Goal: Task Accomplishment & Management: Manage account settings

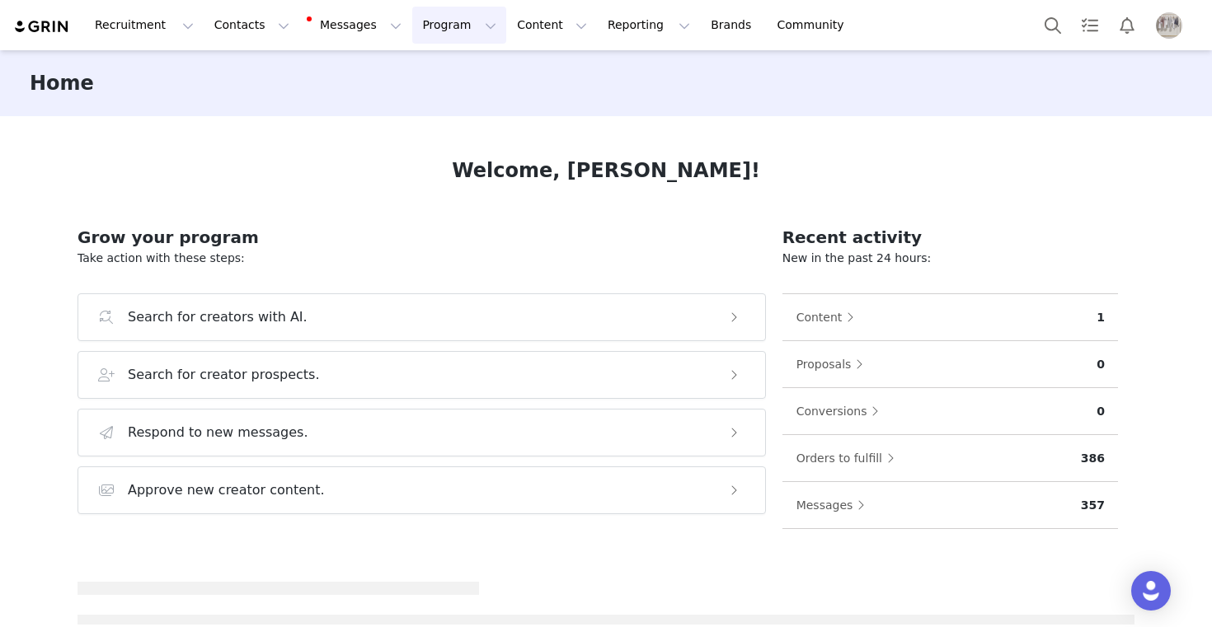
click at [462, 29] on button "Program Program" at bounding box center [459, 25] width 94 height 37
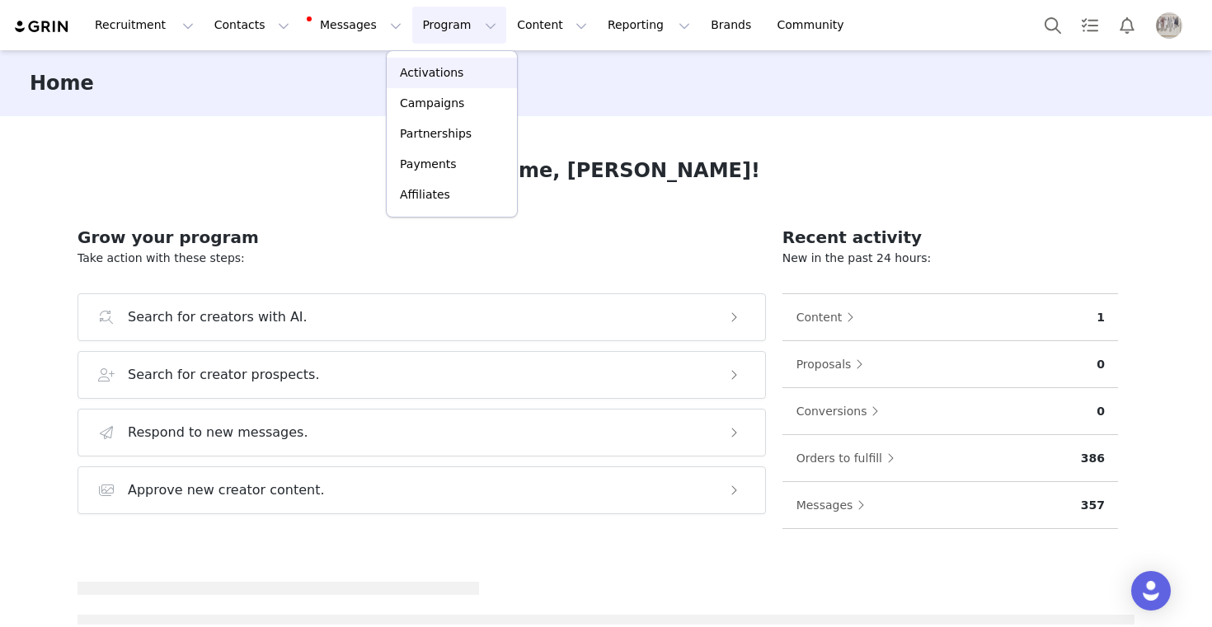
click at [462, 78] on div "Activations" at bounding box center [452, 72] width 110 height 17
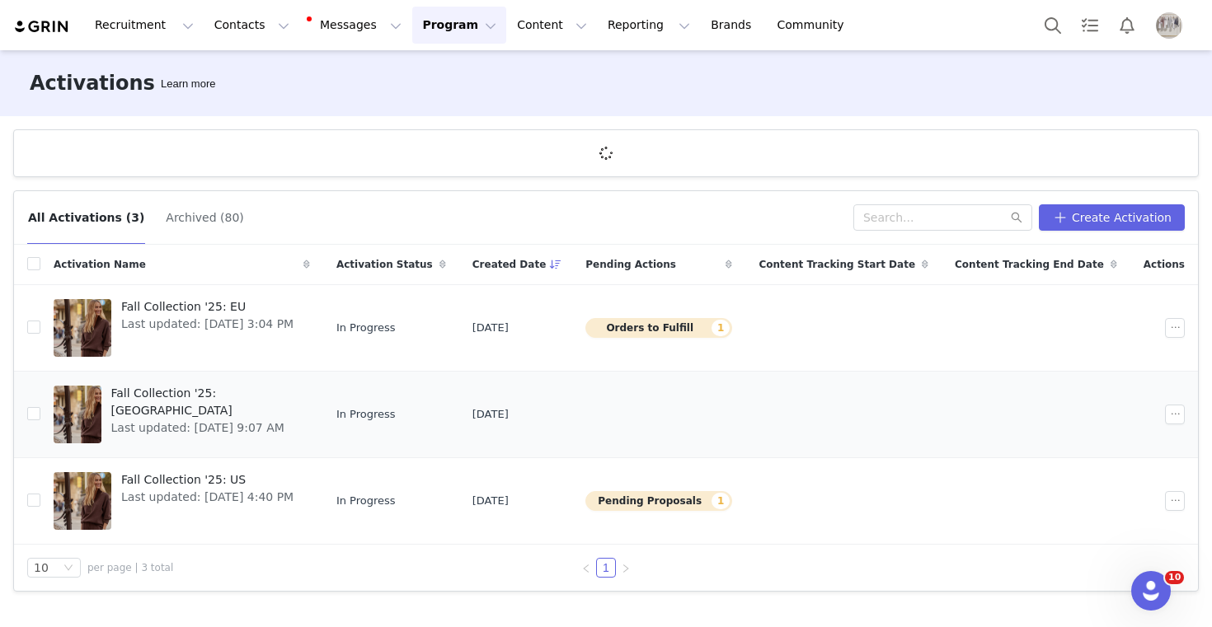
click at [223, 393] on span "Fall Collection '25: [GEOGRAPHIC_DATA]" at bounding box center [205, 402] width 189 height 35
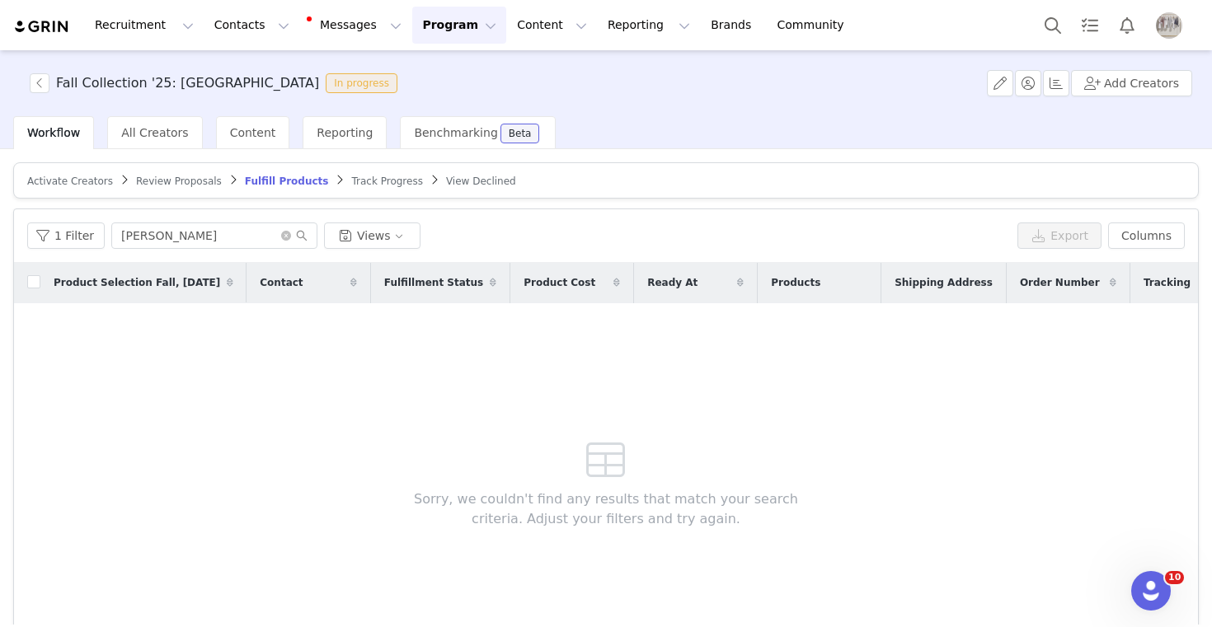
click at [70, 185] on span "Activate Creators" at bounding box center [70, 182] width 86 height 12
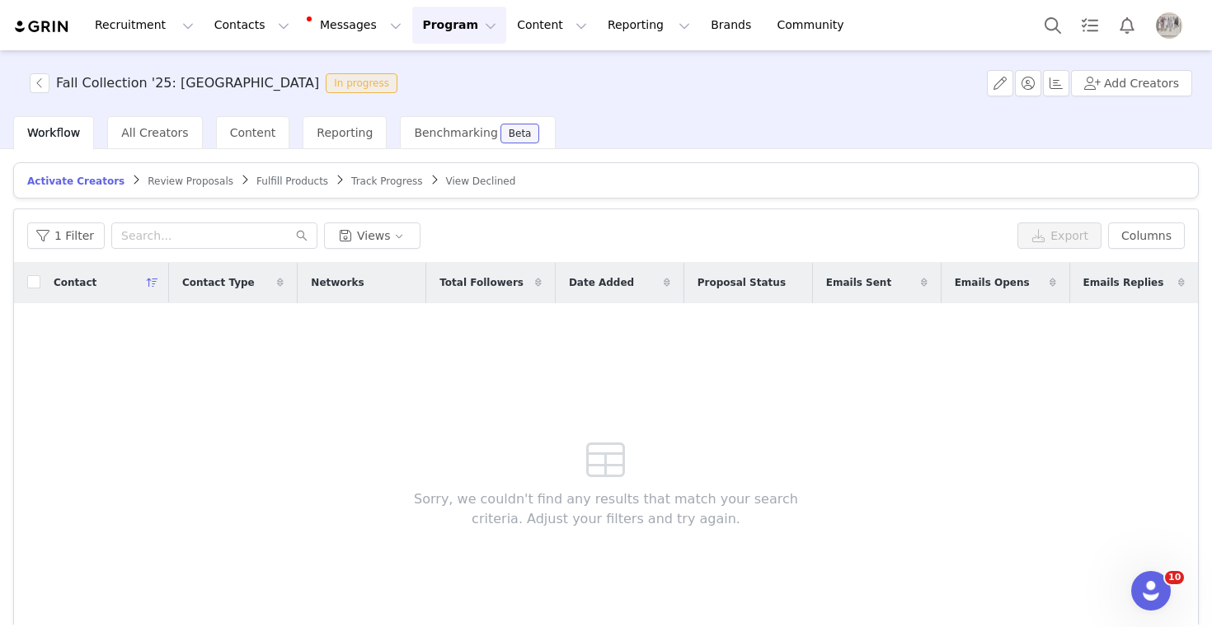
click at [1126, 66] on div "Fall Collection '25: UK In progress Add Creators" at bounding box center [606, 83] width 1212 height 66
click at [1125, 73] on button "Add Creators" at bounding box center [1131, 83] width 121 height 26
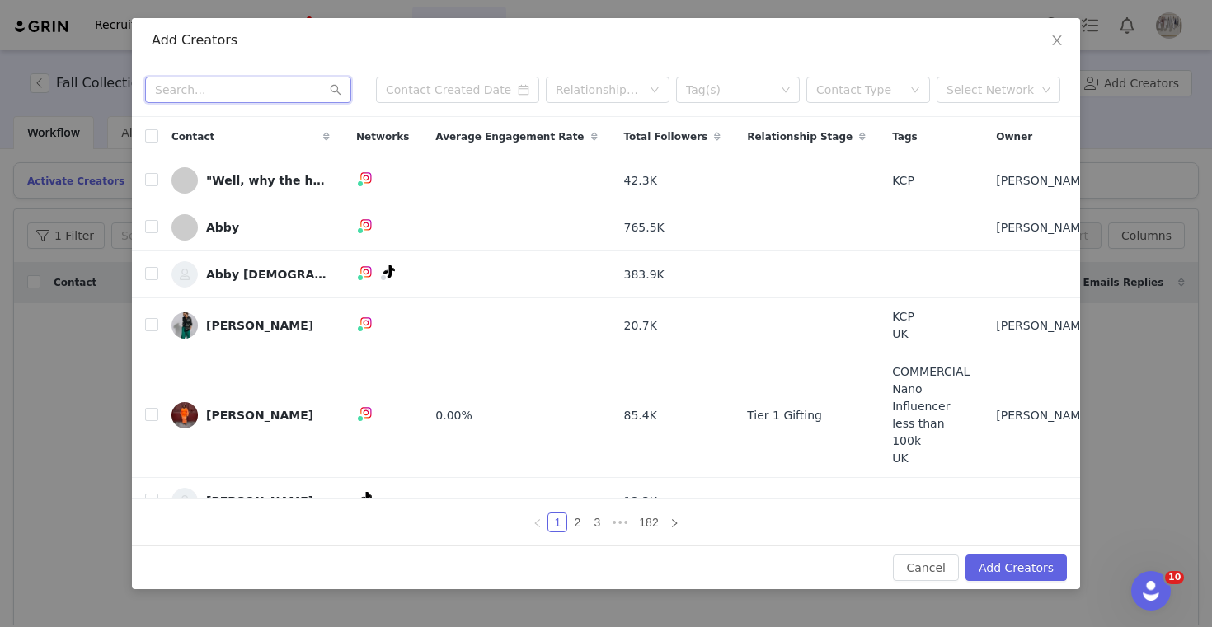
click at [263, 94] on input "text" at bounding box center [248, 90] width 206 height 26
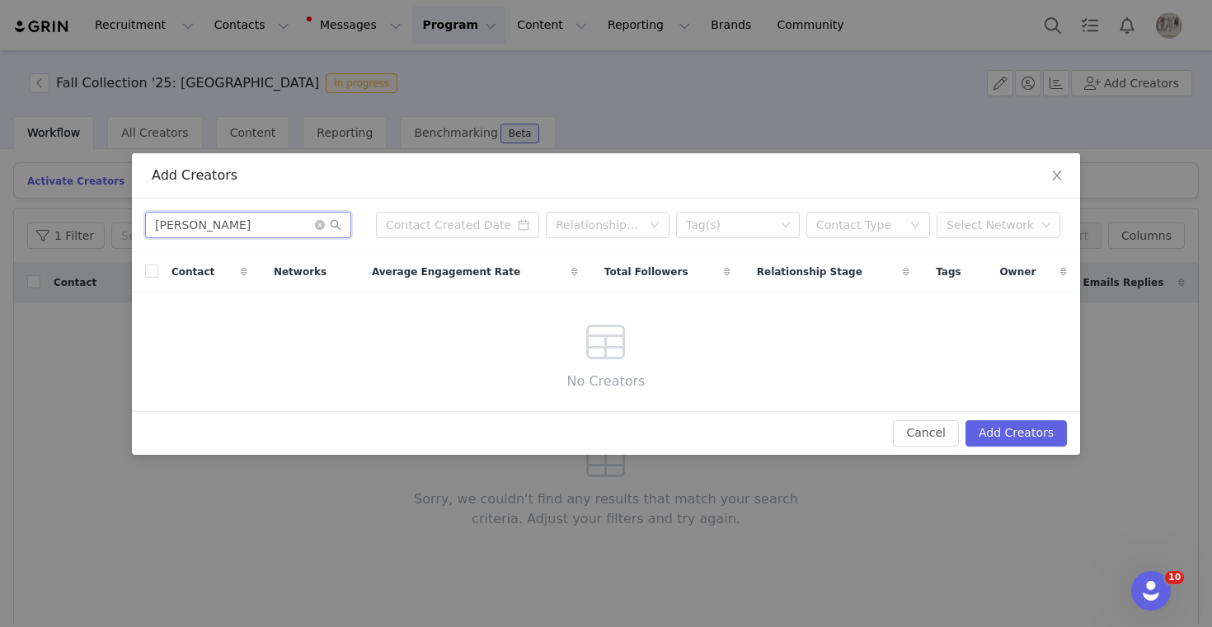
click at [201, 224] on input "sam palmer" at bounding box center [248, 225] width 206 height 26
type input "samantha palmer"
click at [953, 436] on button "Cancel" at bounding box center [925, 433] width 65 height 26
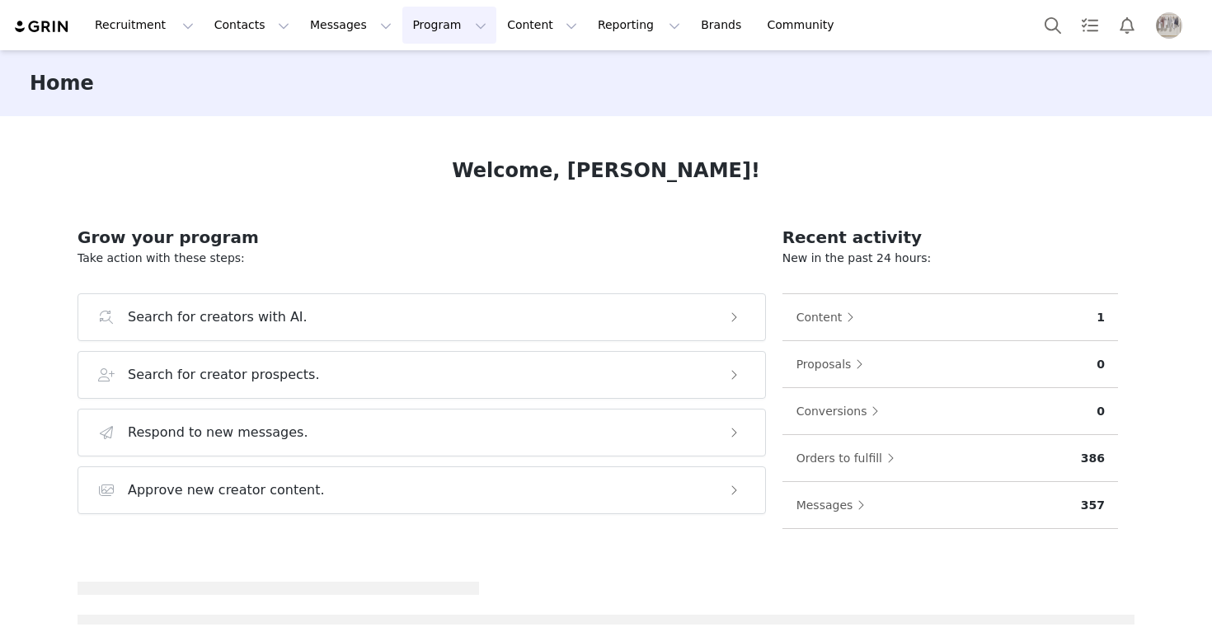
click at [417, 25] on button "Program Program" at bounding box center [449, 25] width 94 height 37
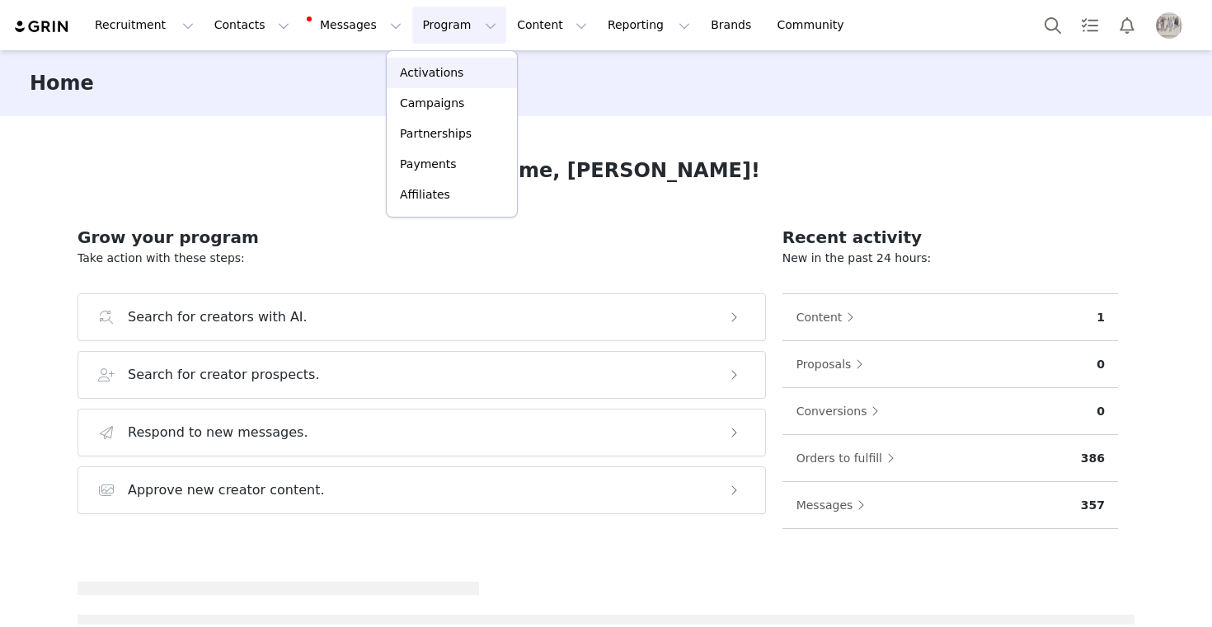
click at [417, 68] on p "Activations" at bounding box center [431, 72] width 63 height 17
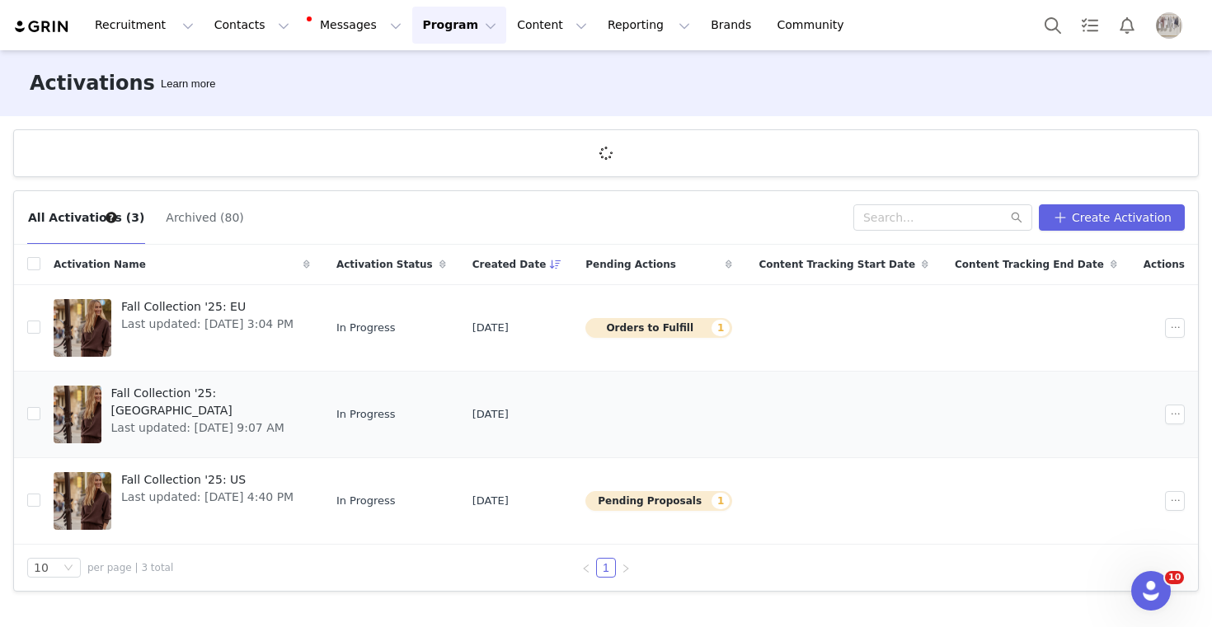
click at [199, 399] on span "Fall Collection '25: [GEOGRAPHIC_DATA]" at bounding box center [205, 402] width 189 height 35
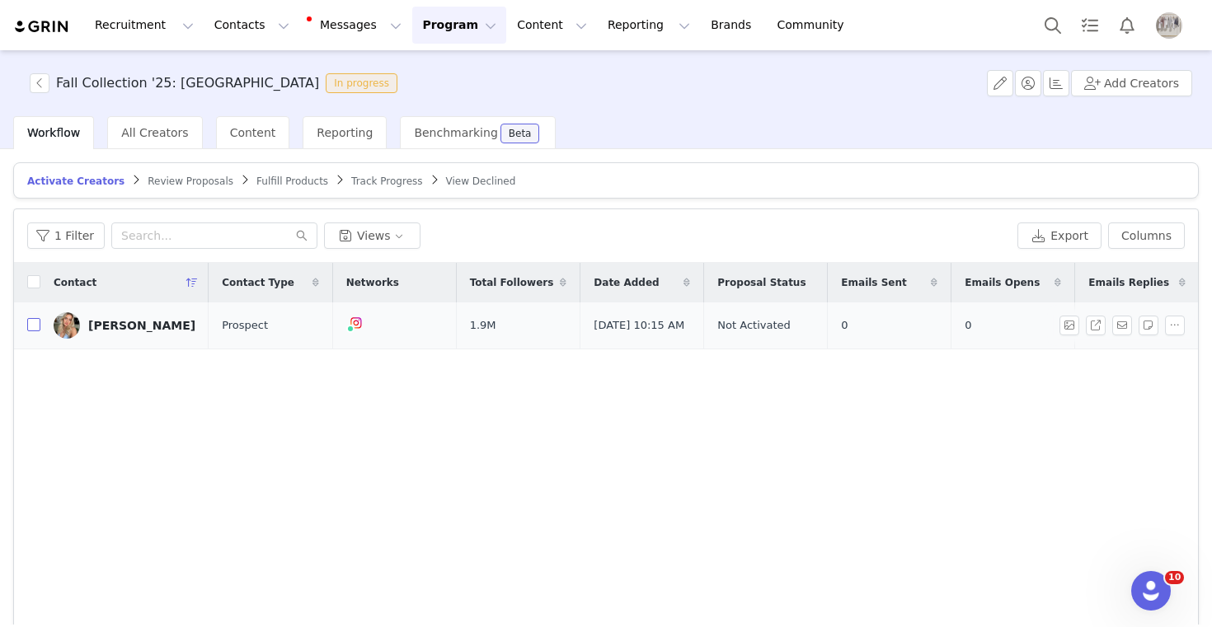
click at [34, 317] on label at bounding box center [33, 325] width 13 height 17
click at [34, 318] on input "checkbox" at bounding box center [33, 324] width 13 height 13
checkbox input "true"
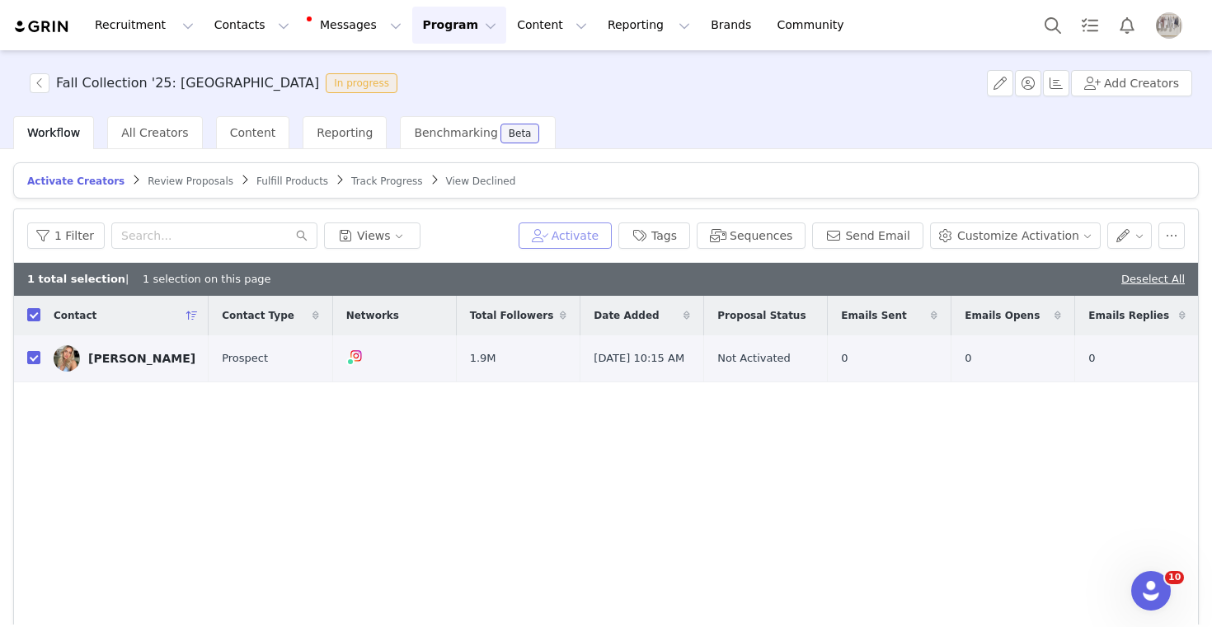
click at [600, 234] on button "Activate" at bounding box center [565, 236] width 93 height 26
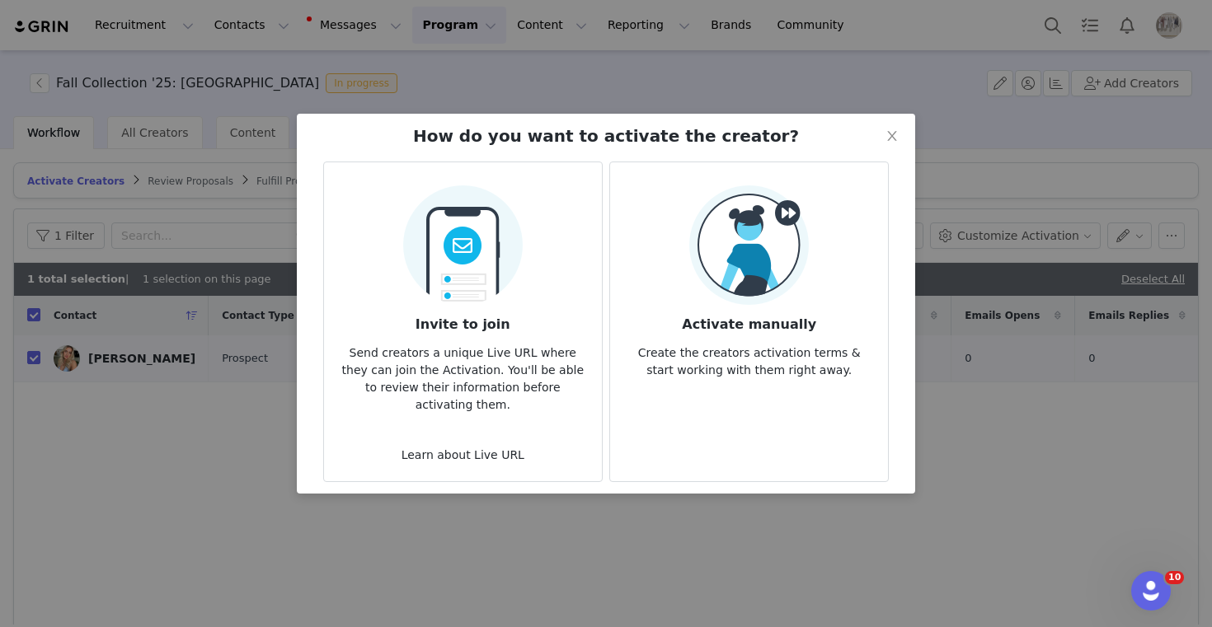
click at [773, 305] on article "Activate manually Create the creators activation terms & start working with the…" at bounding box center [748, 322] width 279 height 321
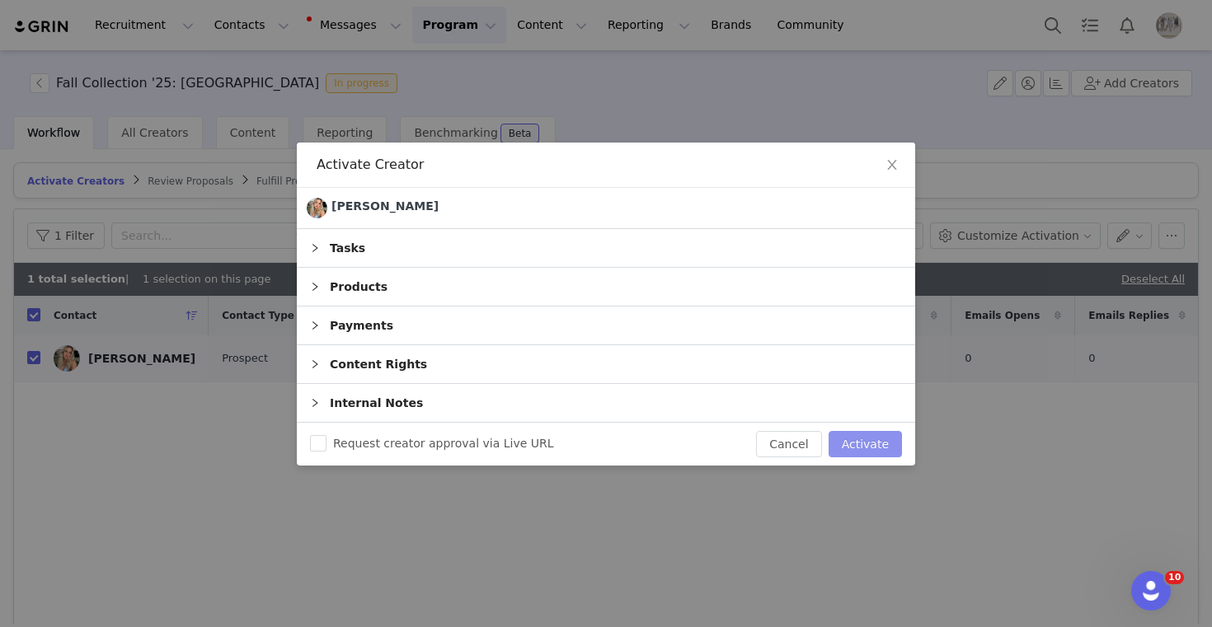
click at [860, 453] on button "Activate" at bounding box center [865, 444] width 73 height 26
checkbox input "false"
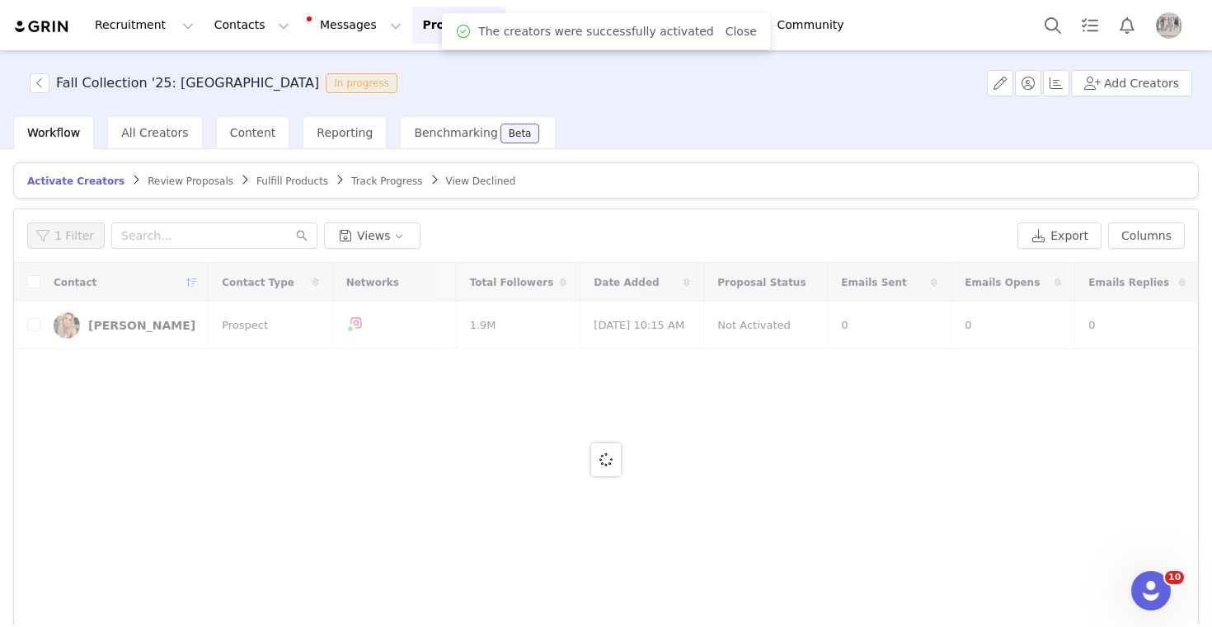
click at [273, 181] on span "Fulfill Products" at bounding box center [292, 182] width 72 height 12
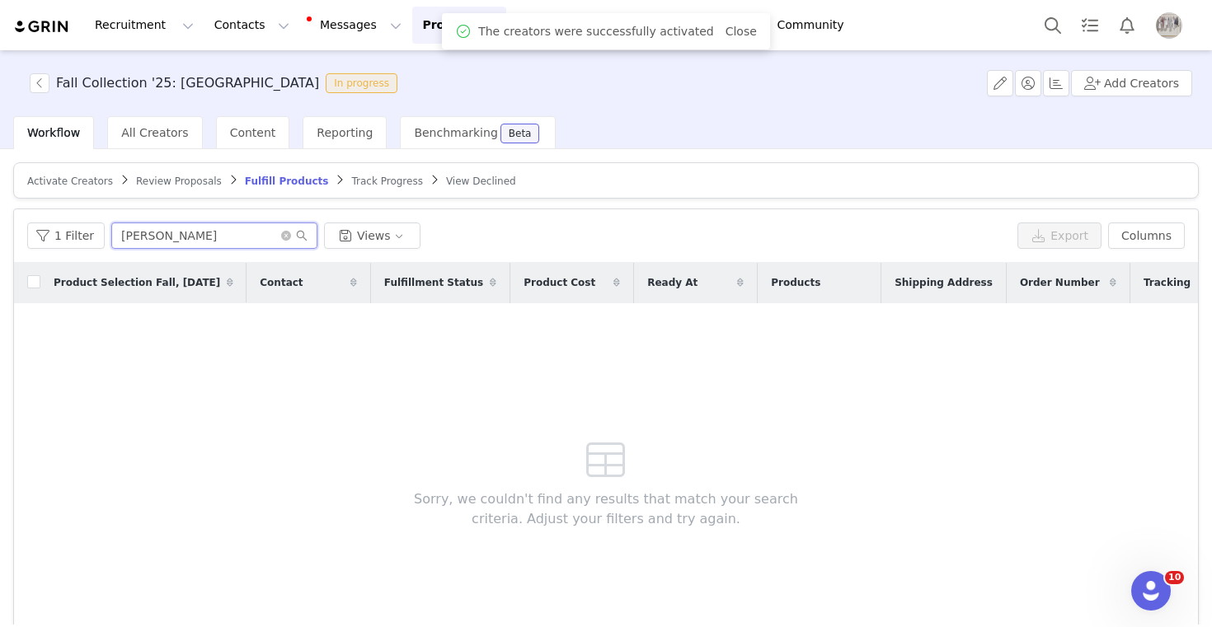
click at [194, 236] on input "[PERSON_NAME]" at bounding box center [214, 236] width 206 height 26
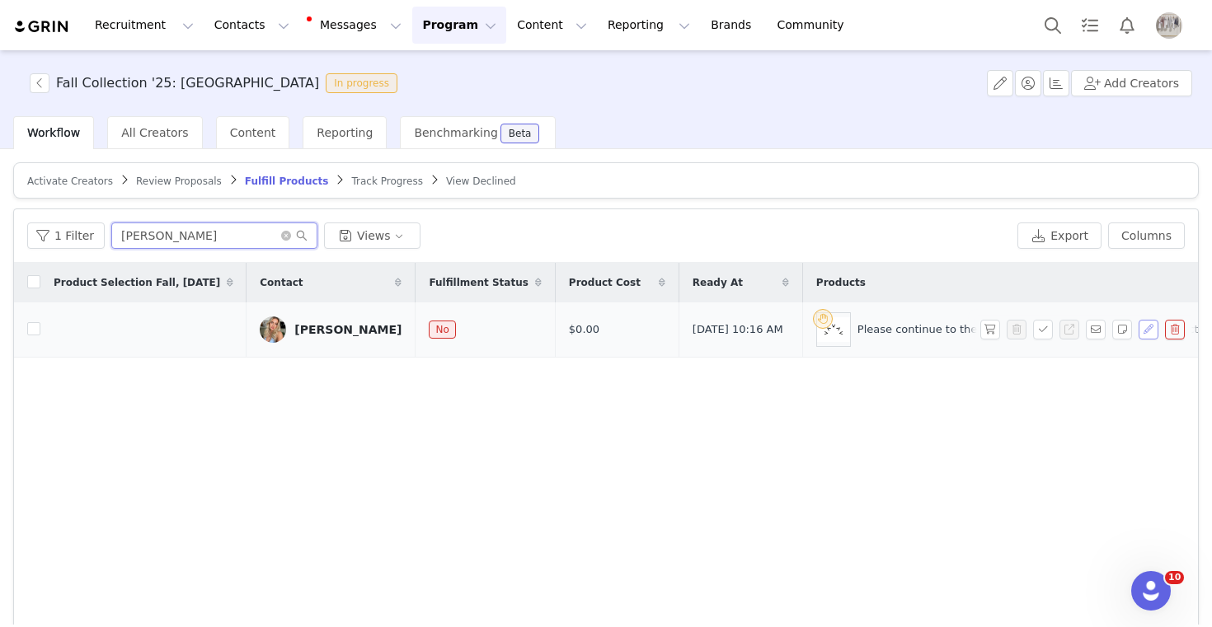
type input "[PERSON_NAME]"
click at [1151, 331] on button "button" at bounding box center [1148, 330] width 20 height 20
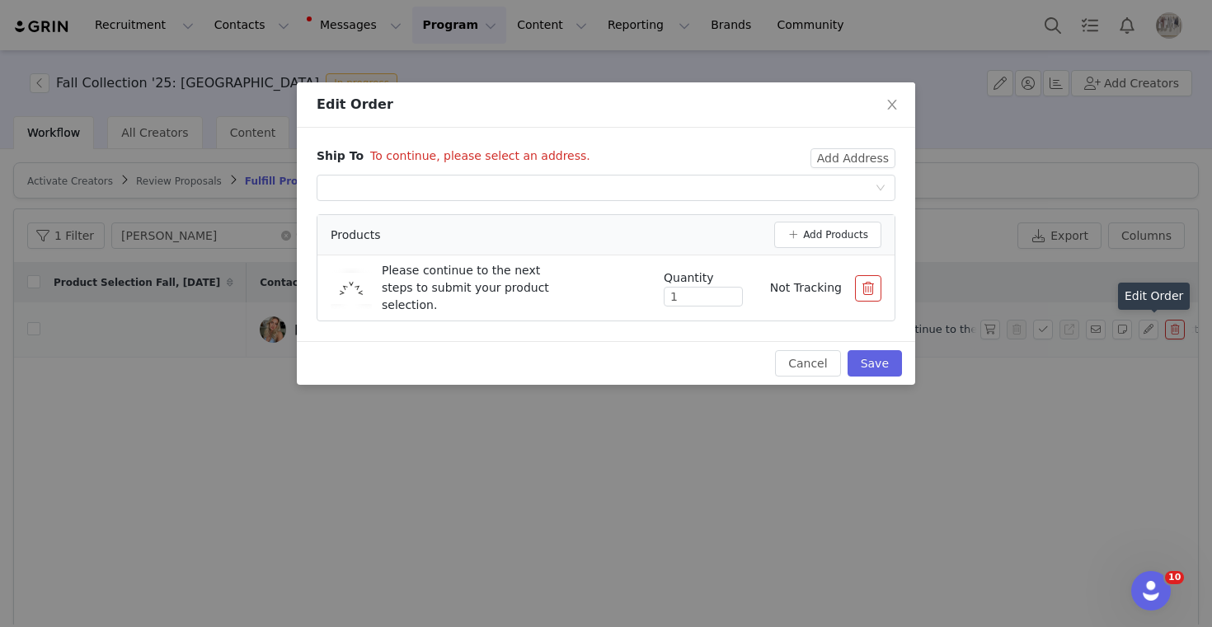
click at [866, 286] on button "button" at bounding box center [868, 288] width 26 height 26
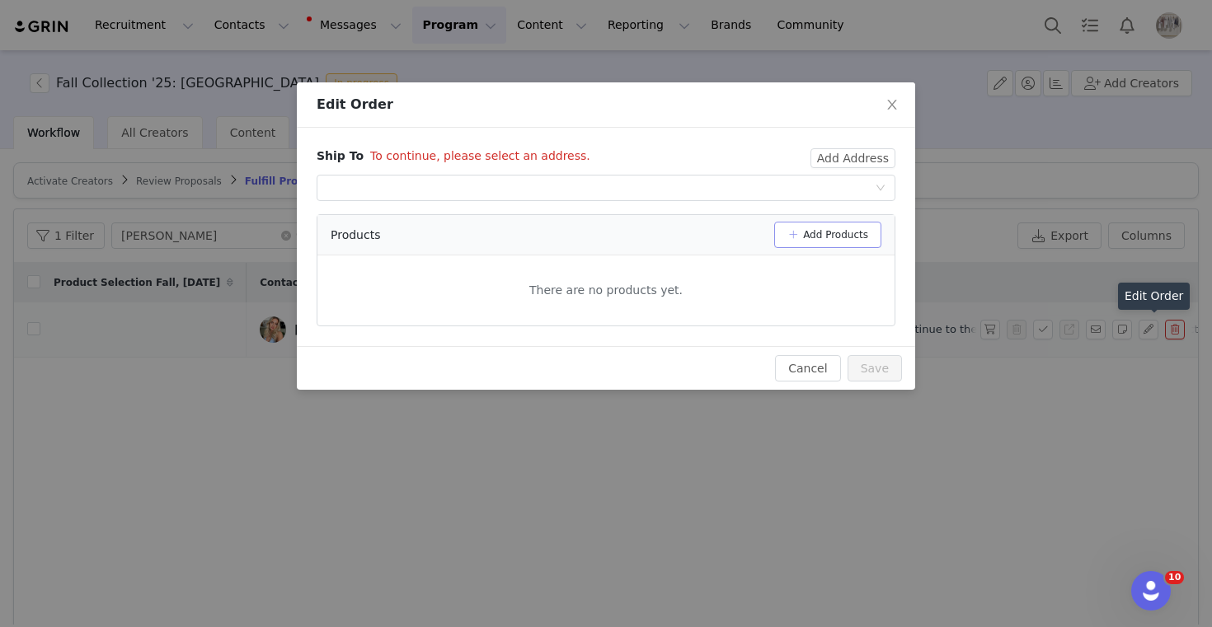
click at [865, 244] on button "Add Products" at bounding box center [827, 235] width 107 height 26
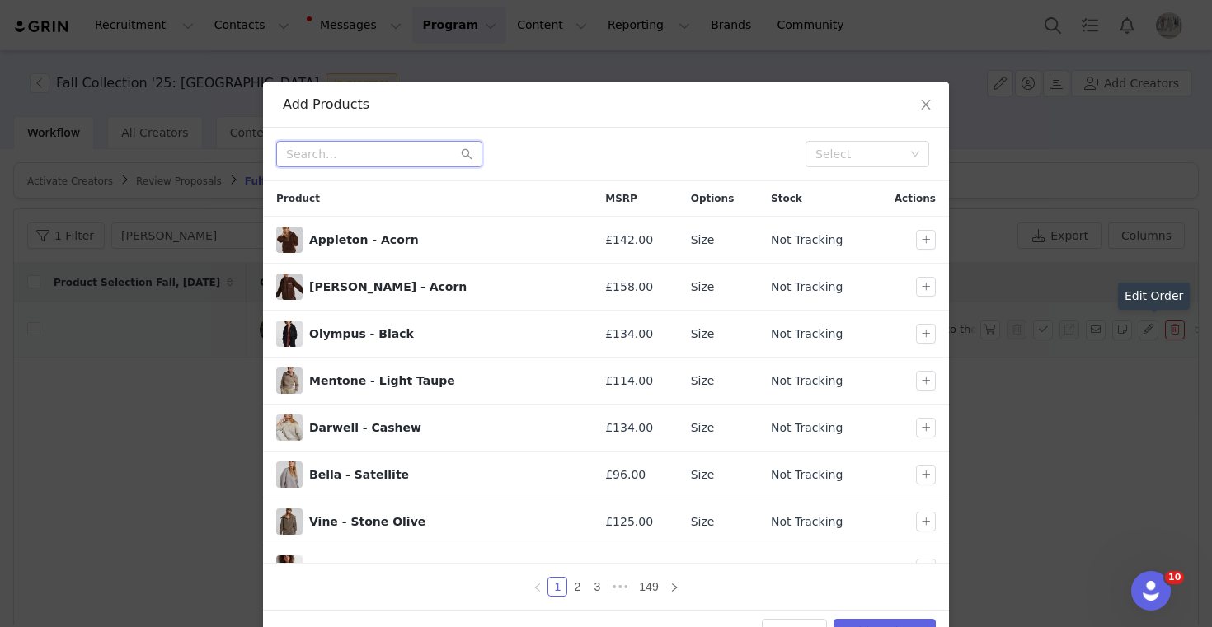
click at [338, 164] on input "text" at bounding box center [379, 154] width 206 height 26
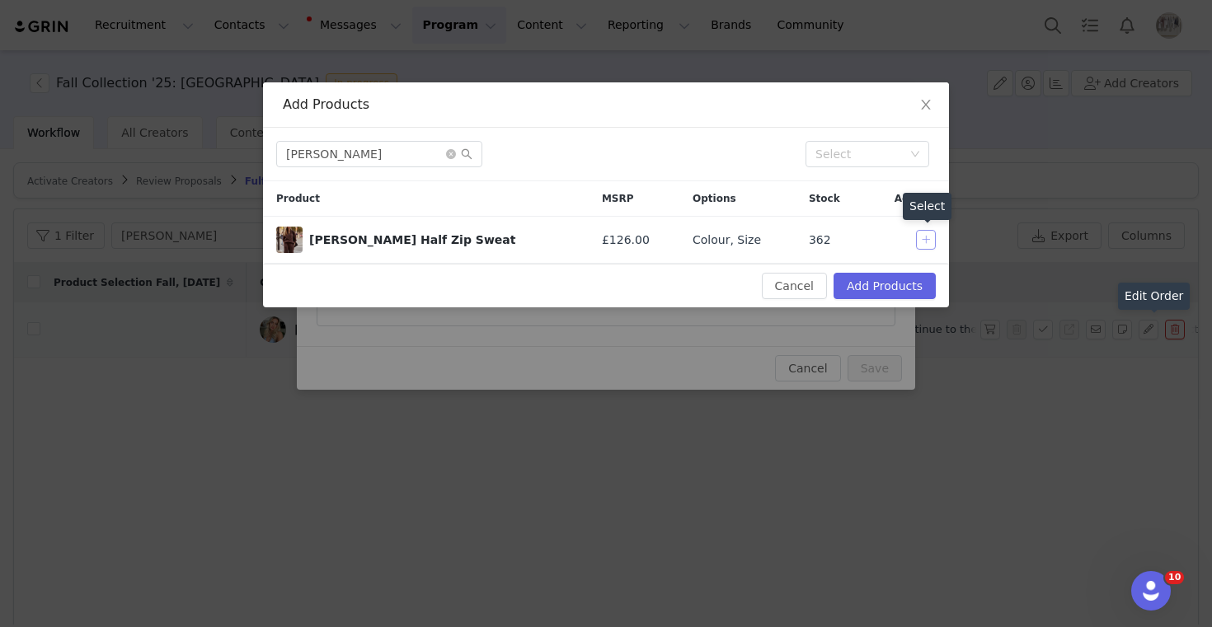
click at [931, 238] on button "button" at bounding box center [926, 240] width 20 height 20
click at [346, 149] on input "[PERSON_NAME]" at bounding box center [379, 154] width 206 height 26
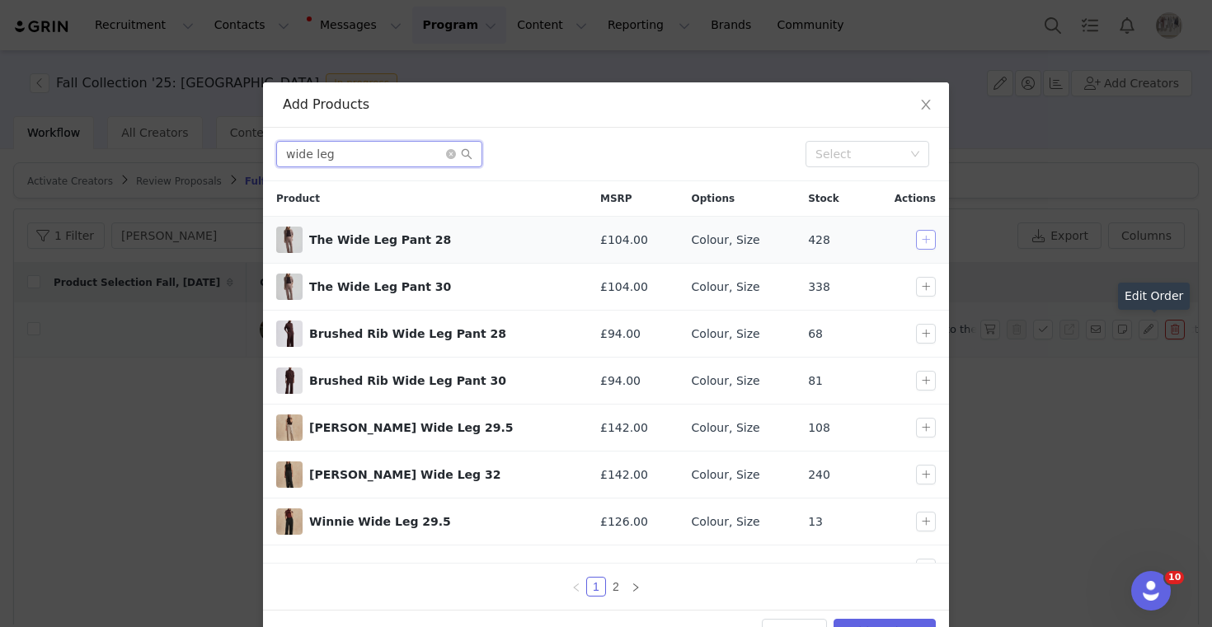
type input "wide leg"
click at [925, 237] on button "button" at bounding box center [926, 240] width 20 height 20
click at [925, 289] on button "button" at bounding box center [926, 287] width 20 height 20
click at [914, 620] on button "Add Products" at bounding box center [884, 632] width 102 height 26
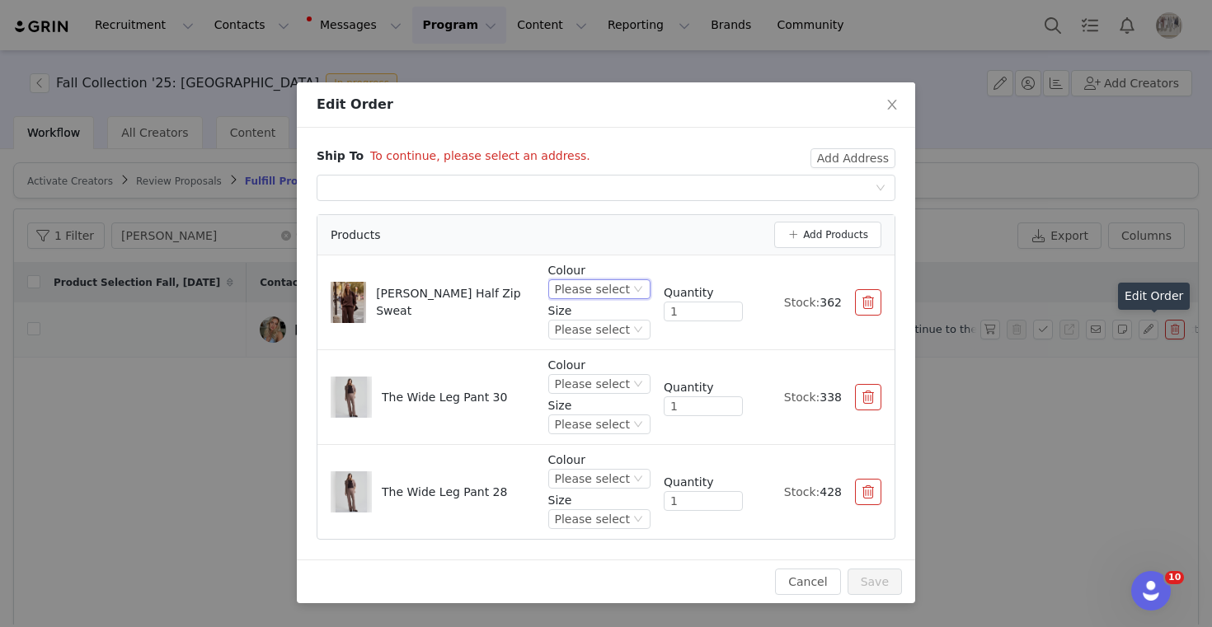
click at [579, 293] on div "Please select" at bounding box center [592, 289] width 75 height 18
click at [608, 368] on li "Coffee Bean Marl" at bounding box center [601, 372] width 97 height 26
click at [608, 387] on div "Please select" at bounding box center [592, 384] width 75 height 18
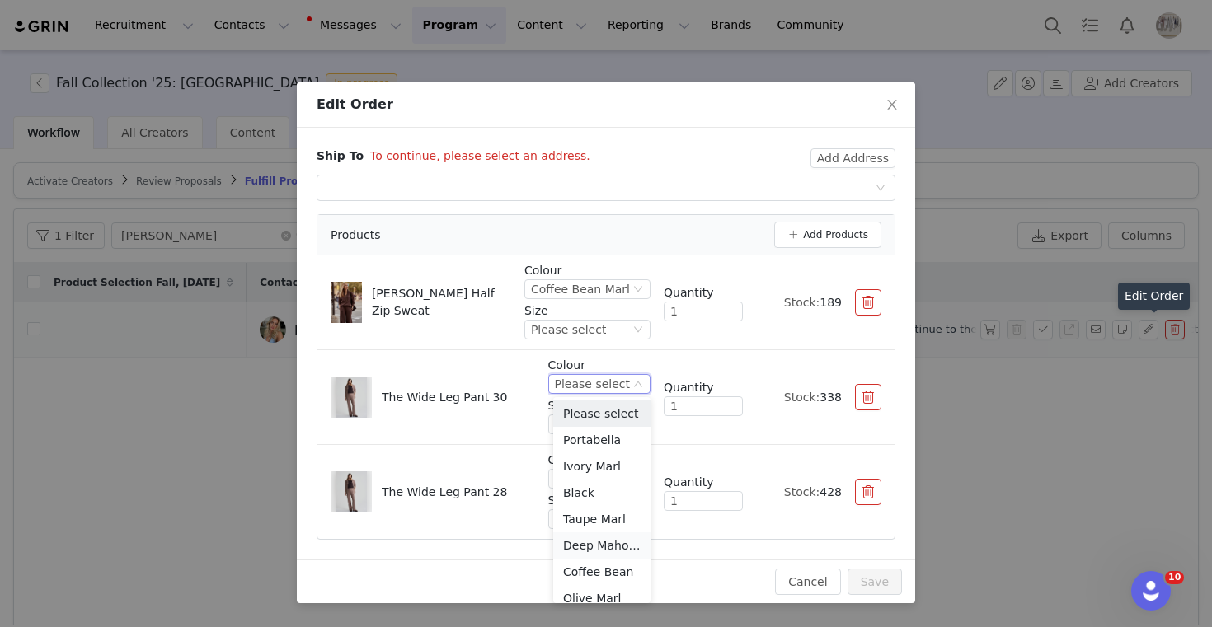
scroll to position [64, 0]
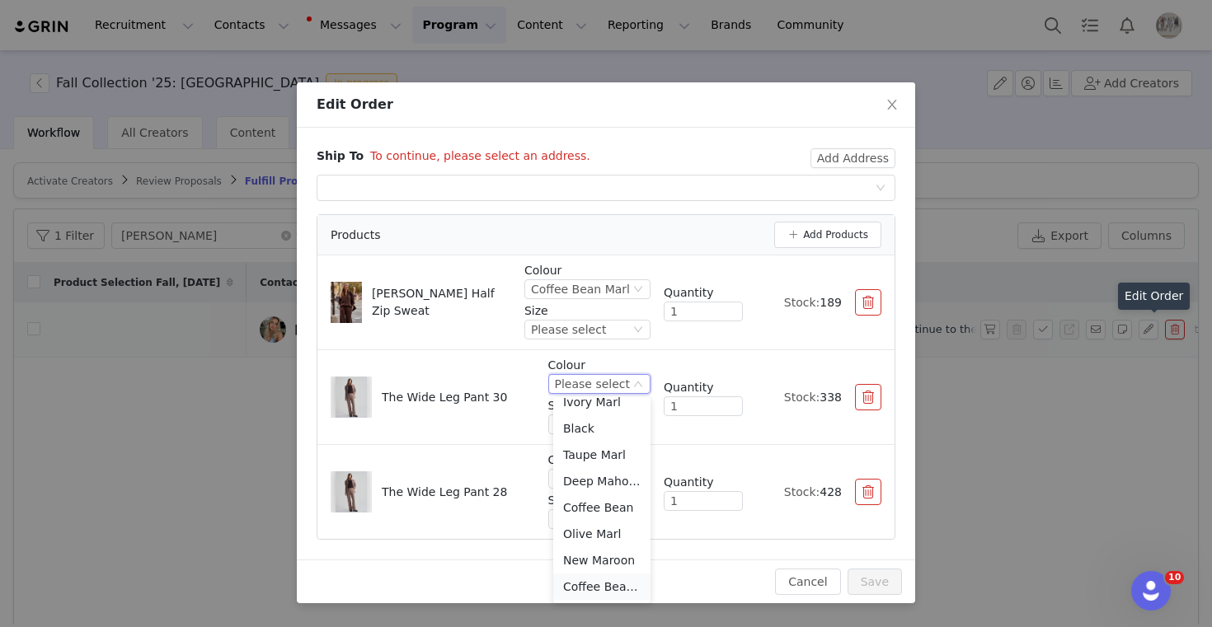
click at [612, 582] on li "Coffee Bean Marl" at bounding box center [601, 587] width 97 height 26
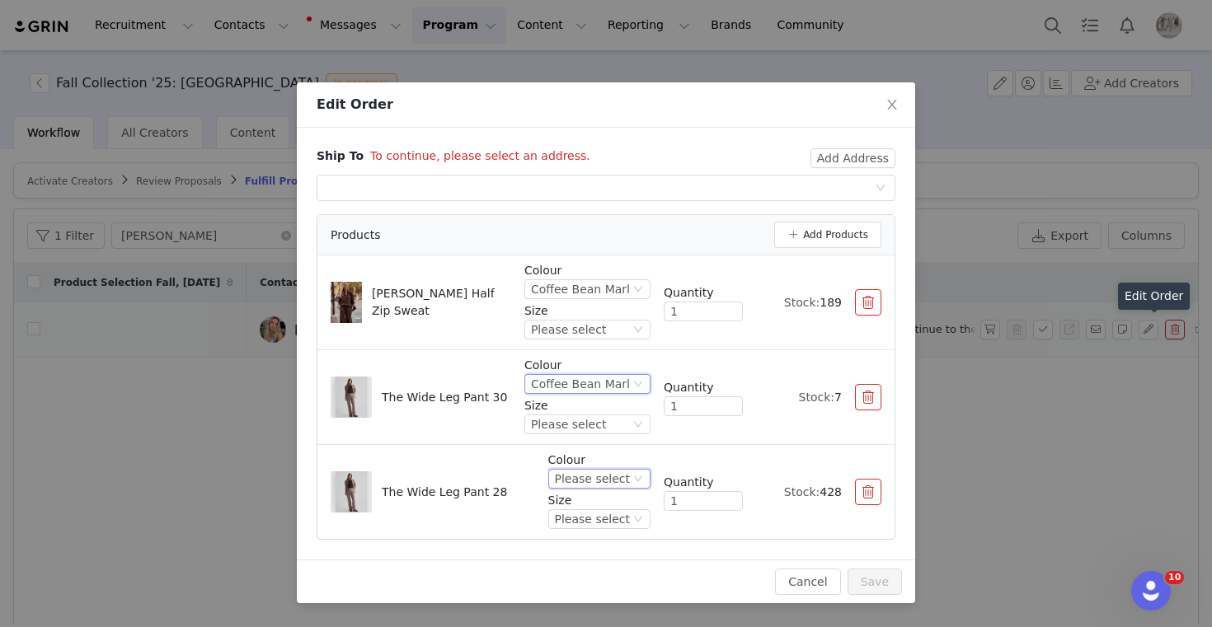
click at [608, 475] on div "Please select" at bounding box center [592, 479] width 75 height 18
click at [611, 446] on li "Coffee Bean Marl" at bounding box center [601, 449] width 97 height 26
click at [867, 391] on button "button" at bounding box center [868, 397] width 26 height 26
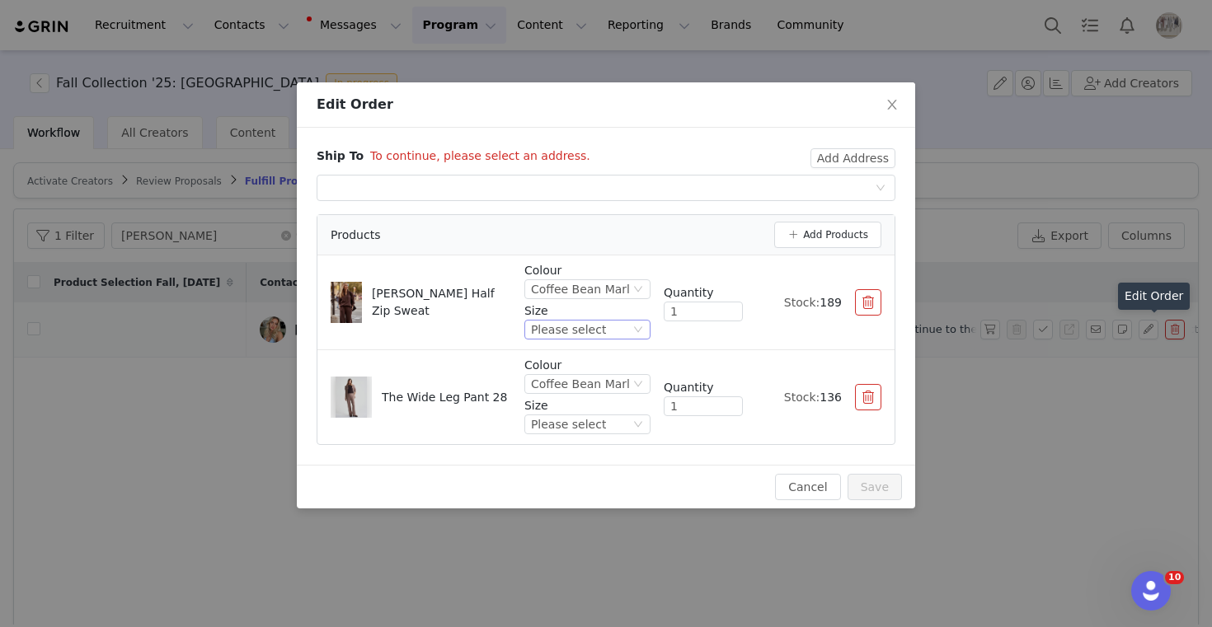
click at [568, 337] on div "Please select" at bounding box center [568, 330] width 75 height 18
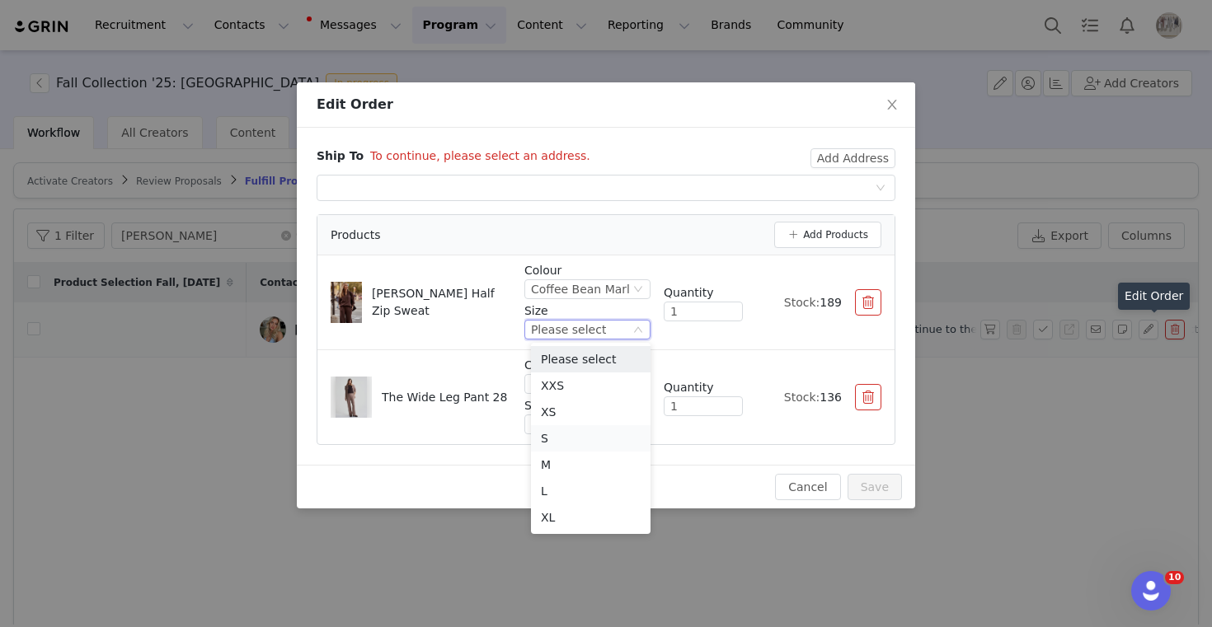
click at [547, 437] on li "S" at bounding box center [591, 438] width 120 height 26
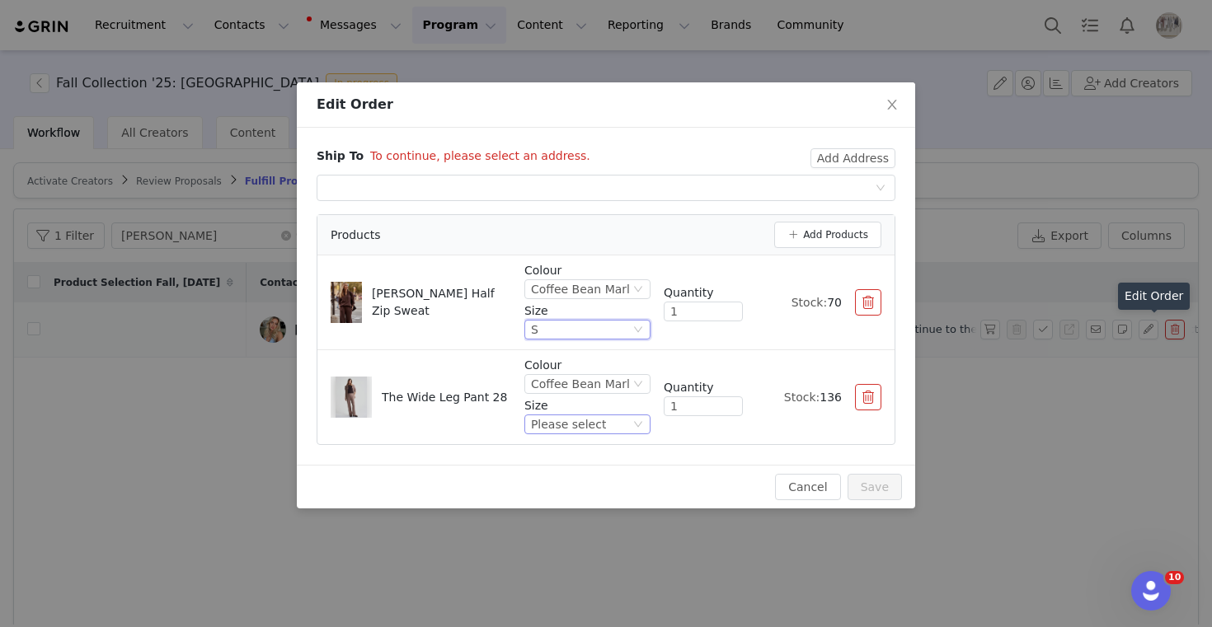
click at [585, 425] on div "Please select" at bounding box center [568, 424] width 75 height 18
click at [556, 285] on li "XS" at bounding box center [591, 289] width 120 height 26
click at [857, 157] on button "Add Address" at bounding box center [852, 158] width 85 height 20
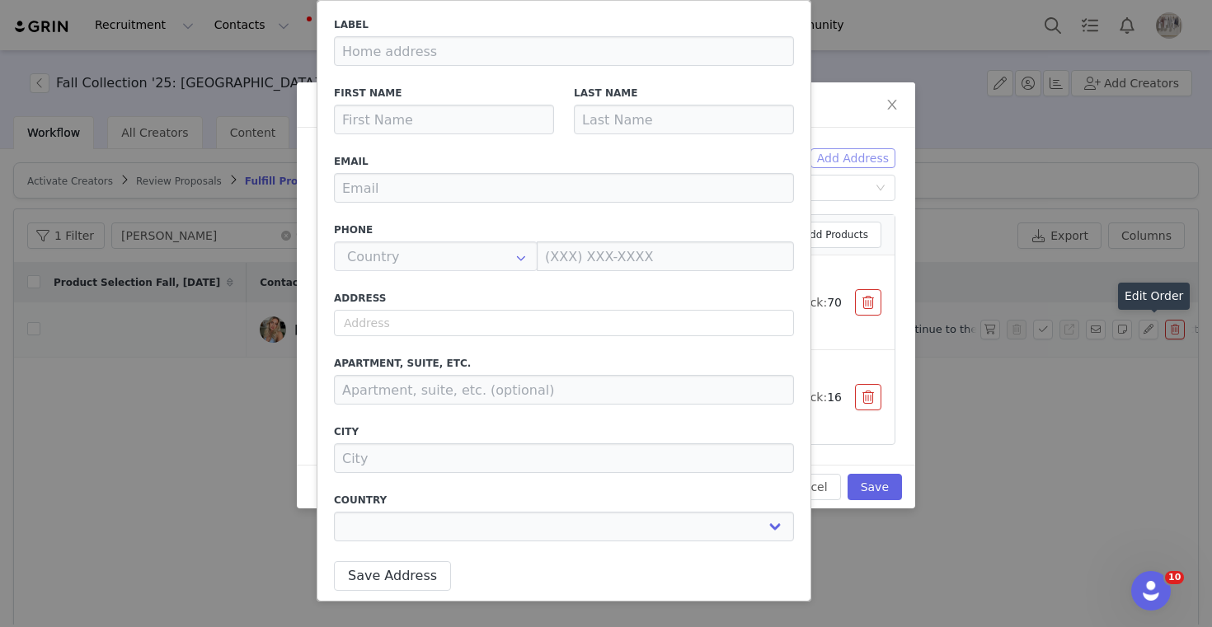
type input "[PERSON_NAME]"
type input "English"
type input "[EMAIL_ADDRESS][DOMAIN_NAME]"
type input "+1 ([GEOGRAPHIC_DATA])"
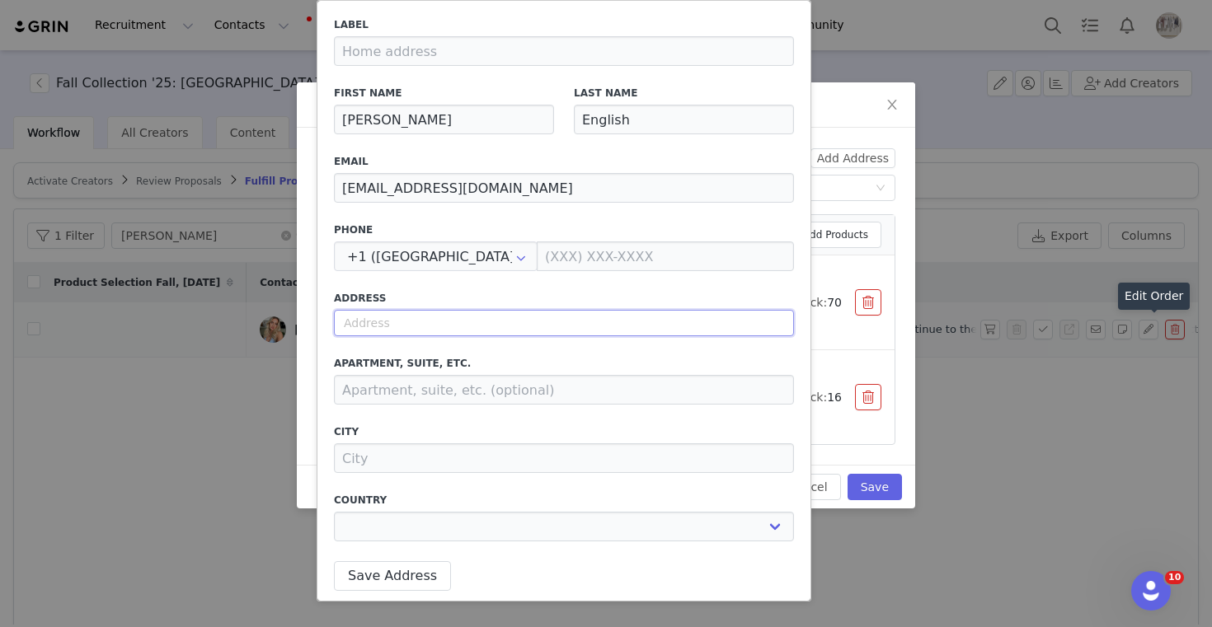
click at [434, 317] on input "text" at bounding box center [564, 323] width 460 height 26
paste input "12A BATTERSEA SQAURE"
select select
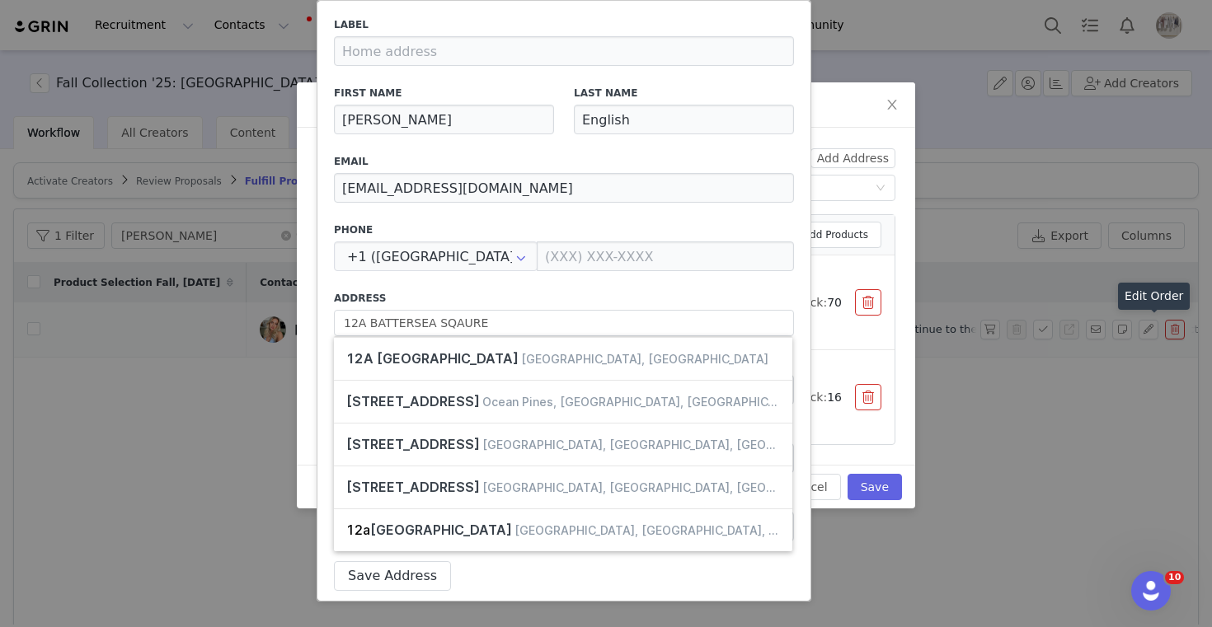
type input "[STREET_ADDRESS]"
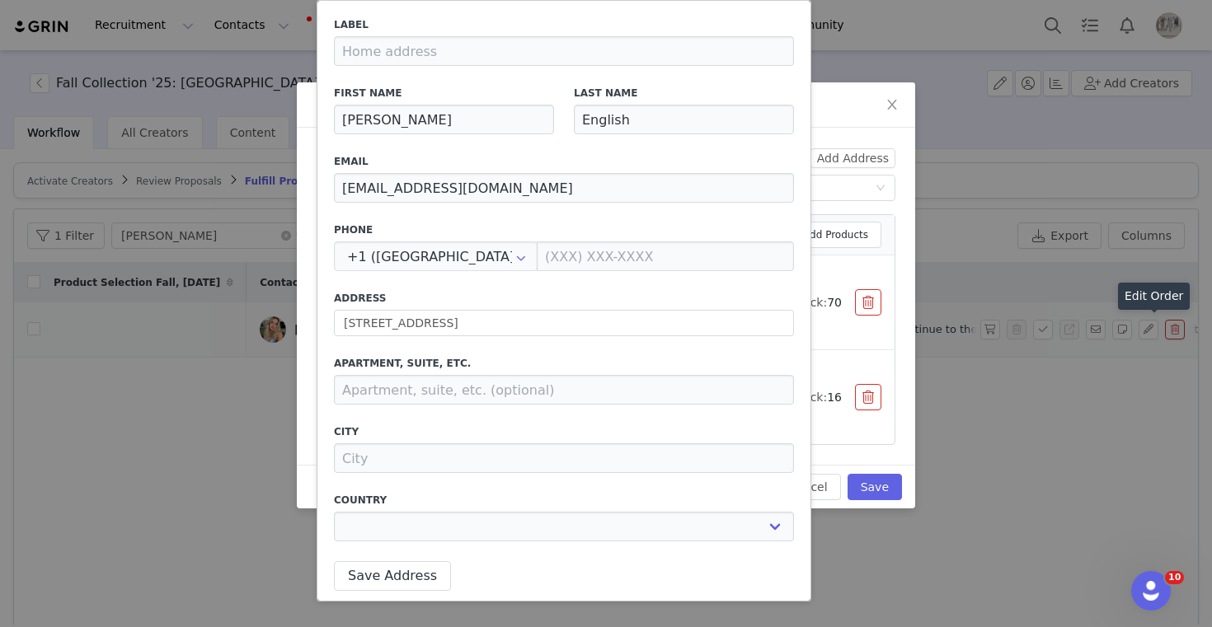
select select "[object Object]"
type input "[STREET_ADDRESS]"
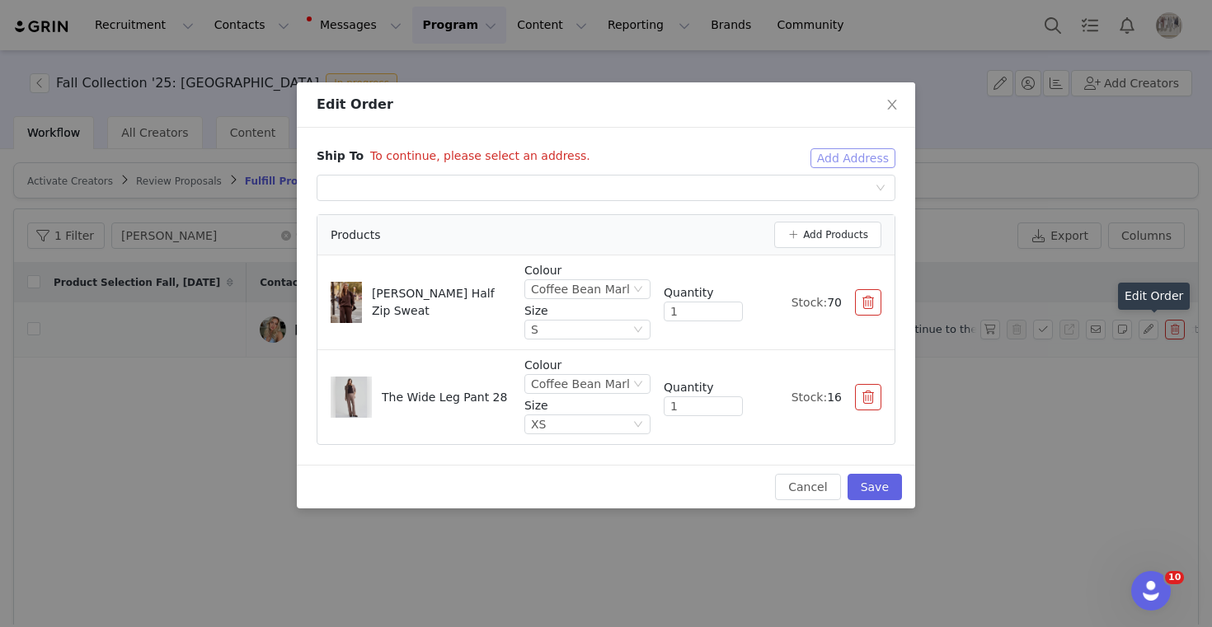
click at [862, 164] on button "Add Address" at bounding box center [852, 158] width 85 height 20
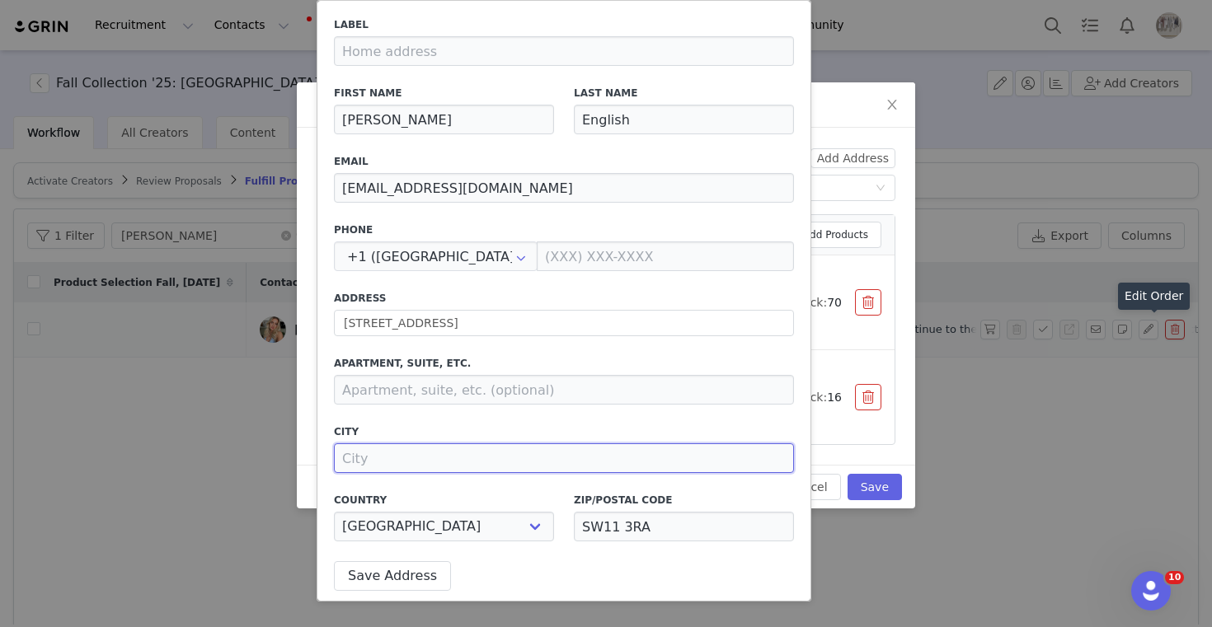
click at [651, 455] on input at bounding box center [564, 459] width 460 height 30
type input "[GEOGRAPHIC_DATA]"
click at [371, 579] on button "Save Address" at bounding box center [392, 576] width 117 height 30
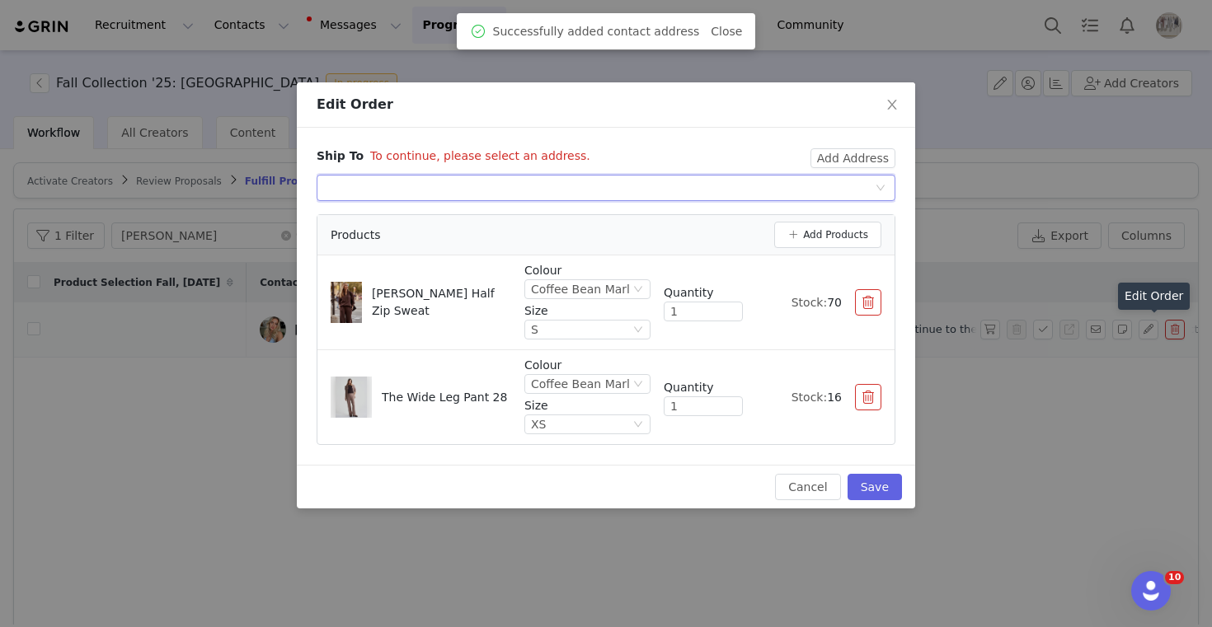
click at [723, 190] on div "Select shipping address" at bounding box center [600, 188] width 548 height 25
click at [721, 223] on li "[PERSON_NAME], [STREET_ADDRESS]" at bounding box center [606, 221] width 579 height 26
click at [883, 486] on button "Save" at bounding box center [874, 487] width 54 height 26
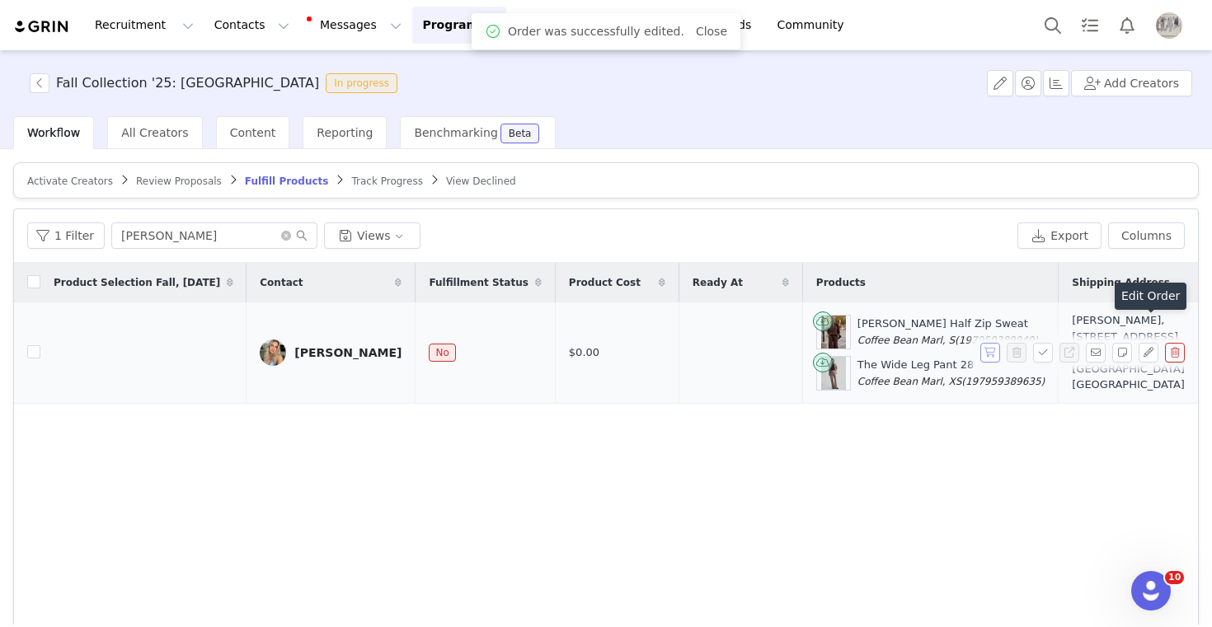
click at [992, 348] on button "button" at bounding box center [990, 353] width 20 height 20
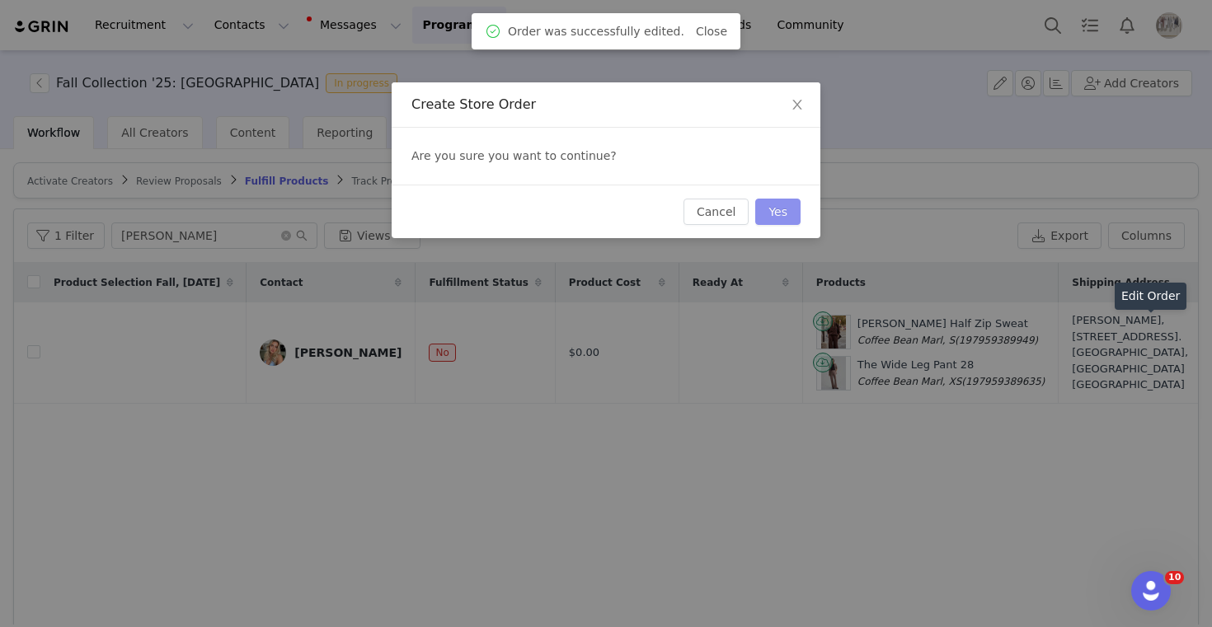
click at [785, 214] on button "Yes" at bounding box center [777, 212] width 45 height 26
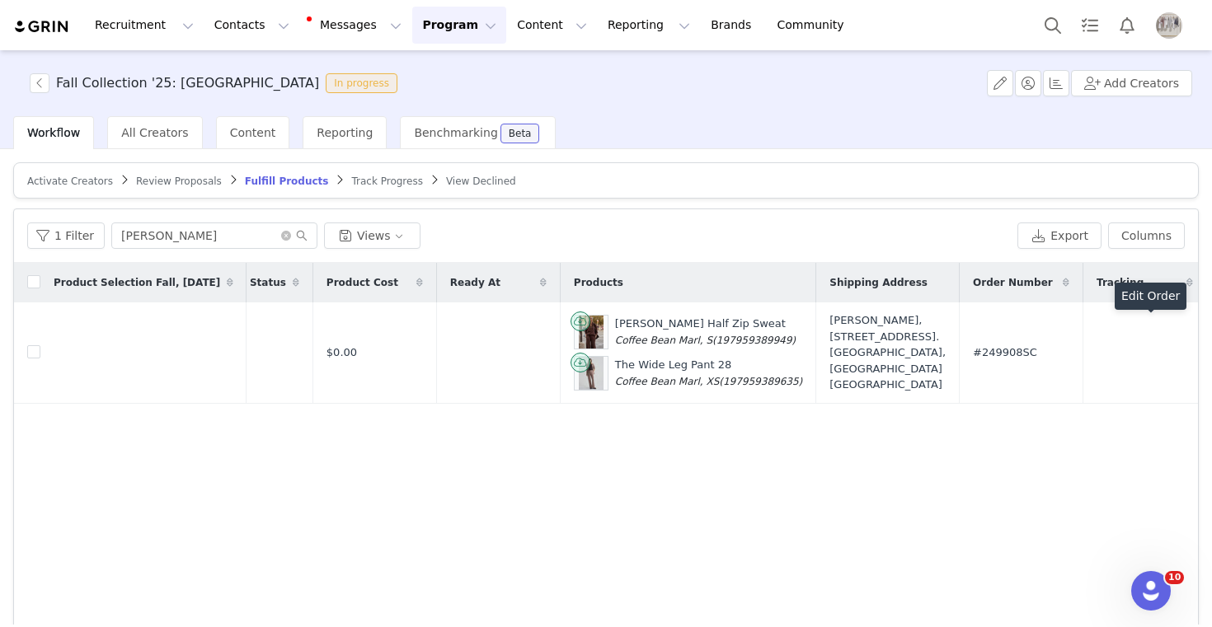
scroll to position [0, 301]
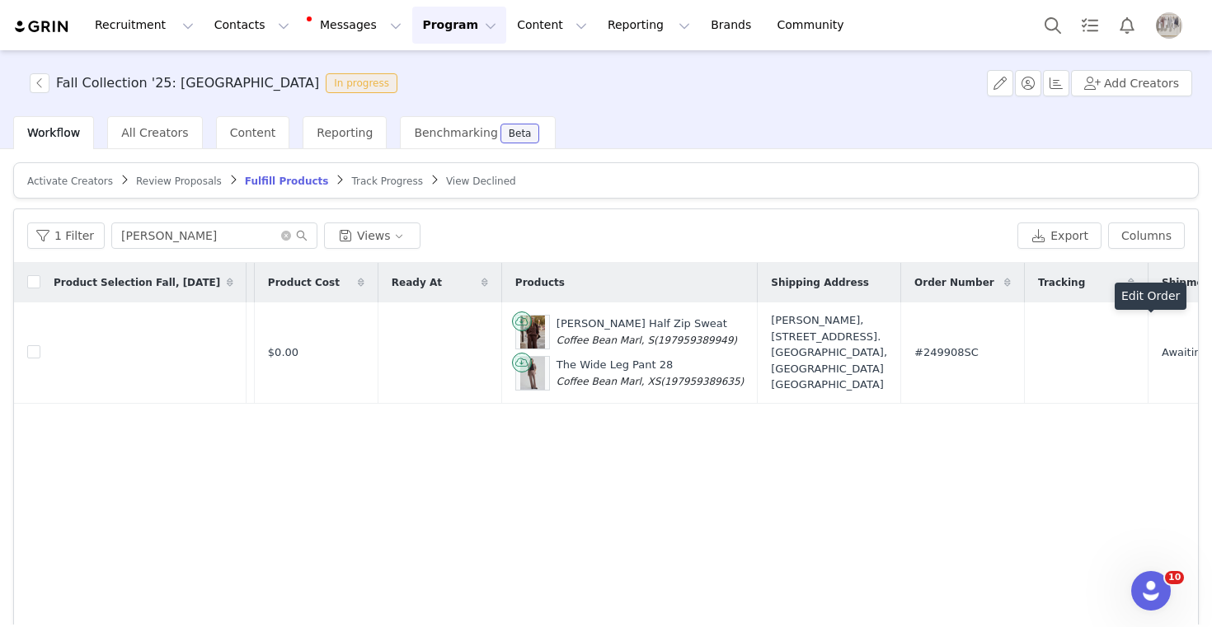
click at [412, 33] on button "Program Program" at bounding box center [459, 25] width 94 height 37
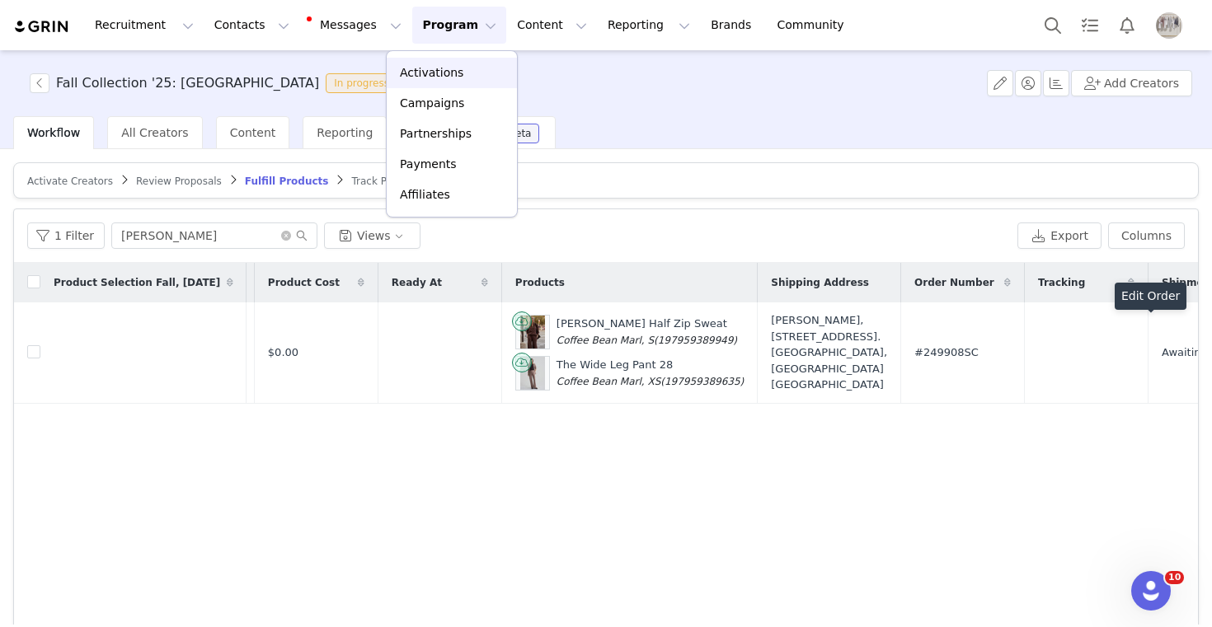
click at [422, 73] on p "Activations" at bounding box center [431, 72] width 63 height 17
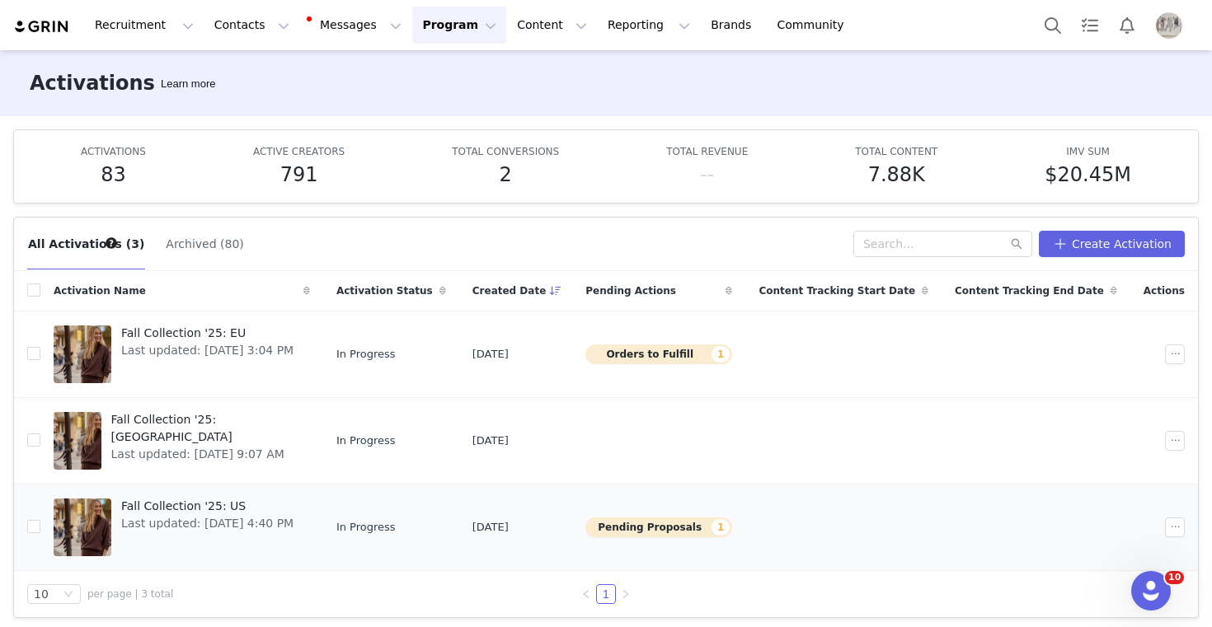
click at [185, 495] on div "Fall Collection '25: US Last updated: [DATE] 4:40 PM" at bounding box center [207, 528] width 192 height 66
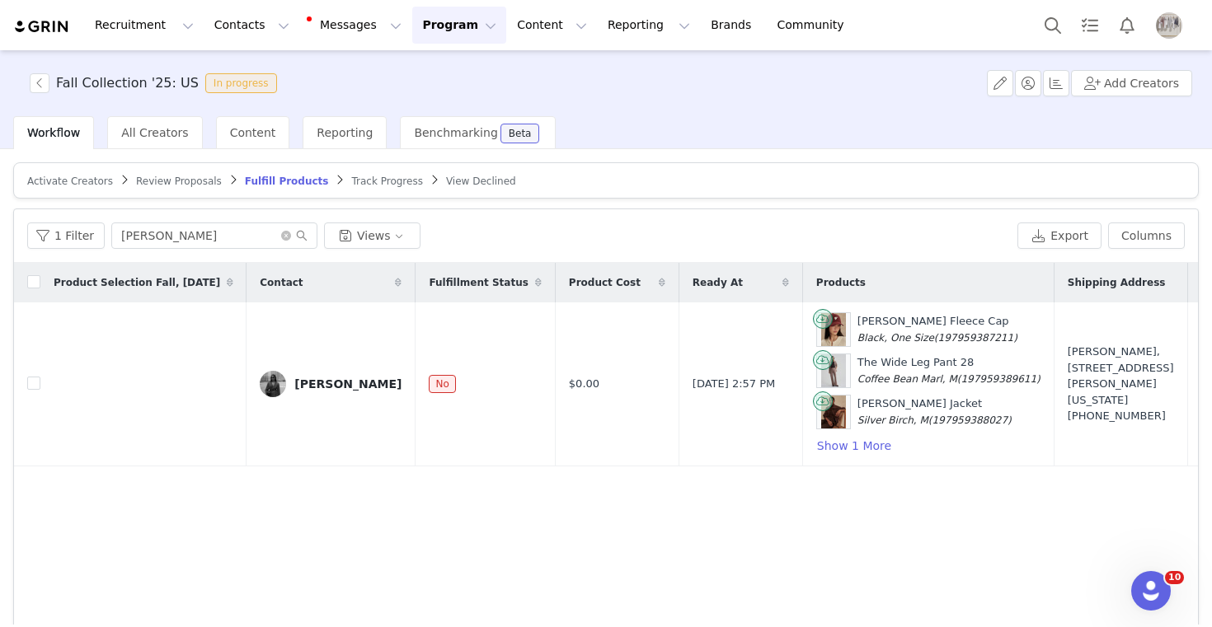
click at [65, 189] on article "Activate Creators Review Proposals Fulfill Products Track Progress View Declined" at bounding box center [605, 180] width 1185 height 36
click at [66, 185] on span "Activate Creators" at bounding box center [70, 182] width 86 height 12
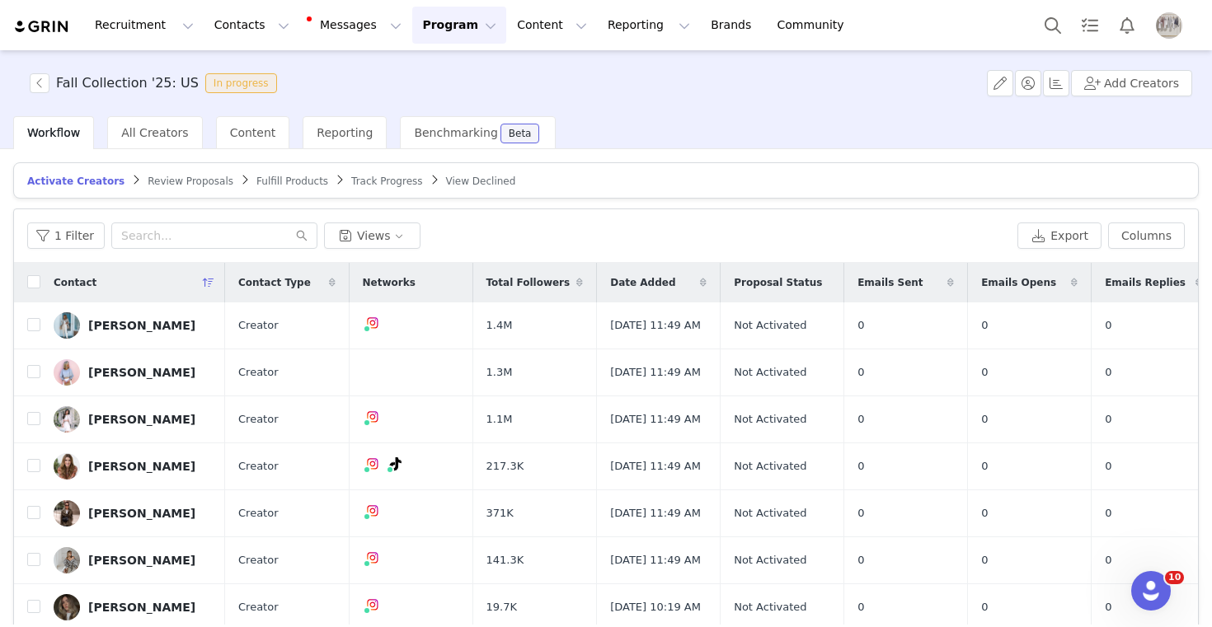
scroll to position [68, 0]
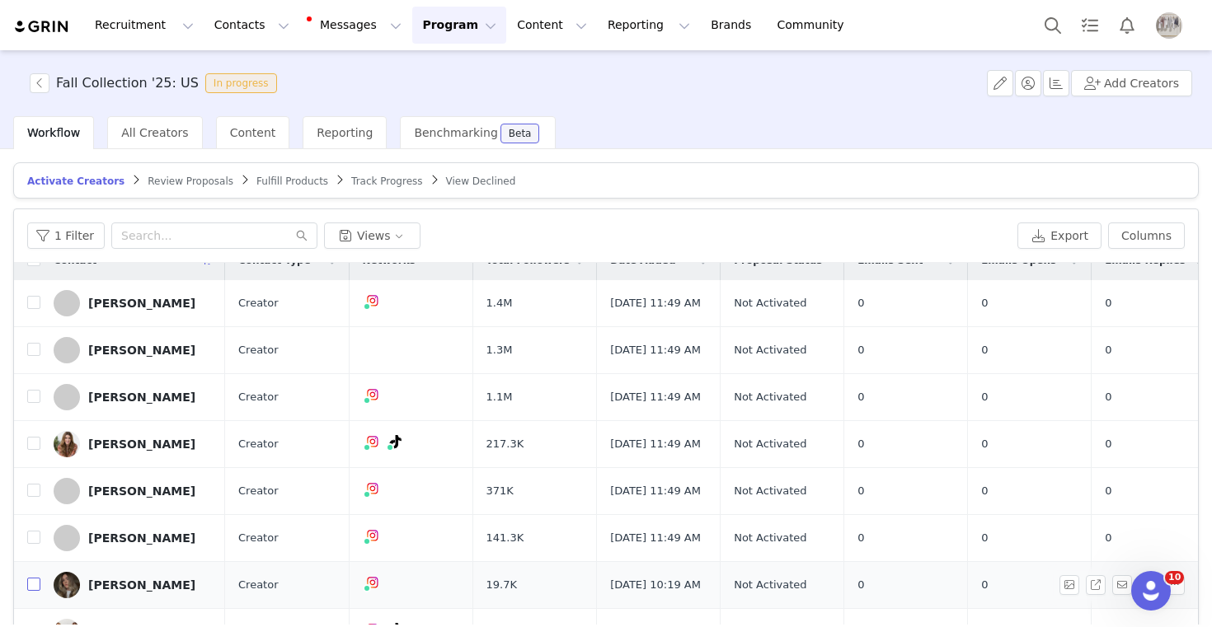
click at [33, 578] on input "checkbox" at bounding box center [33, 584] width 13 height 13
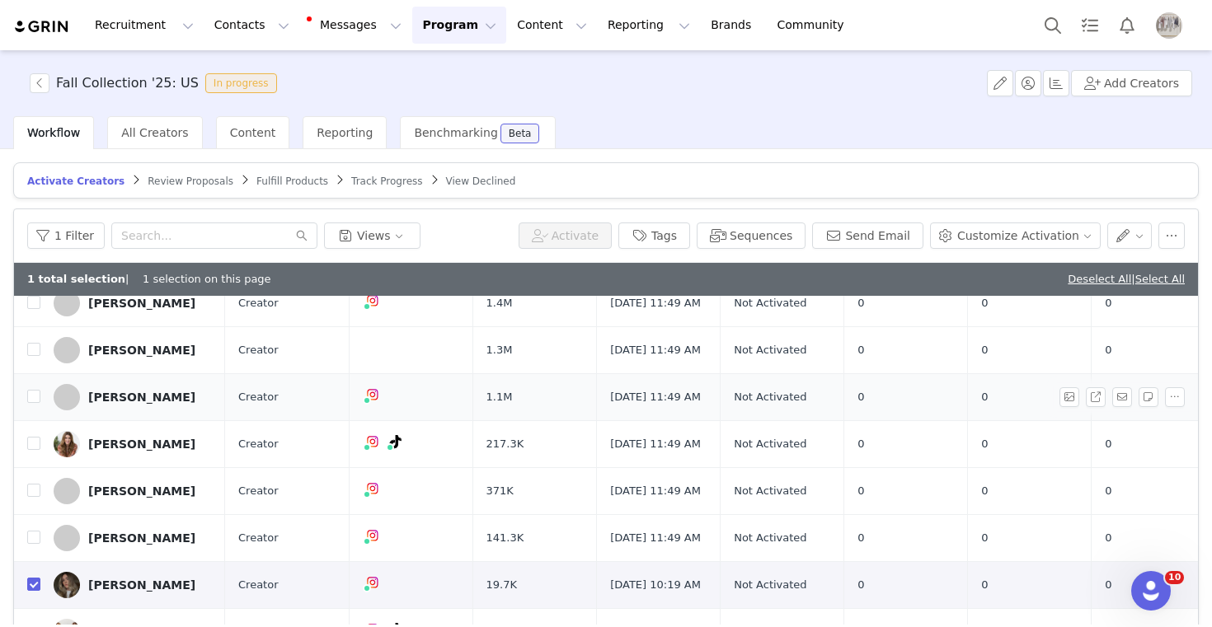
scroll to position [0, 0]
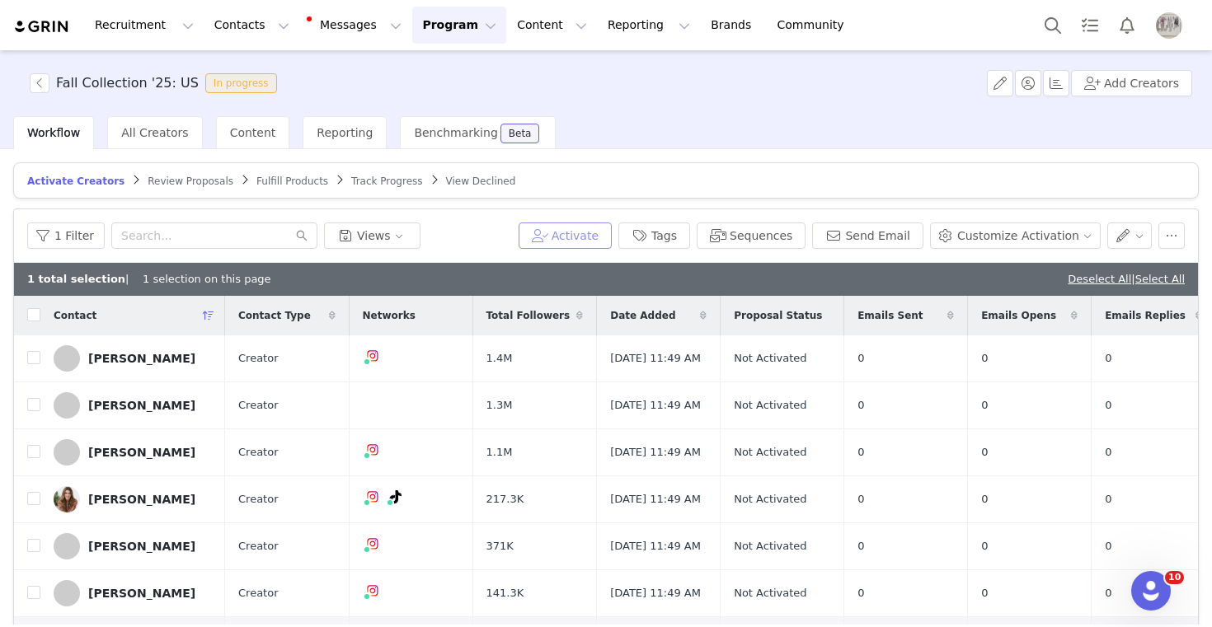
click at [606, 227] on button "Activate" at bounding box center [565, 236] width 93 height 26
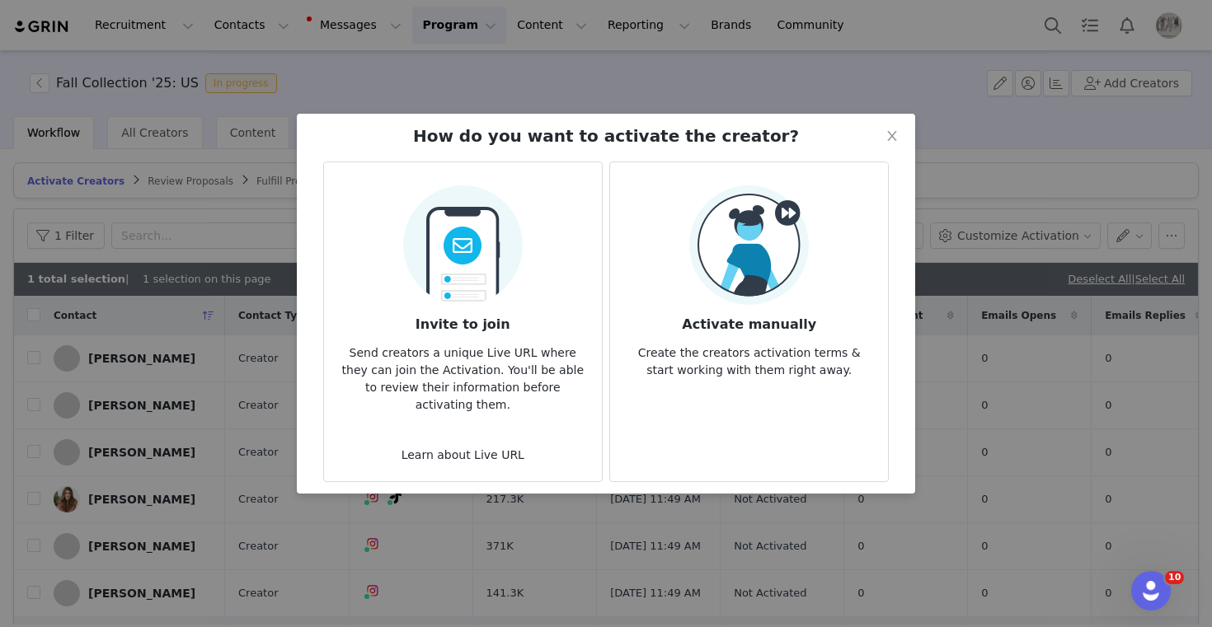
click at [740, 279] on img at bounding box center [749, 245] width 120 height 120
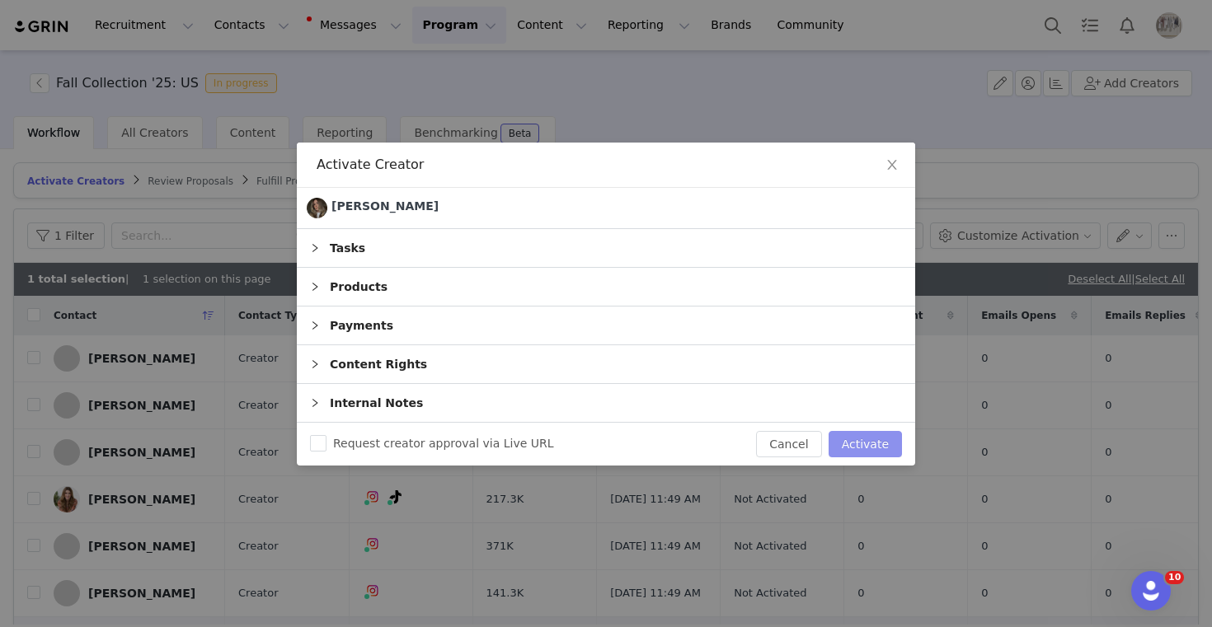
click at [872, 448] on button "Activate" at bounding box center [865, 444] width 73 height 26
checkbox input "false"
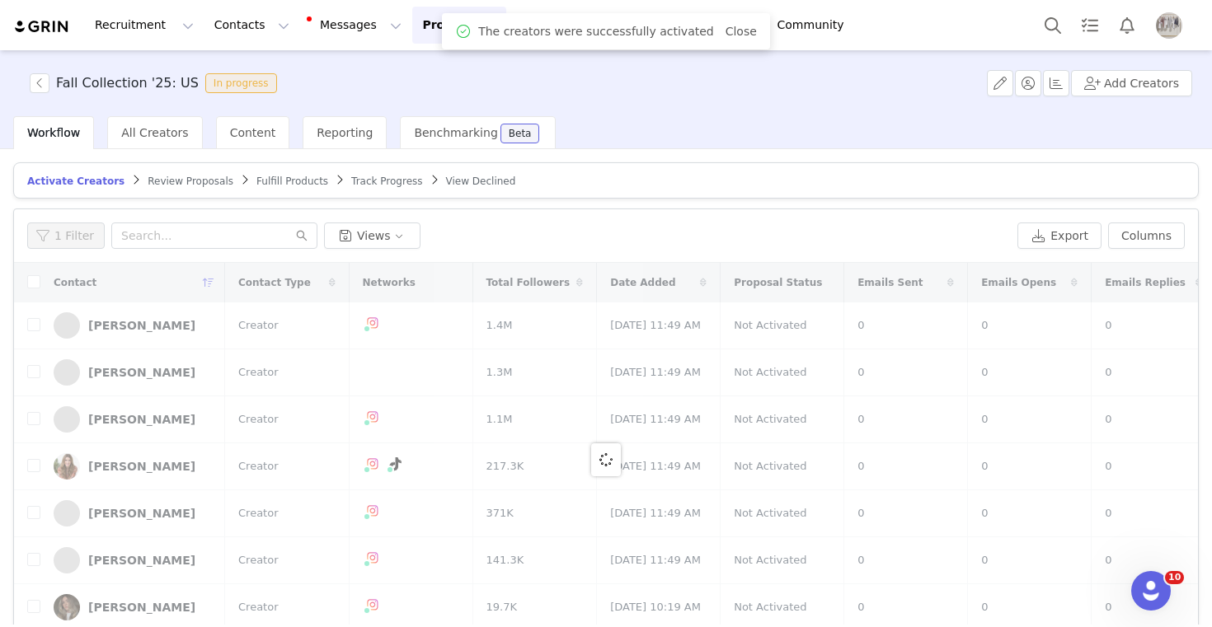
click at [282, 175] on link "Fulfill Products" at bounding box center [292, 181] width 72 height 12
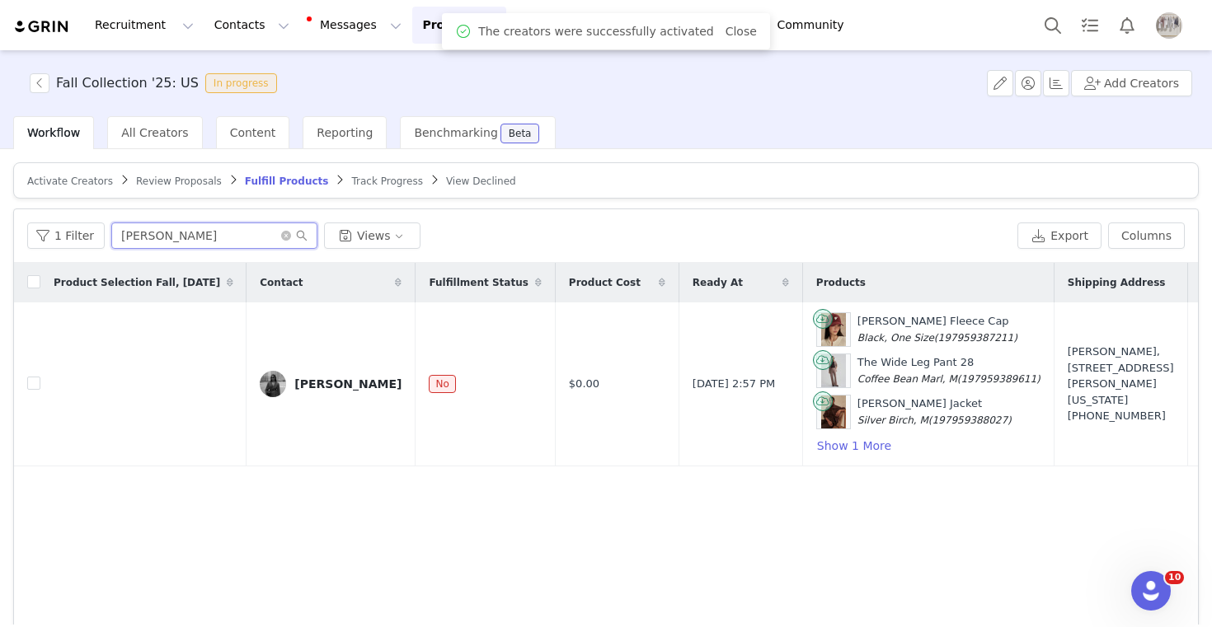
click at [151, 231] on input "[PERSON_NAME]" at bounding box center [214, 236] width 206 height 26
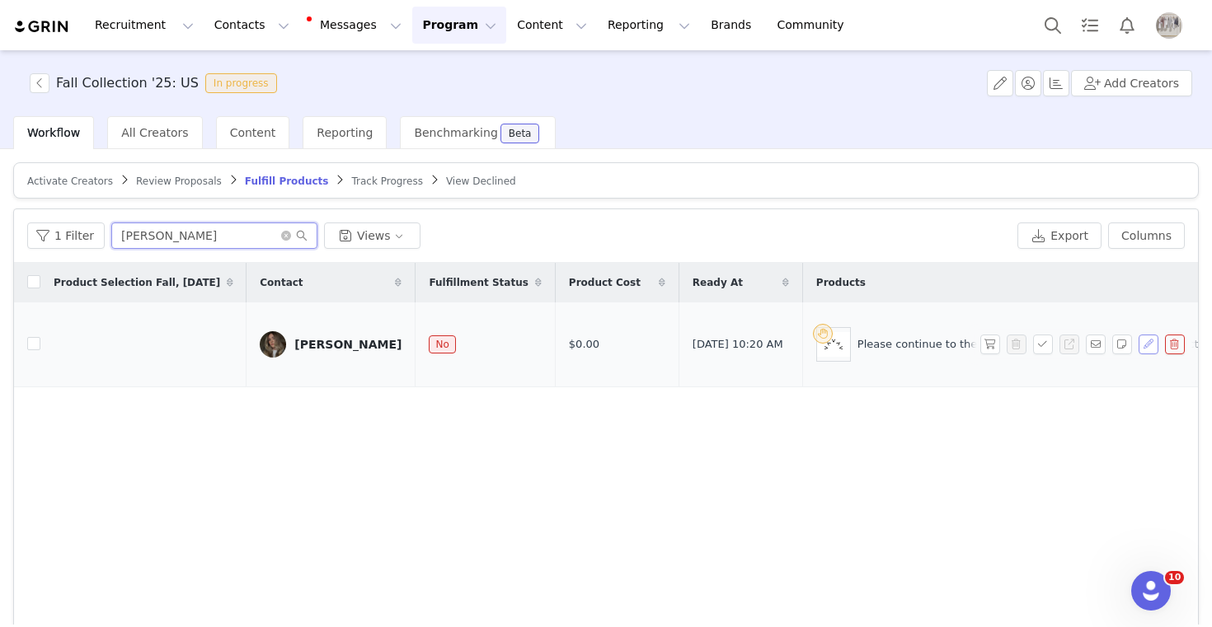
type input "[PERSON_NAME]"
click at [1153, 354] on button "button" at bounding box center [1148, 345] width 20 height 20
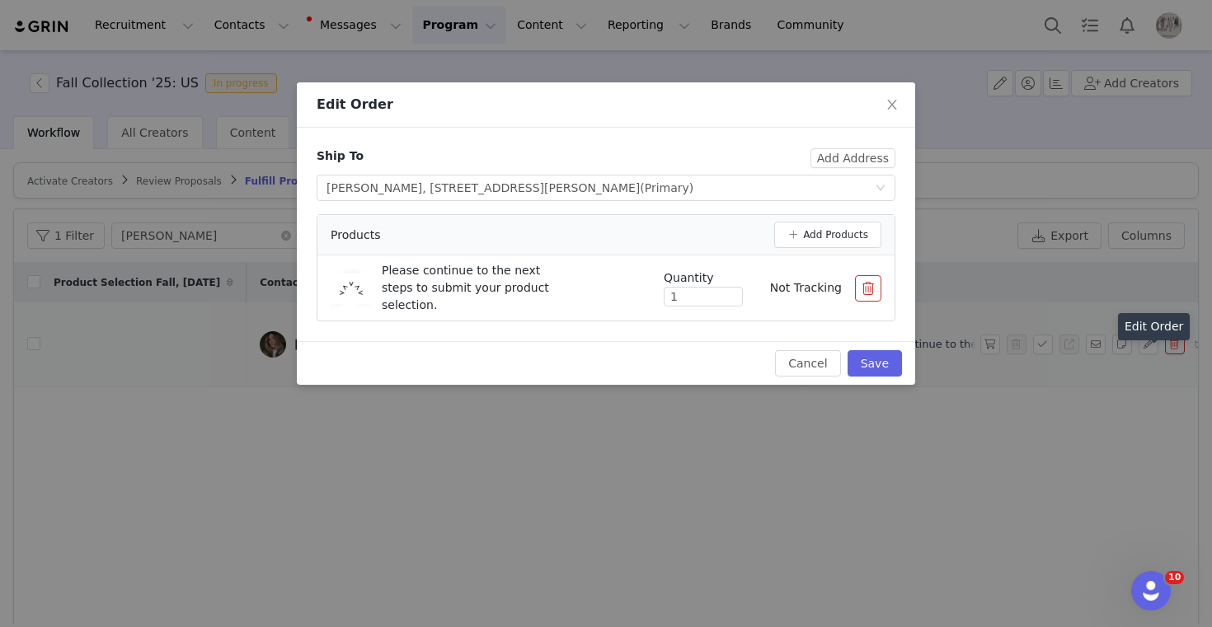
click at [879, 294] on button "button" at bounding box center [868, 288] width 26 height 26
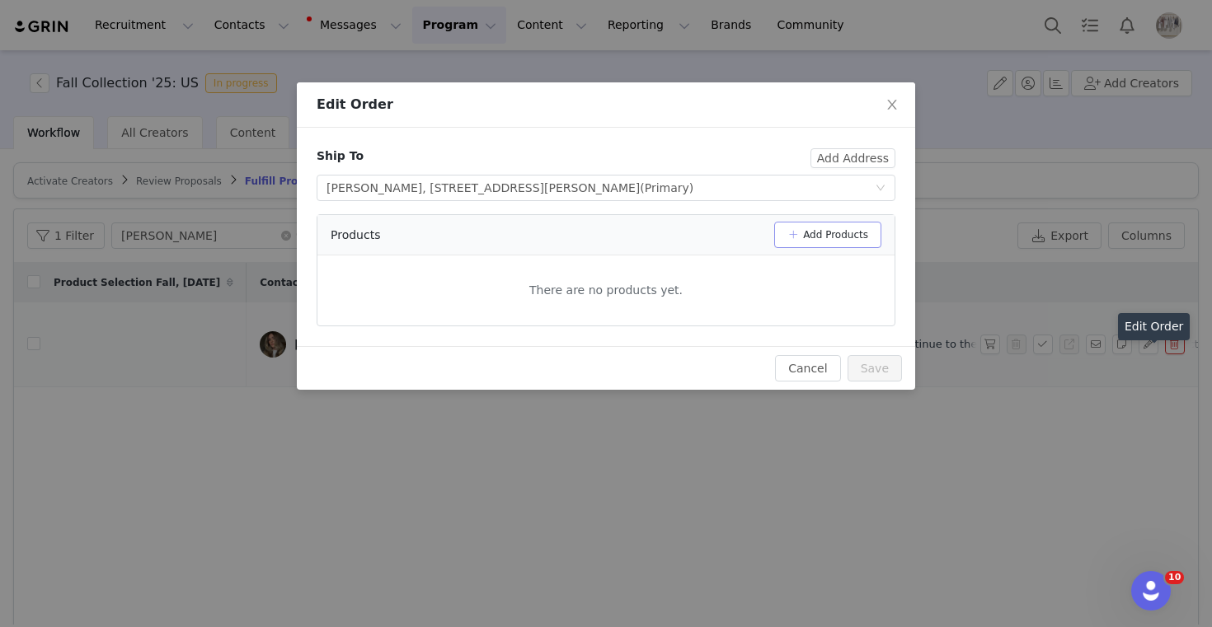
click at [858, 238] on button "Add Products" at bounding box center [827, 235] width 107 height 26
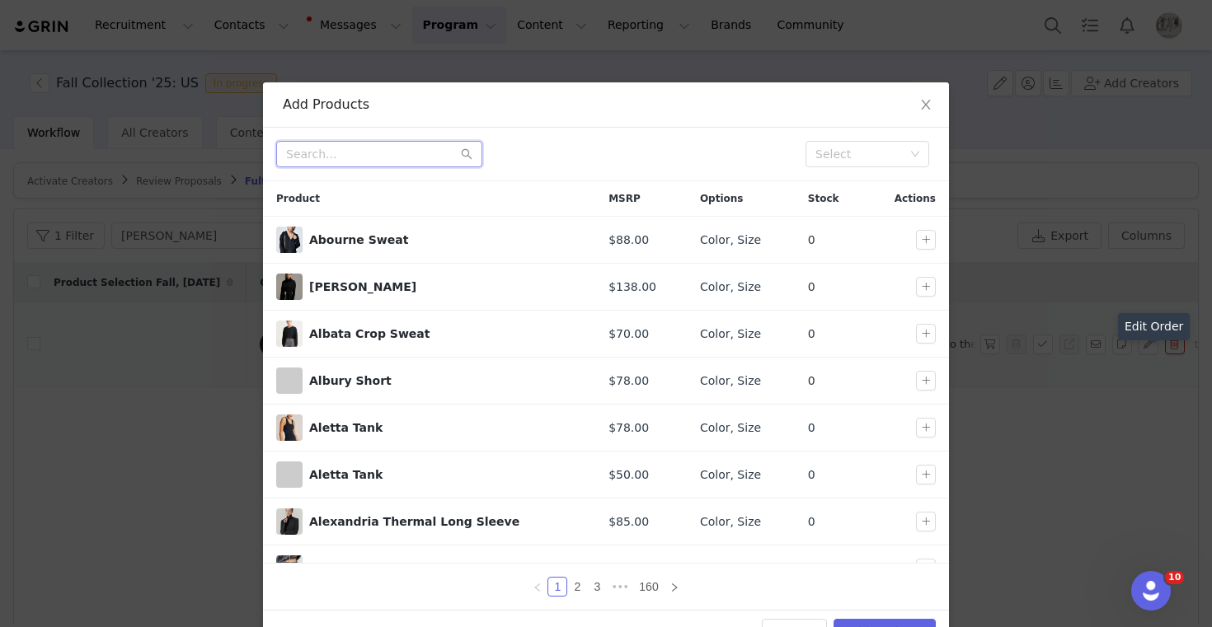
click at [407, 159] on input "text" at bounding box center [379, 154] width 206 height 26
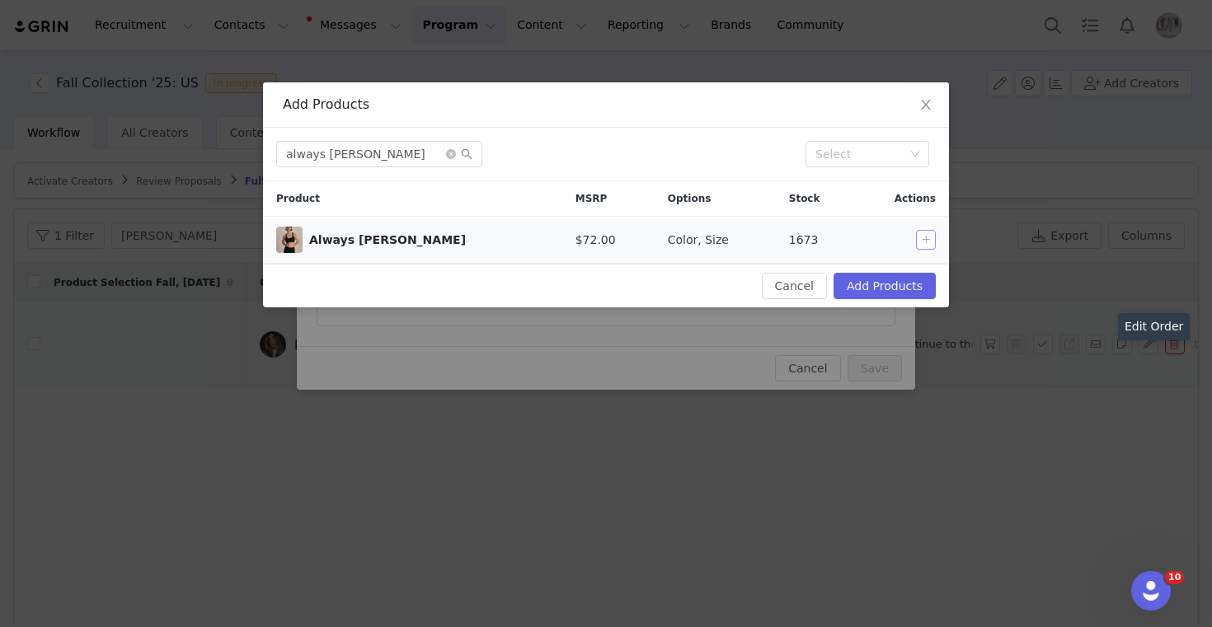
click at [925, 243] on button "button" at bounding box center [926, 240] width 20 height 20
click at [341, 153] on input "always [PERSON_NAME]" at bounding box center [379, 154] width 206 height 26
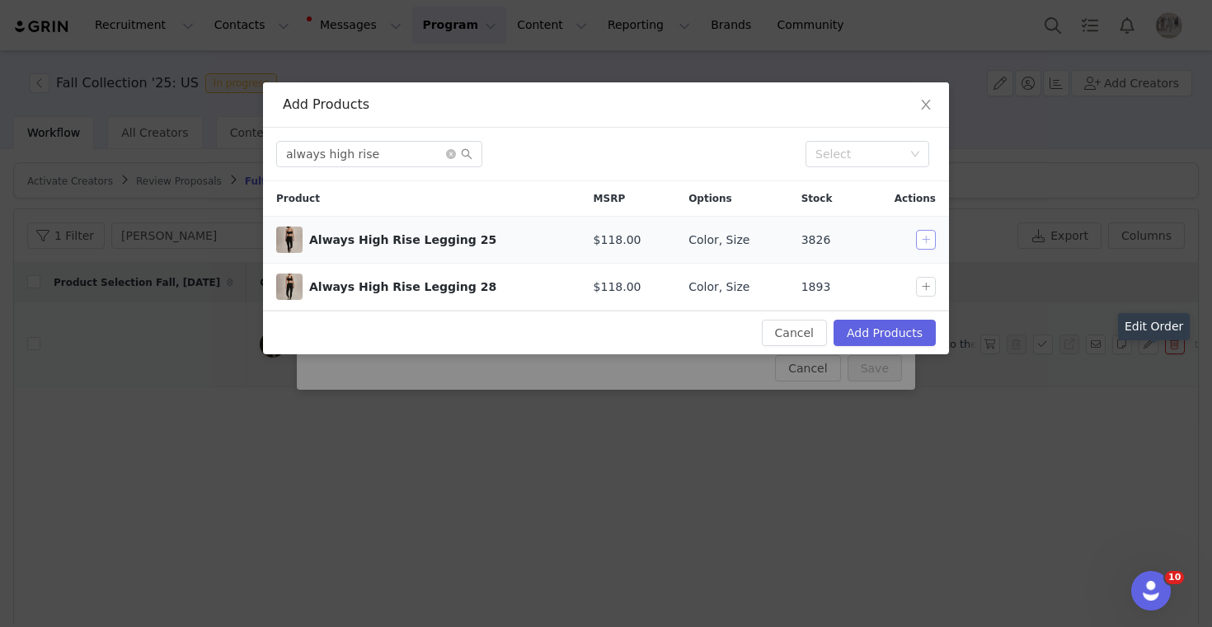
click at [932, 236] on button "button" at bounding box center [926, 240] width 20 height 20
click at [920, 240] on button "button" at bounding box center [926, 240] width 20 height 20
click at [929, 283] on button "button" at bounding box center [926, 287] width 20 height 20
click at [380, 157] on input "always high rise" at bounding box center [379, 154] width 206 height 26
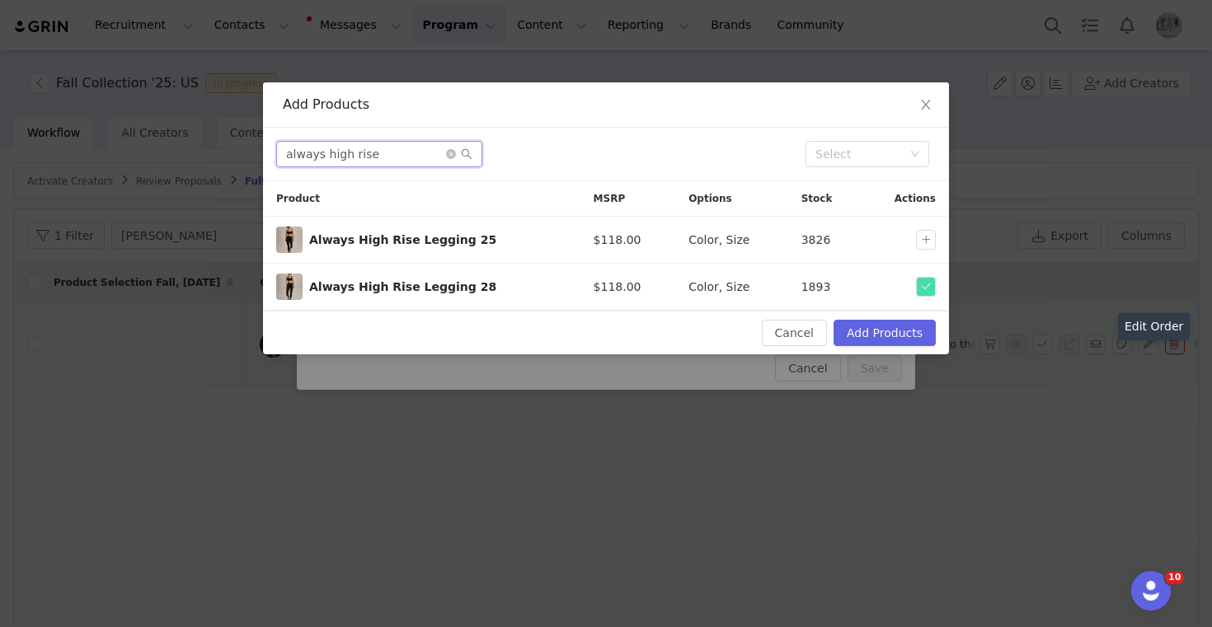
click at [380, 157] on input "always high rise" at bounding box center [379, 154] width 206 height 26
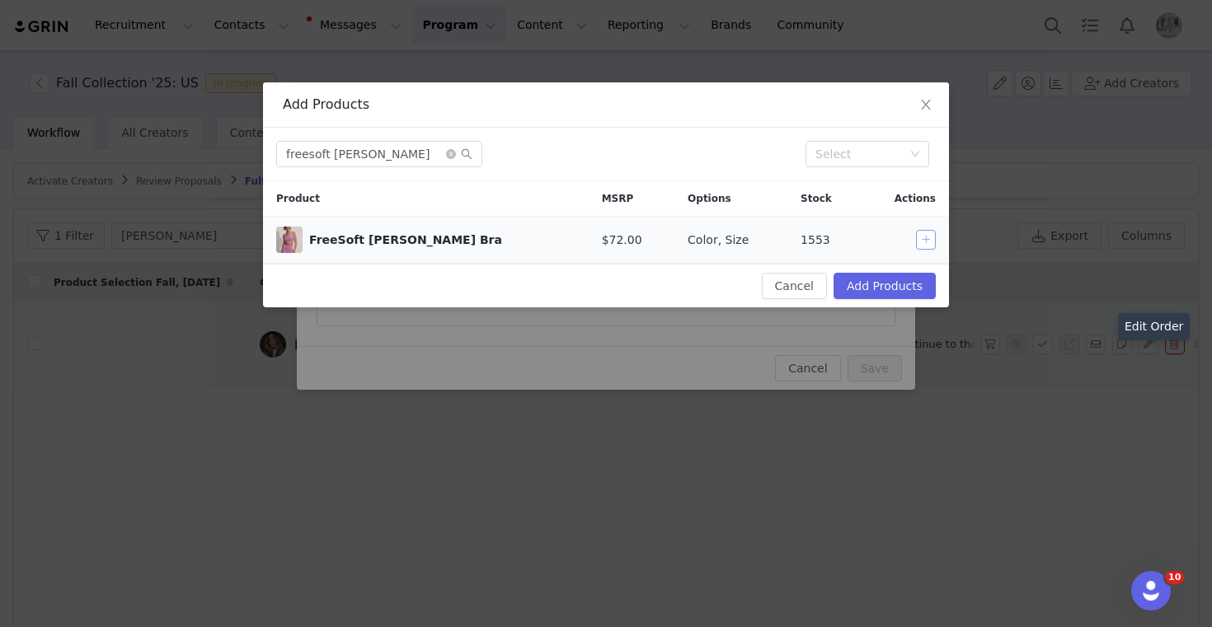
click at [931, 237] on button "button" at bounding box center [926, 240] width 20 height 20
click at [347, 157] on input "freesoft [PERSON_NAME]" at bounding box center [379, 154] width 206 height 26
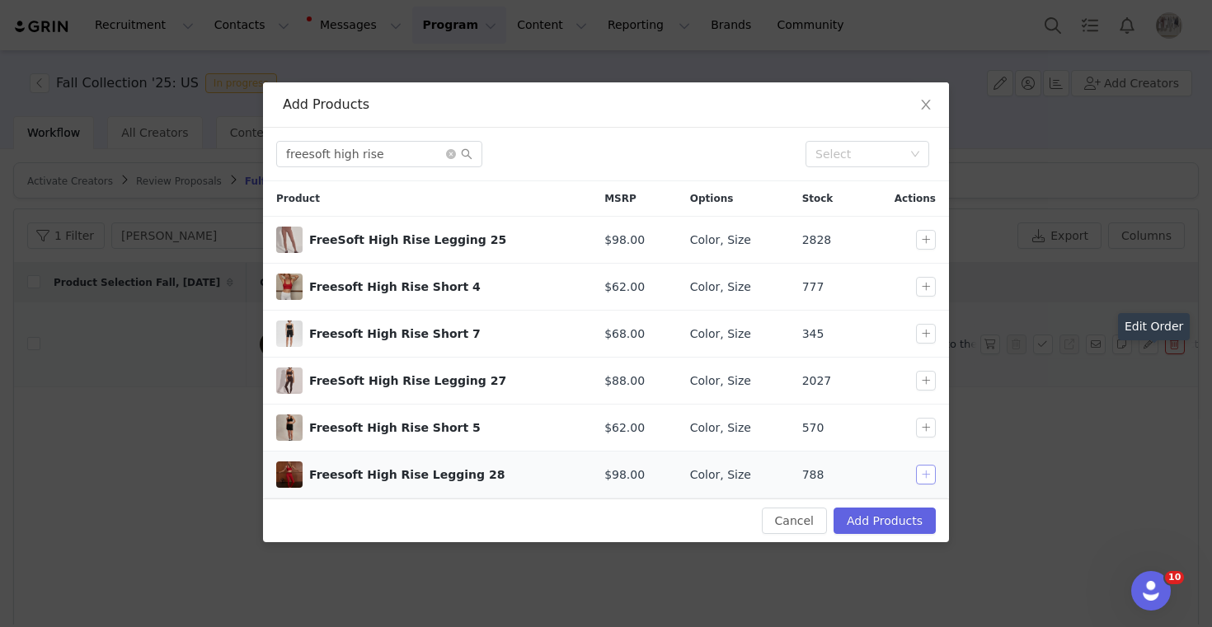
click at [928, 478] on button "button" at bounding box center [926, 475] width 20 height 20
click at [313, 147] on input "freesoft high rise" at bounding box center [379, 154] width 206 height 26
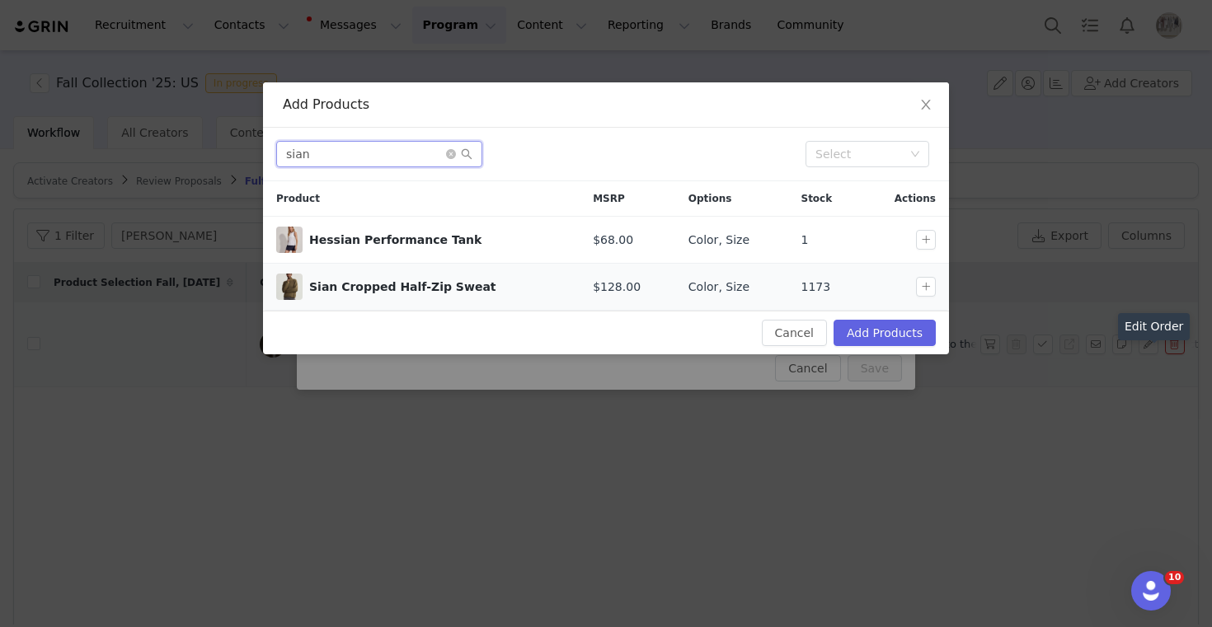
type input "sian"
click at [931, 275] on td at bounding box center [904, 287] width 87 height 47
click at [931, 289] on button "button" at bounding box center [926, 287] width 20 height 20
click at [914, 331] on button "Add Products" at bounding box center [884, 333] width 102 height 26
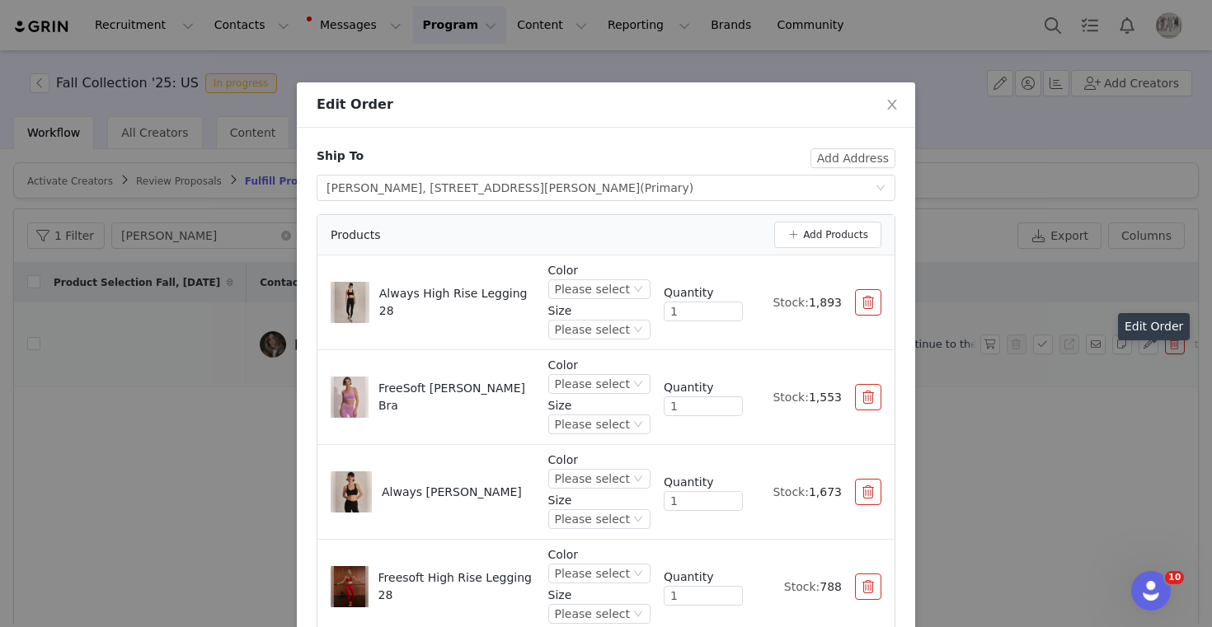
click at [607, 301] on div "Color Please select Size Please select" at bounding box center [599, 302] width 102 height 81
click at [607, 294] on div "Please select" at bounding box center [592, 289] width 75 height 18
click at [603, 431] on li "Olive Smoke" at bounding box center [601, 424] width 97 height 26
click at [594, 386] on div "Please select" at bounding box center [592, 384] width 75 height 18
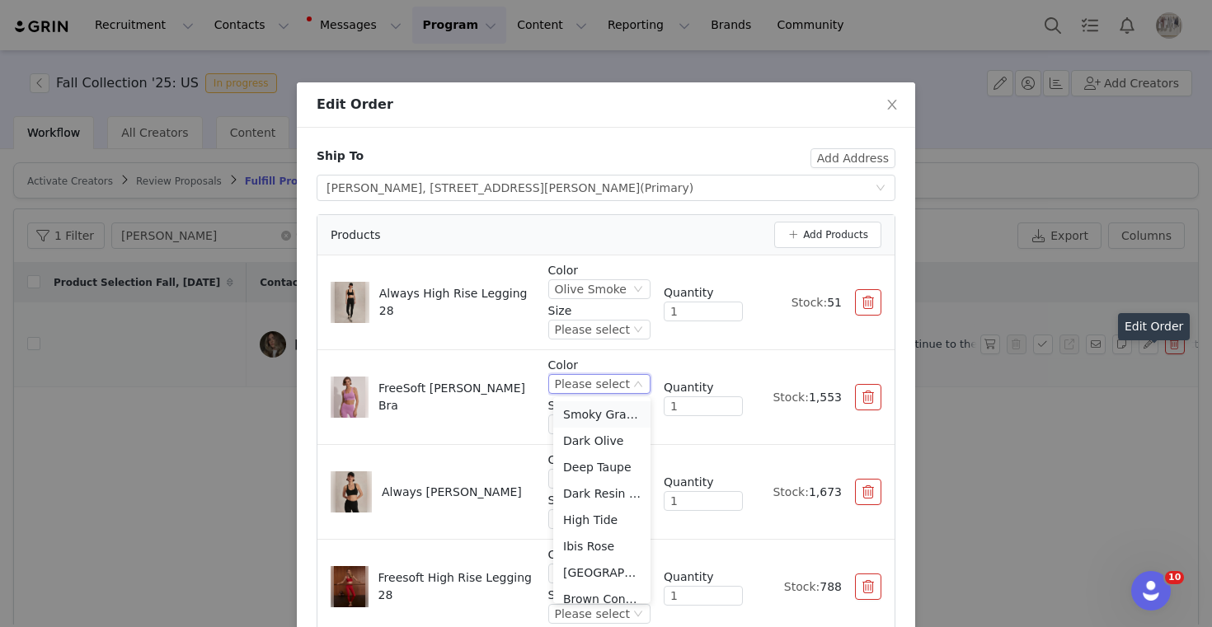
scroll to position [143, 0]
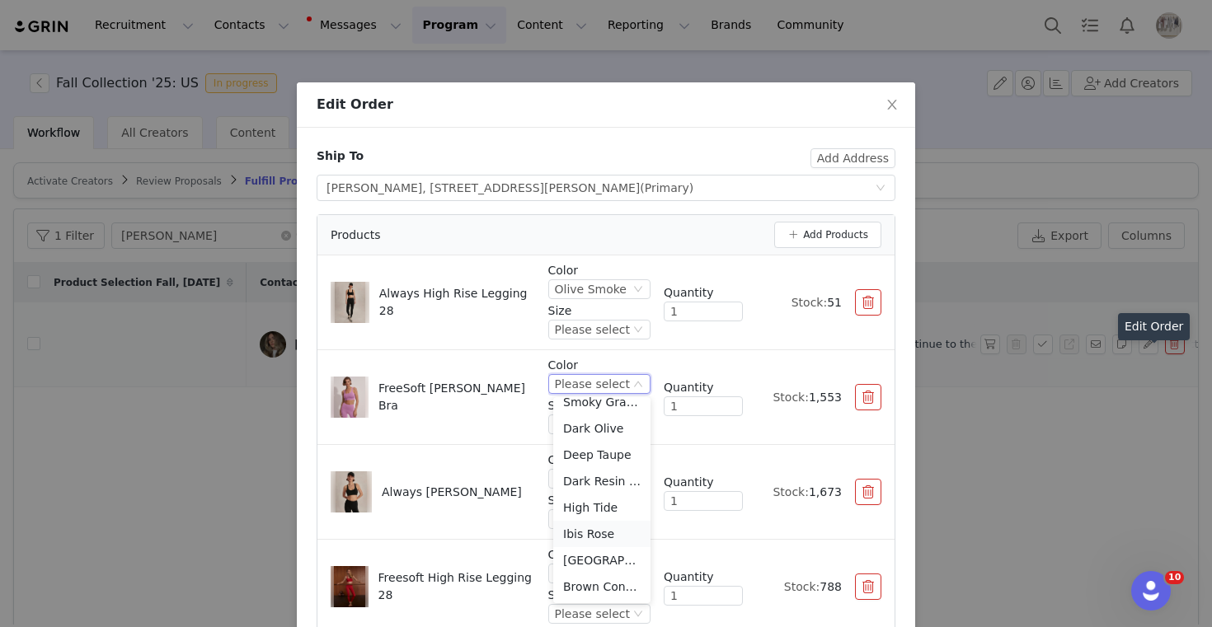
click at [604, 537] on li "Ibis Rose" at bounding box center [601, 534] width 97 height 26
click at [600, 385] on div "Ibis Rose" at bounding box center [580, 384] width 51 height 18
click at [594, 568] on li "[GEOGRAPHIC_DATA]" at bounding box center [601, 569] width 97 height 26
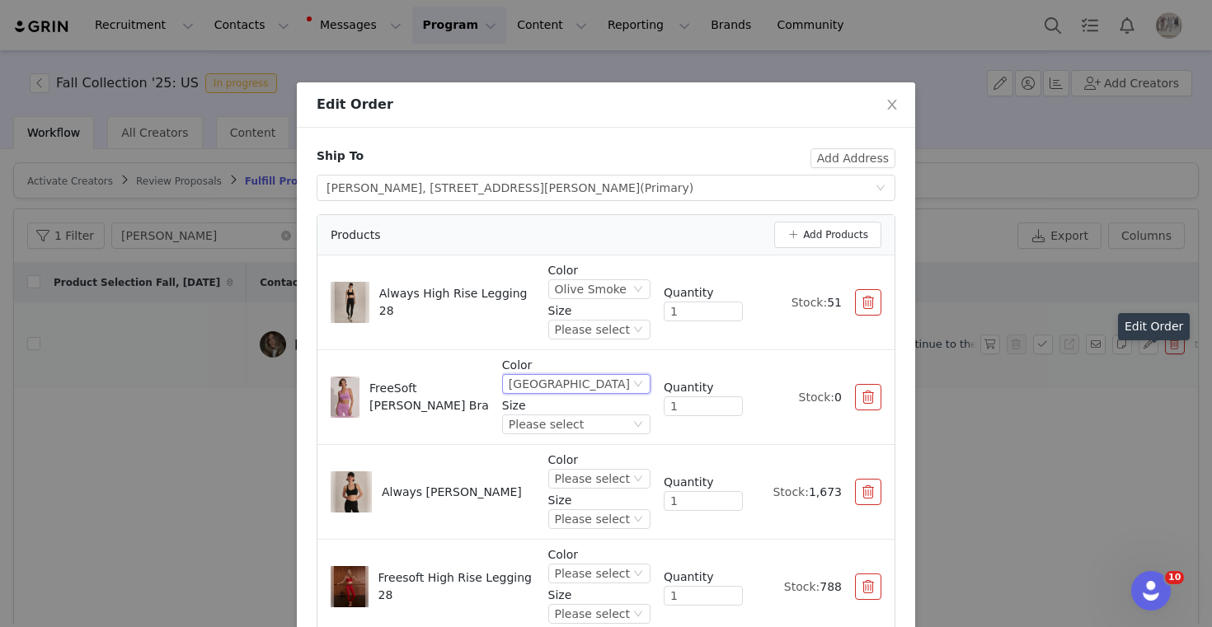
click at [860, 396] on button "button" at bounding box center [868, 397] width 26 height 26
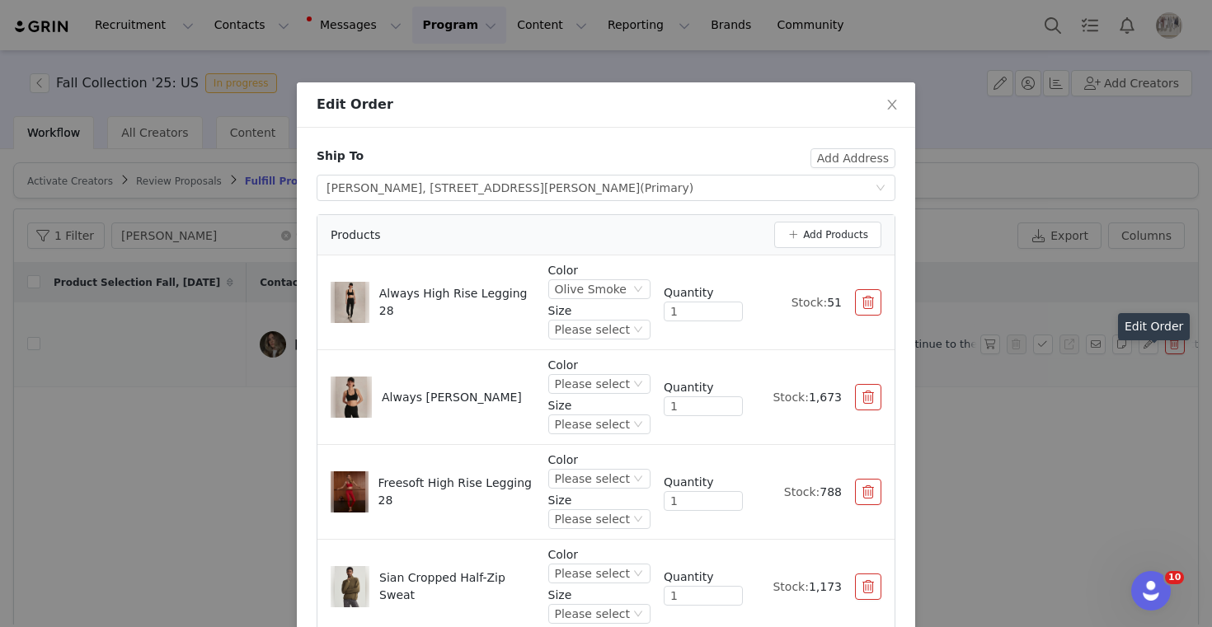
click at [880, 306] on button "button" at bounding box center [868, 302] width 26 height 26
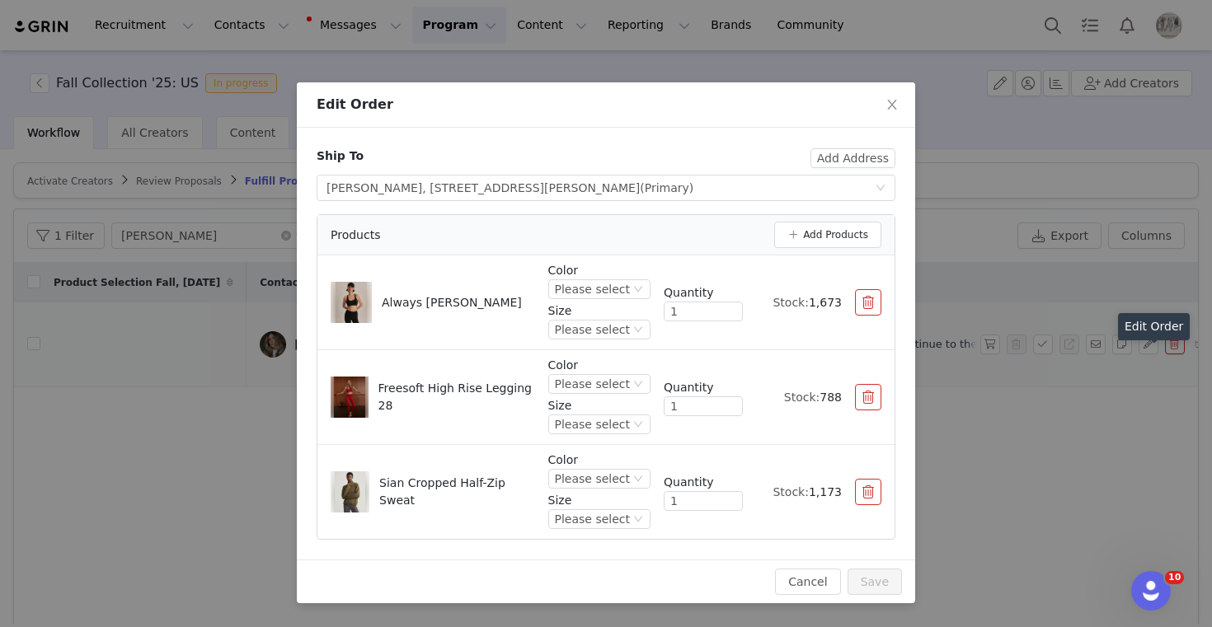
click at [880, 306] on button "button" at bounding box center [868, 302] width 26 height 26
click at [880, 384] on button "button" at bounding box center [868, 397] width 26 height 26
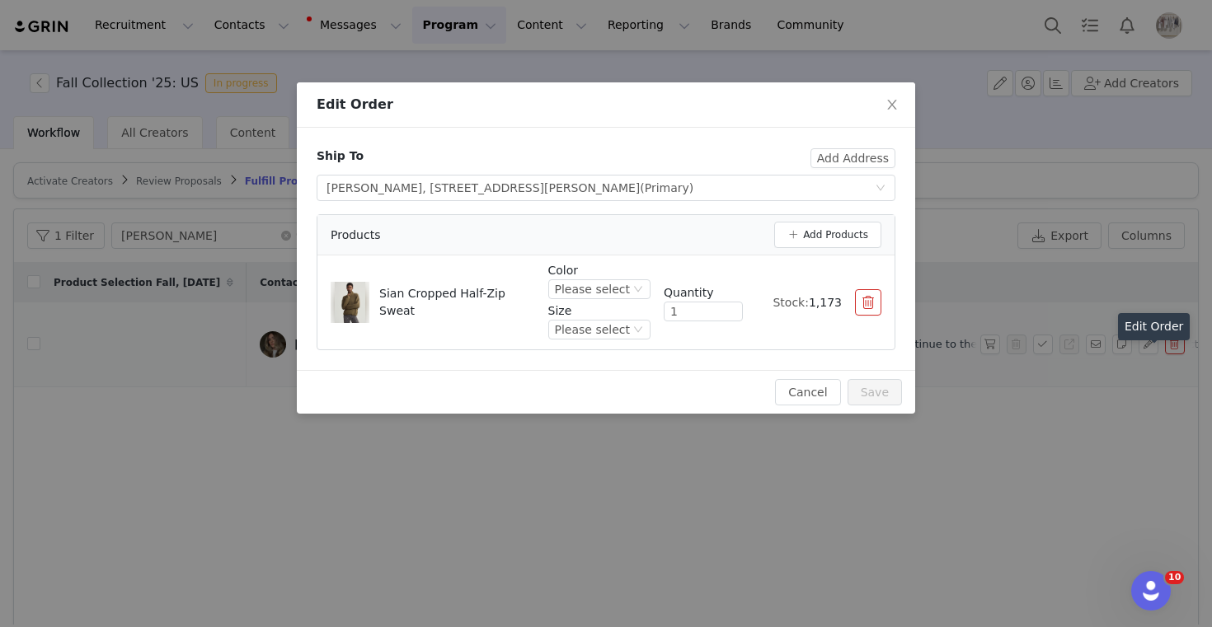
click at [880, 306] on button "button" at bounding box center [868, 302] width 26 height 26
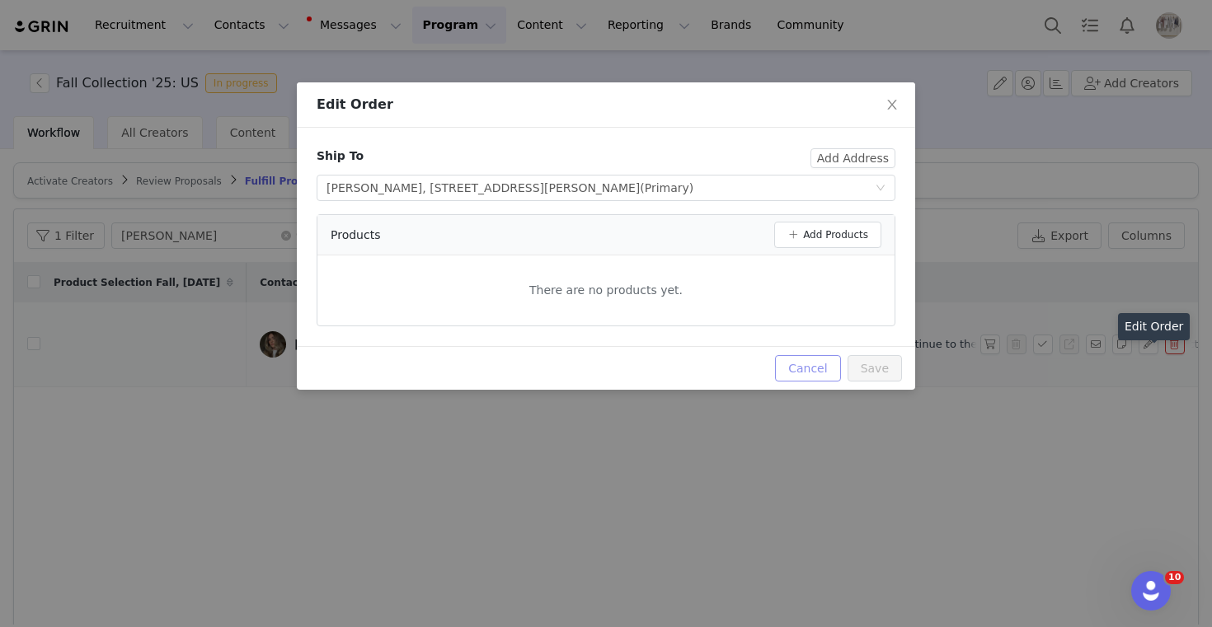
click at [799, 364] on button "Cancel" at bounding box center [807, 368] width 65 height 26
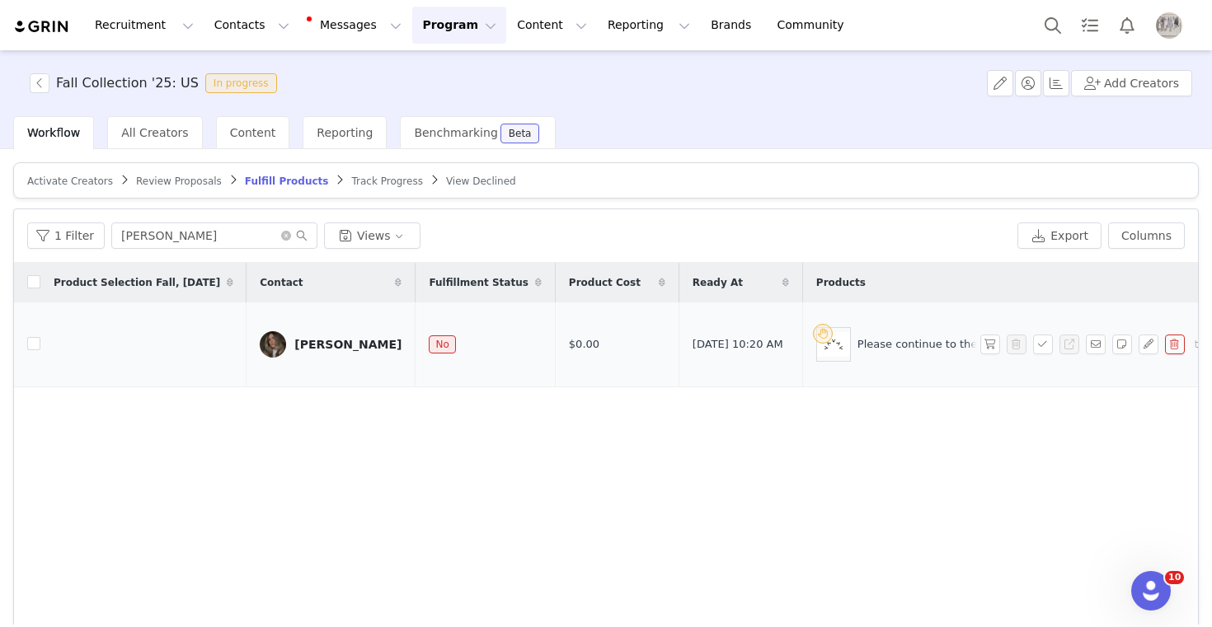
click at [1177, 354] on button "button" at bounding box center [1175, 345] width 20 height 20
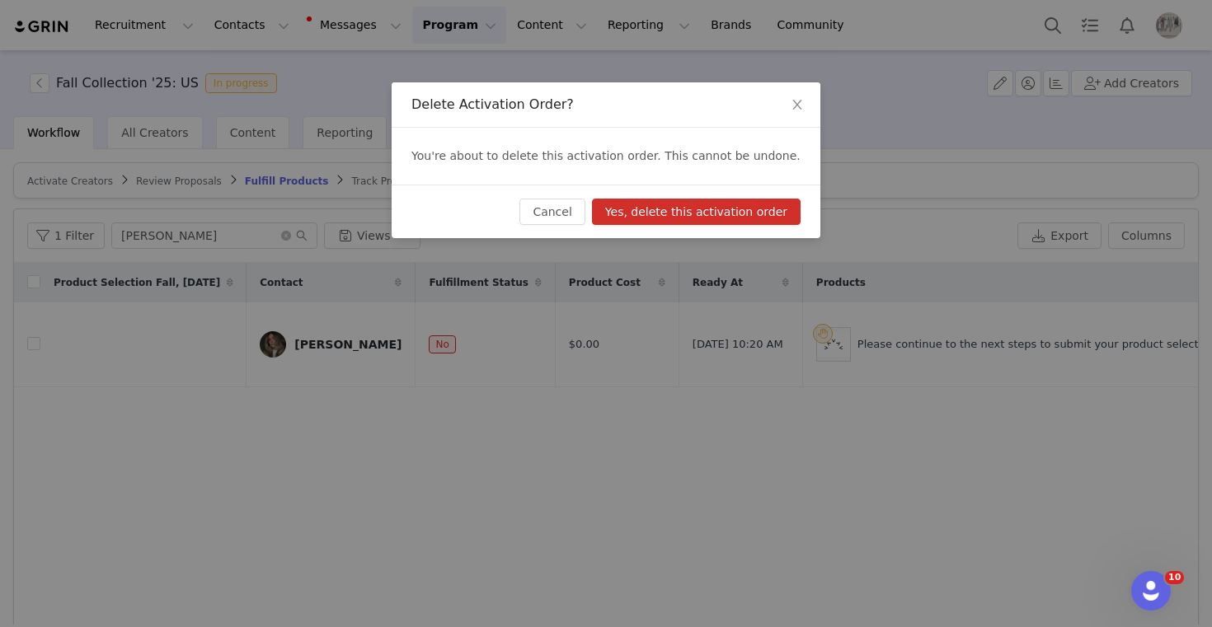
click at [748, 212] on button "Yes, delete this activation order" at bounding box center [696, 212] width 209 height 26
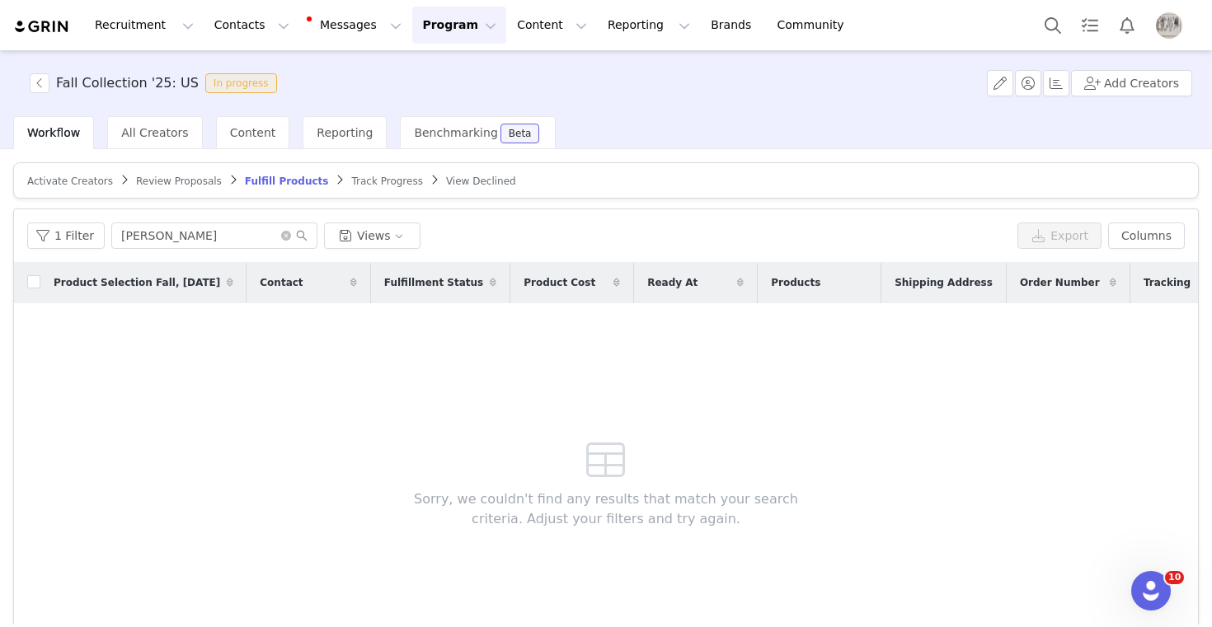
click at [412, 40] on button "Program Program" at bounding box center [459, 25] width 94 height 37
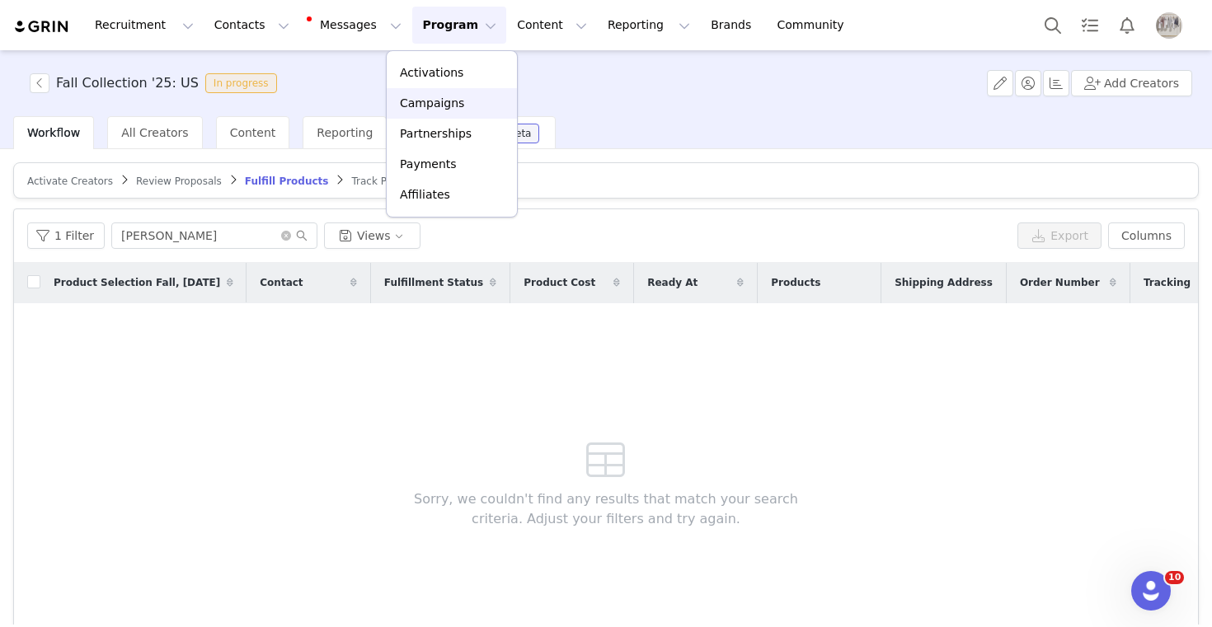
click at [420, 88] on link "Campaigns" at bounding box center [452, 103] width 130 height 31
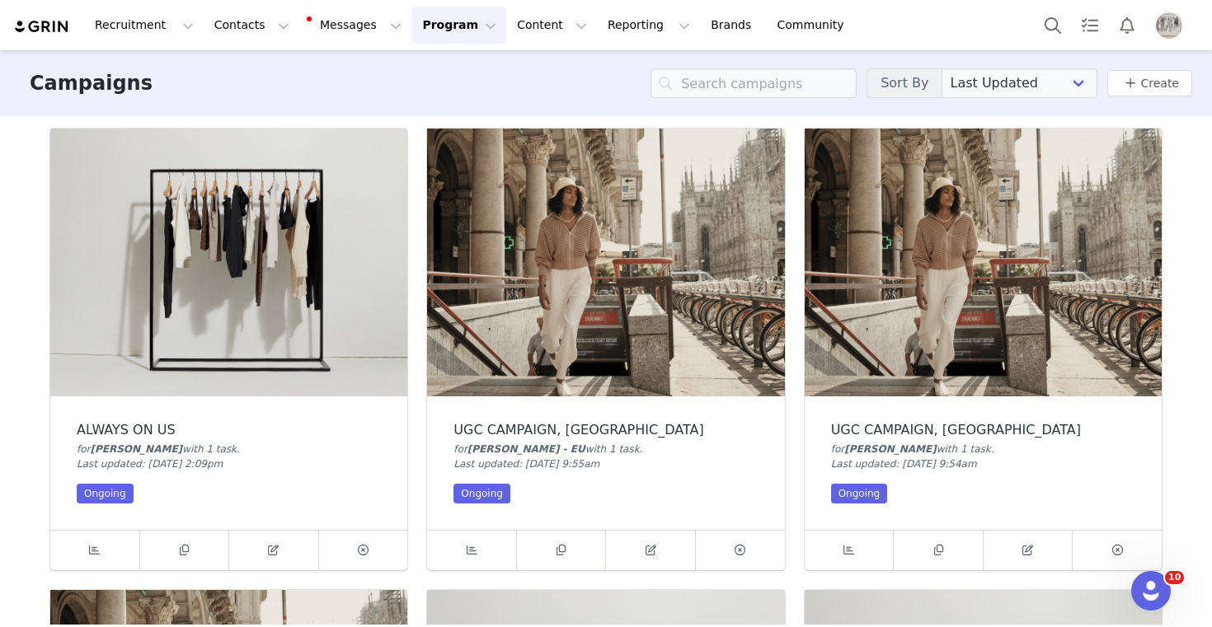
click at [427, 25] on button "Program Program" at bounding box center [459, 25] width 94 height 37
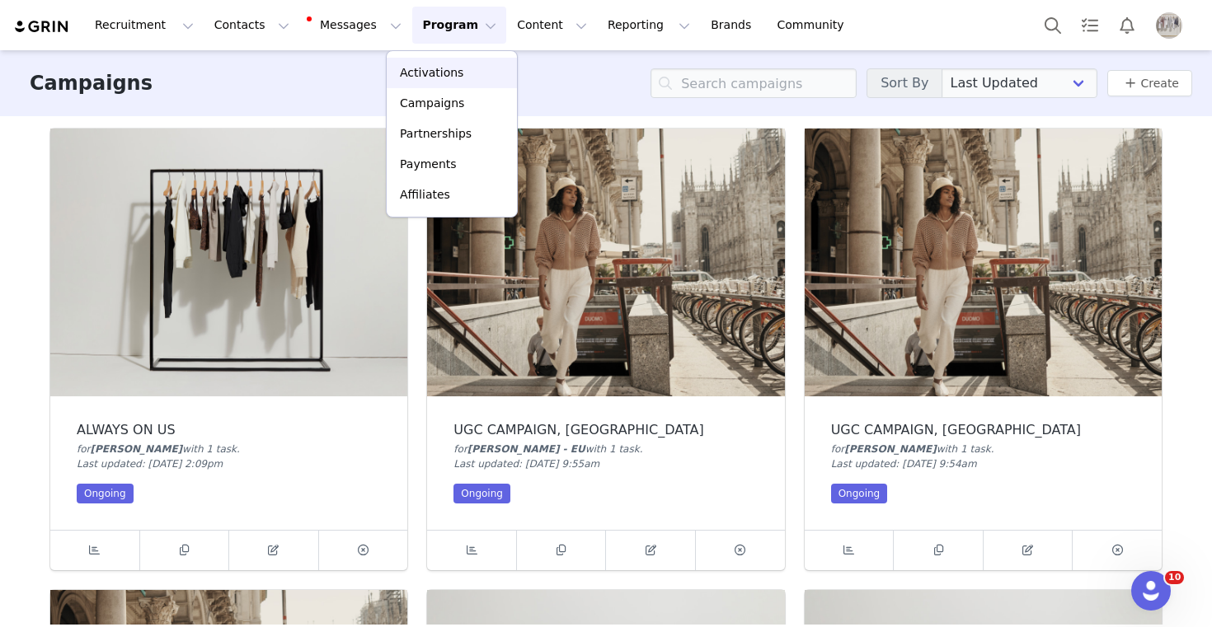
click at [429, 66] on p "Activations" at bounding box center [431, 72] width 63 height 17
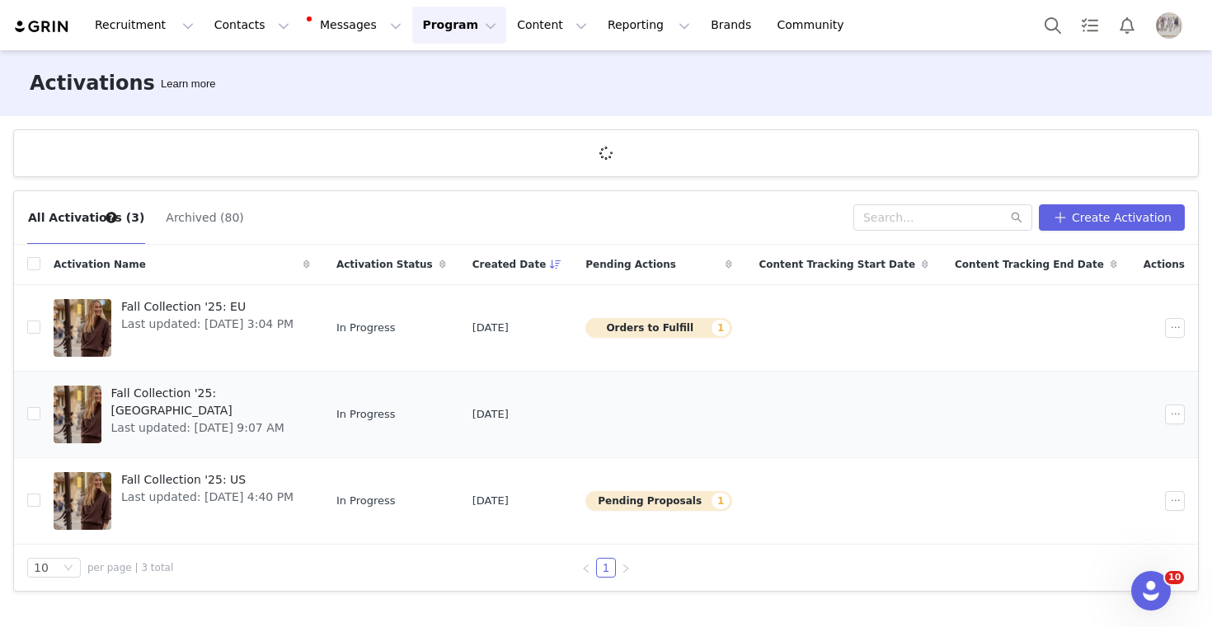
click at [171, 393] on span "Fall Collection '25: [GEOGRAPHIC_DATA]" at bounding box center [205, 402] width 189 height 35
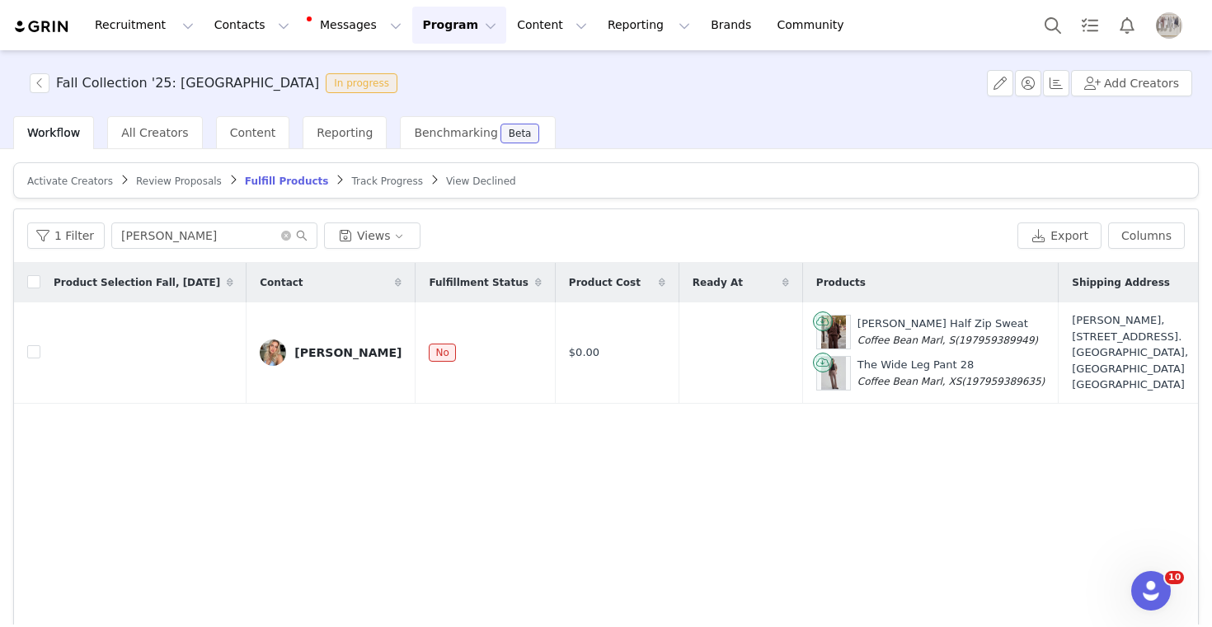
click at [59, 181] on span "Activate Creators" at bounding box center [70, 182] width 86 height 12
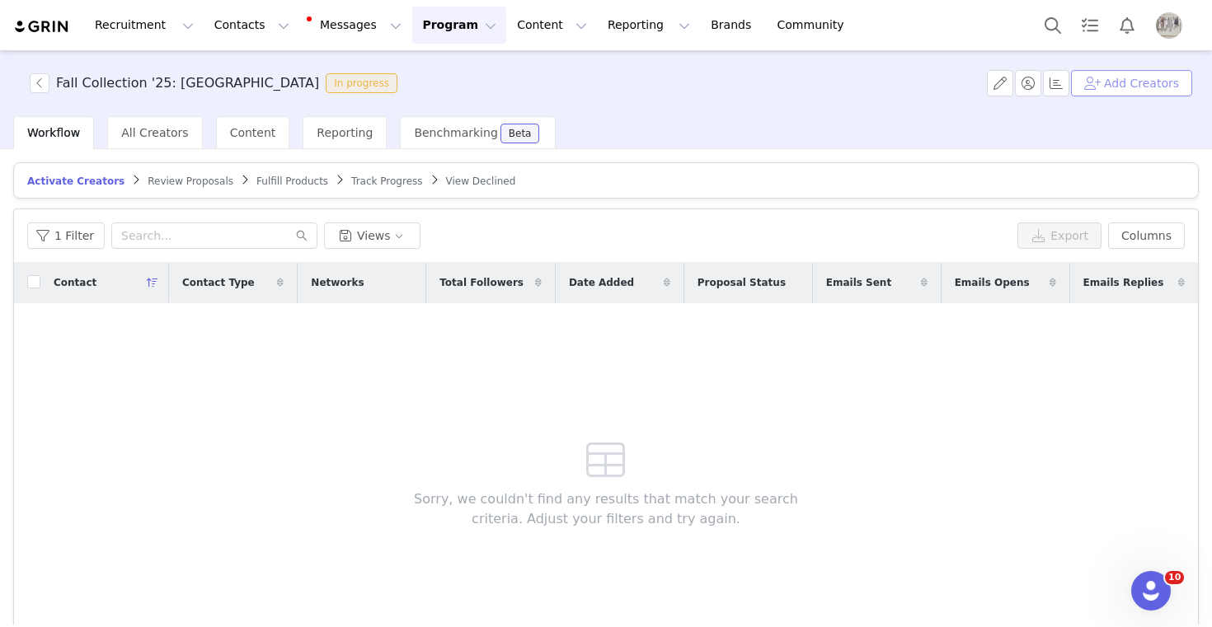
click at [1134, 95] on button "Add Creators" at bounding box center [1131, 83] width 121 height 26
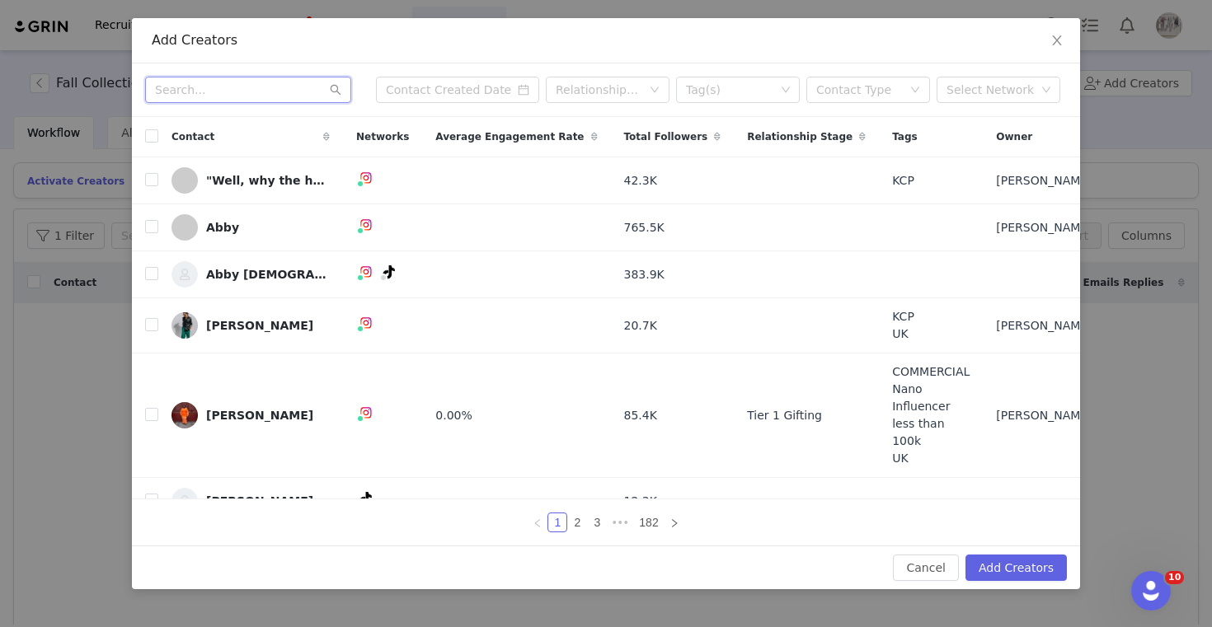
click at [212, 91] on input "text" at bounding box center [248, 90] width 206 height 26
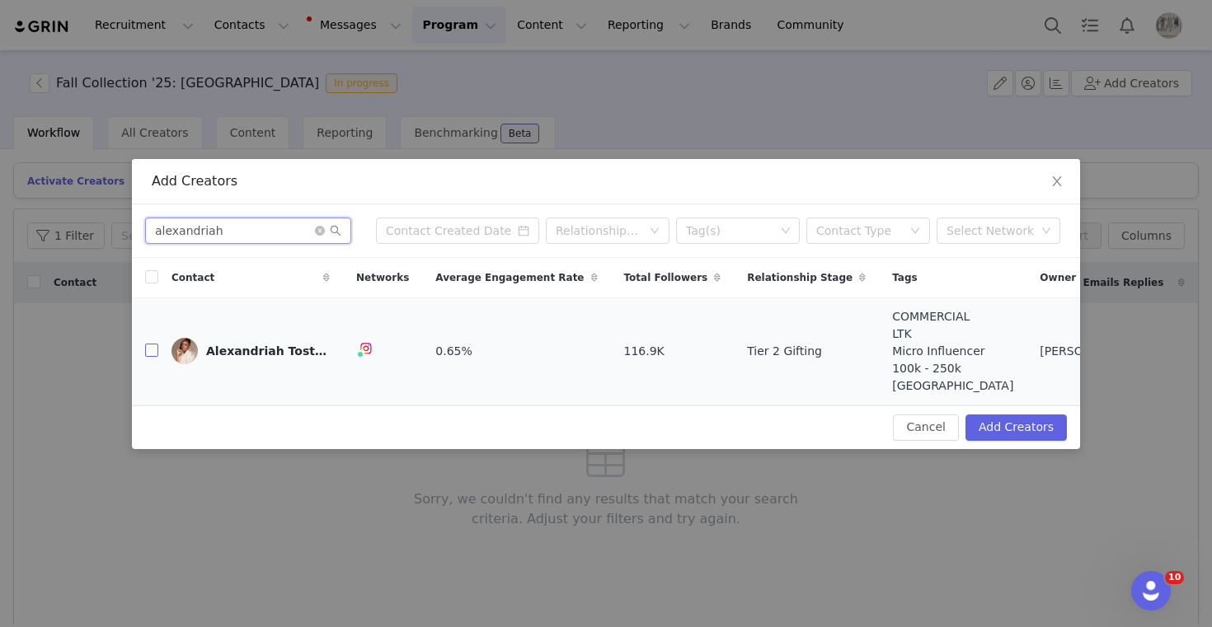
type input "alexandriah"
click at [148, 356] on input "checkbox" at bounding box center [151, 350] width 13 height 13
checkbox input "true"
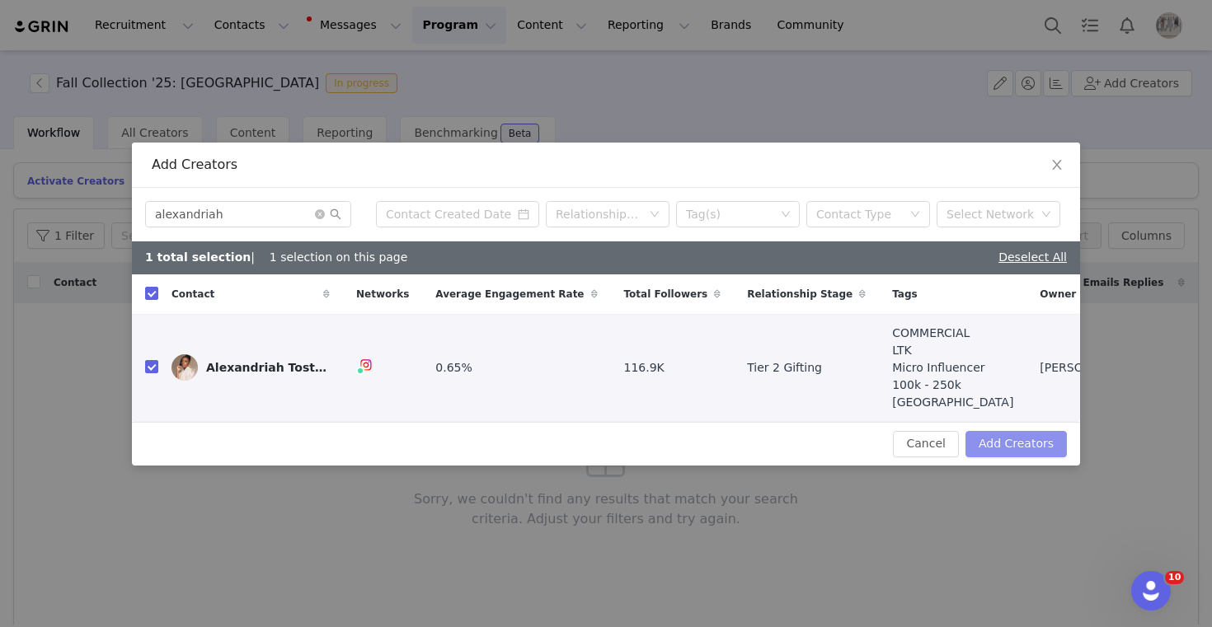
click at [1017, 444] on button "Add Creators" at bounding box center [1015, 444] width 101 height 26
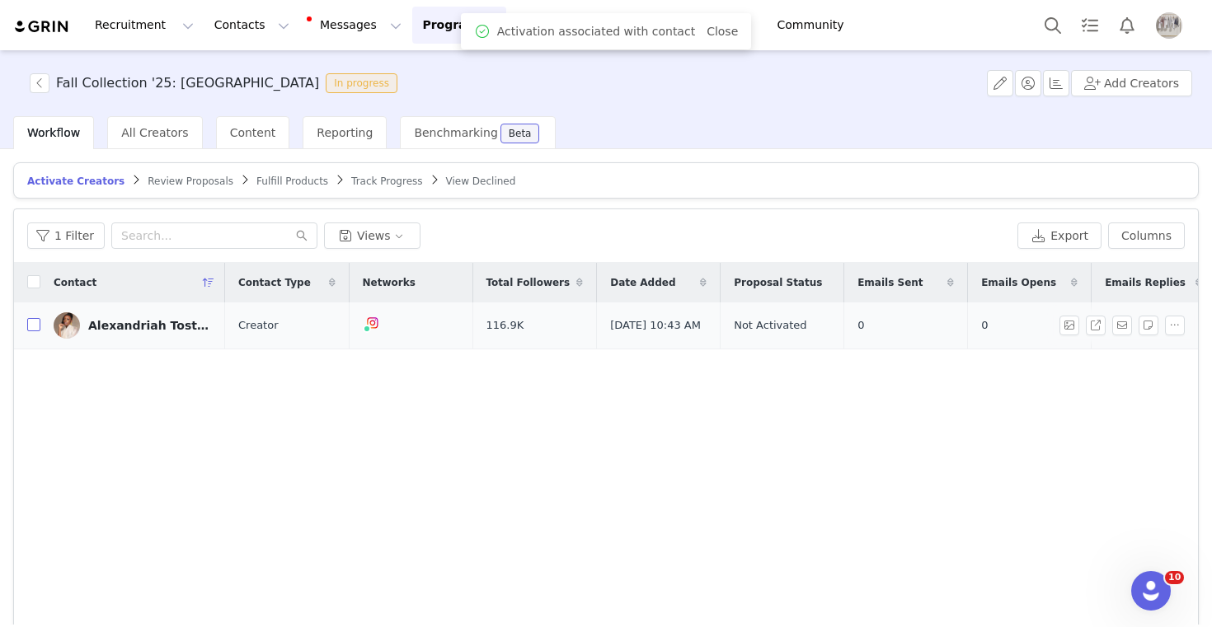
click at [30, 327] on input "checkbox" at bounding box center [33, 324] width 13 height 13
checkbox input "true"
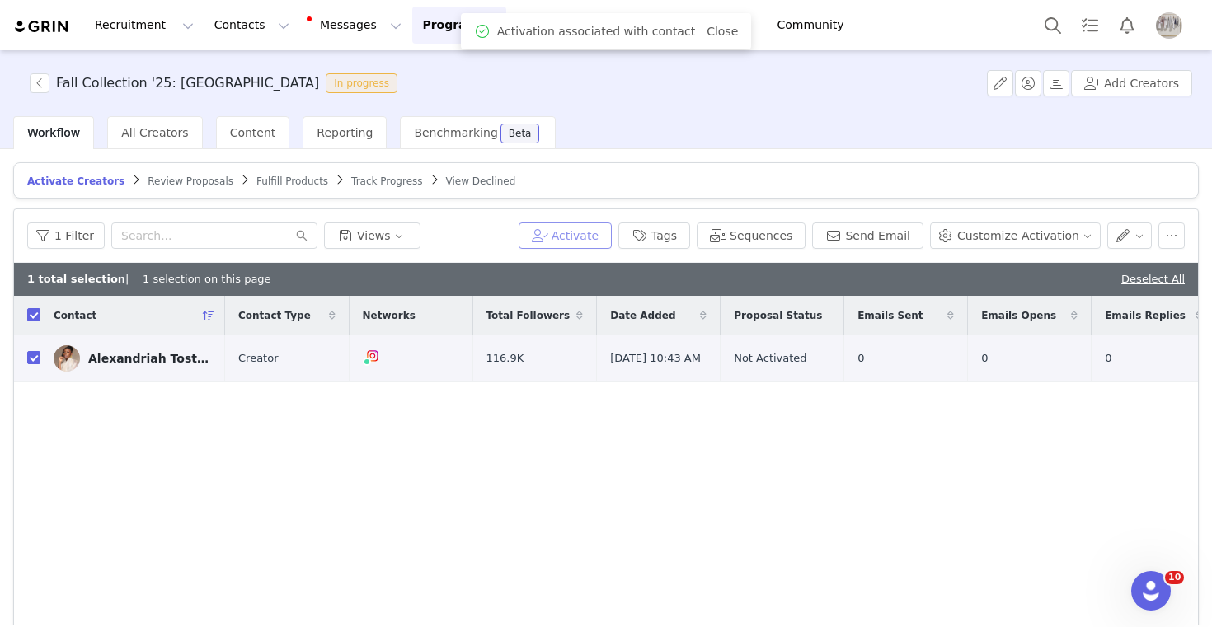
click at [608, 245] on button "Activate" at bounding box center [565, 236] width 93 height 26
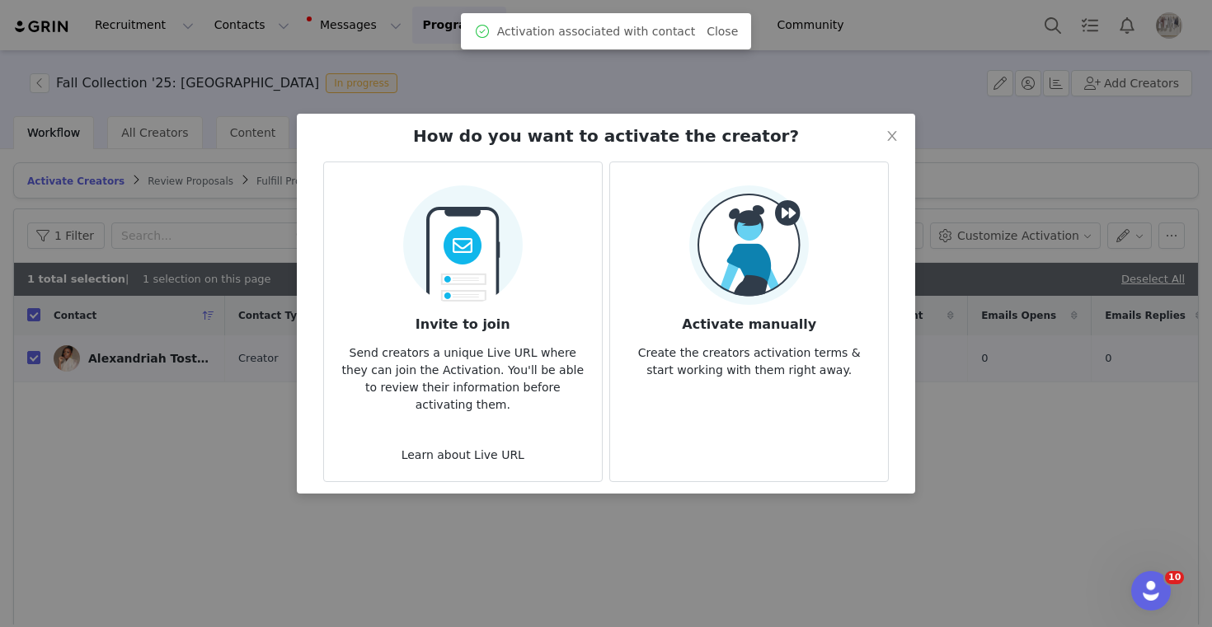
click at [711, 297] on img at bounding box center [749, 245] width 120 height 120
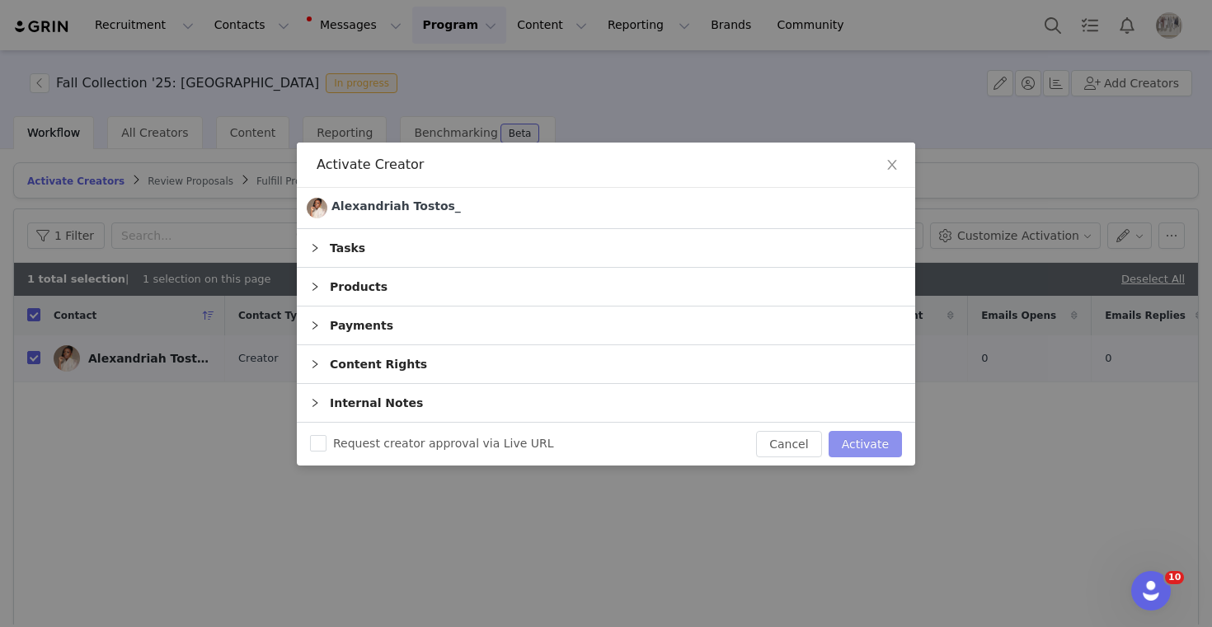
click at [847, 444] on button "Activate" at bounding box center [865, 444] width 73 height 26
checkbox input "false"
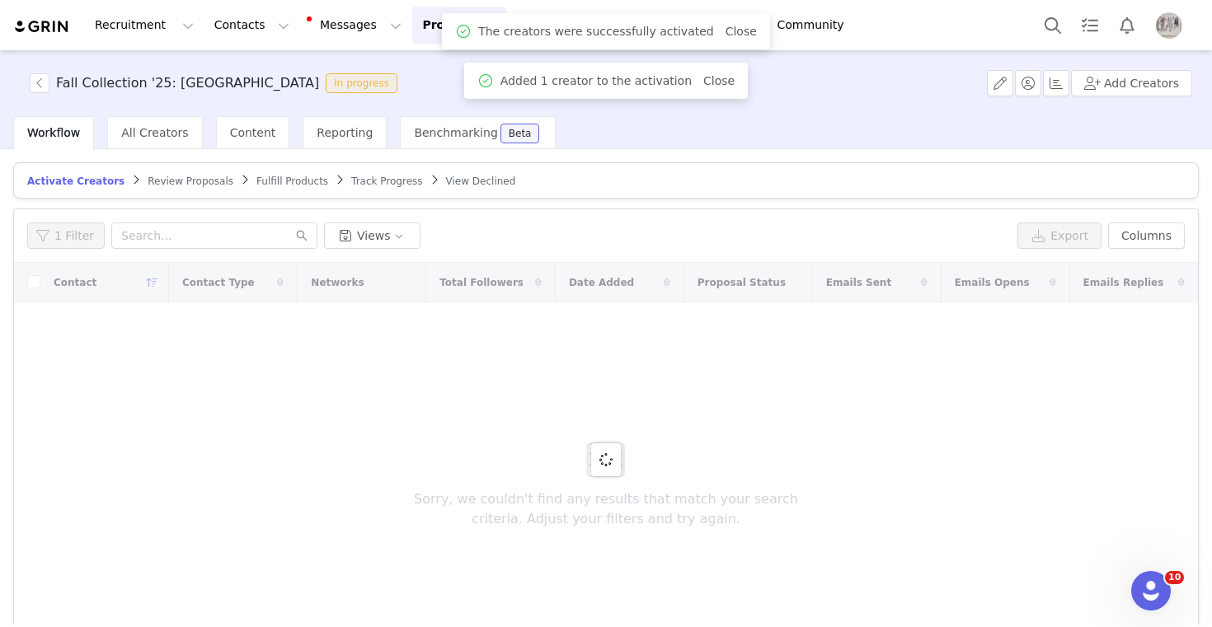
click at [273, 182] on span "Fulfill Products" at bounding box center [292, 182] width 72 height 12
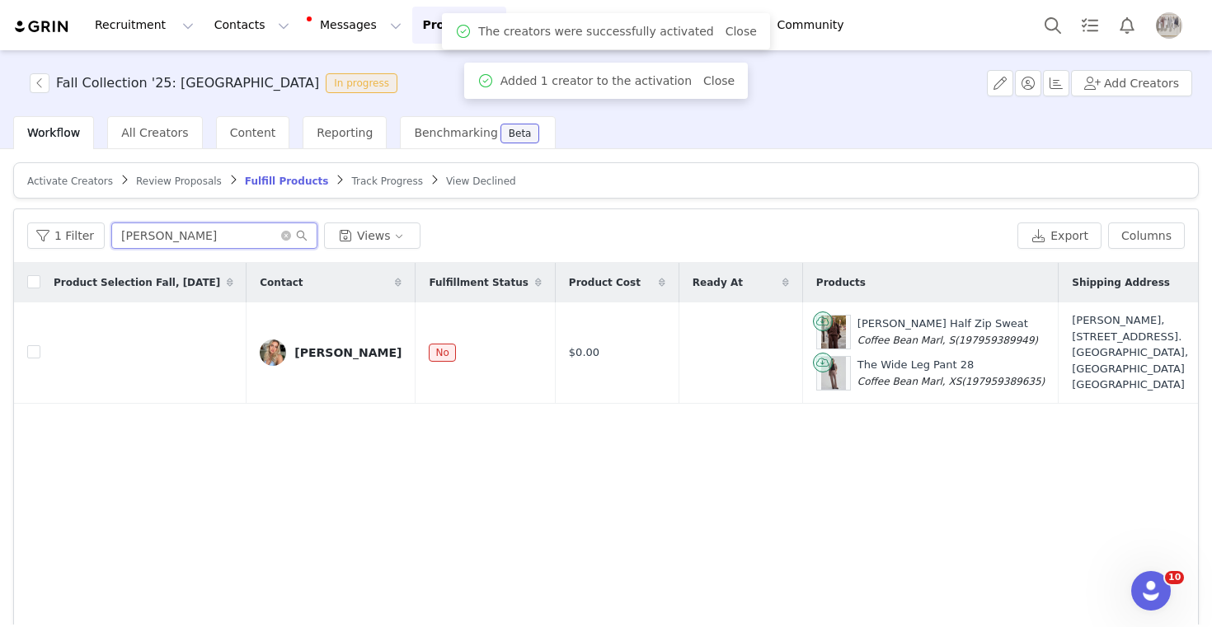
click at [185, 231] on input "[PERSON_NAME]" at bounding box center [214, 236] width 206 height 26
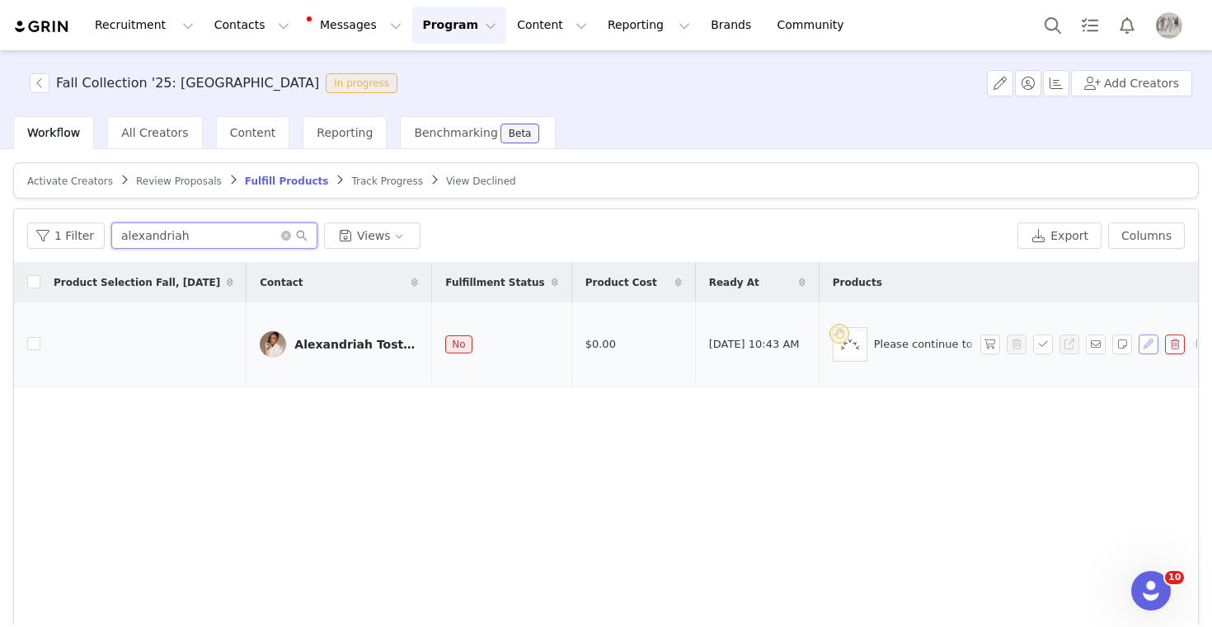
type input "alexandriah"
click at [1145, 354] on button "button" at bounding box center [1148, 345] width 20 height 20
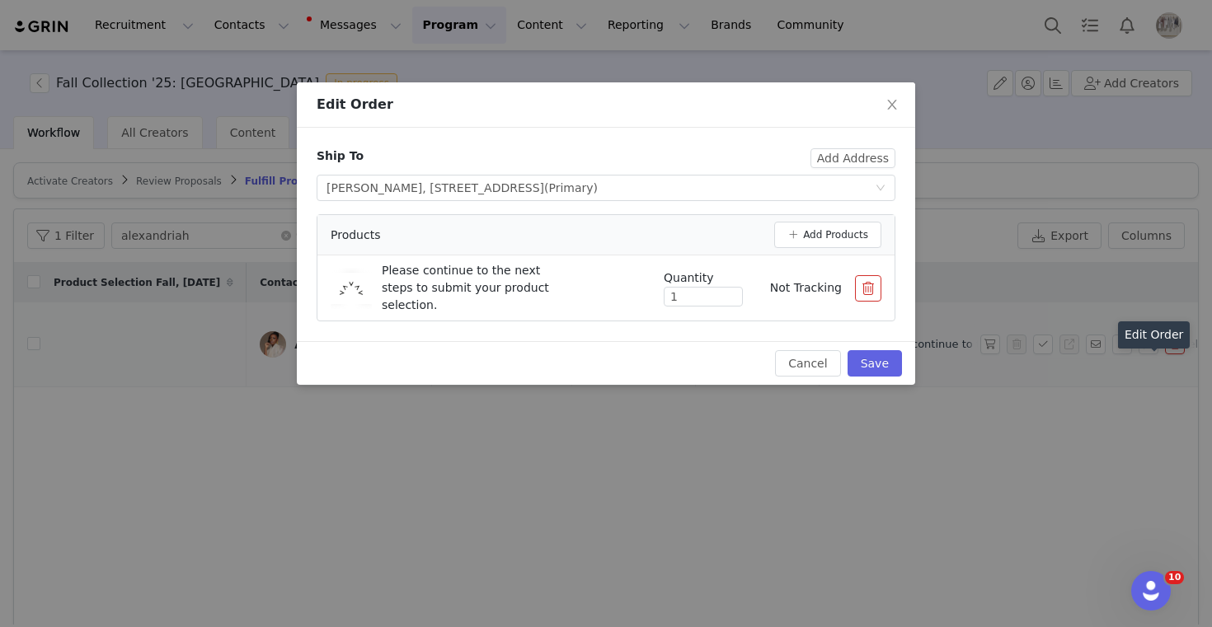
click at [866, 289] on button "button" at bounding box center [868, 288] width 26 height 26
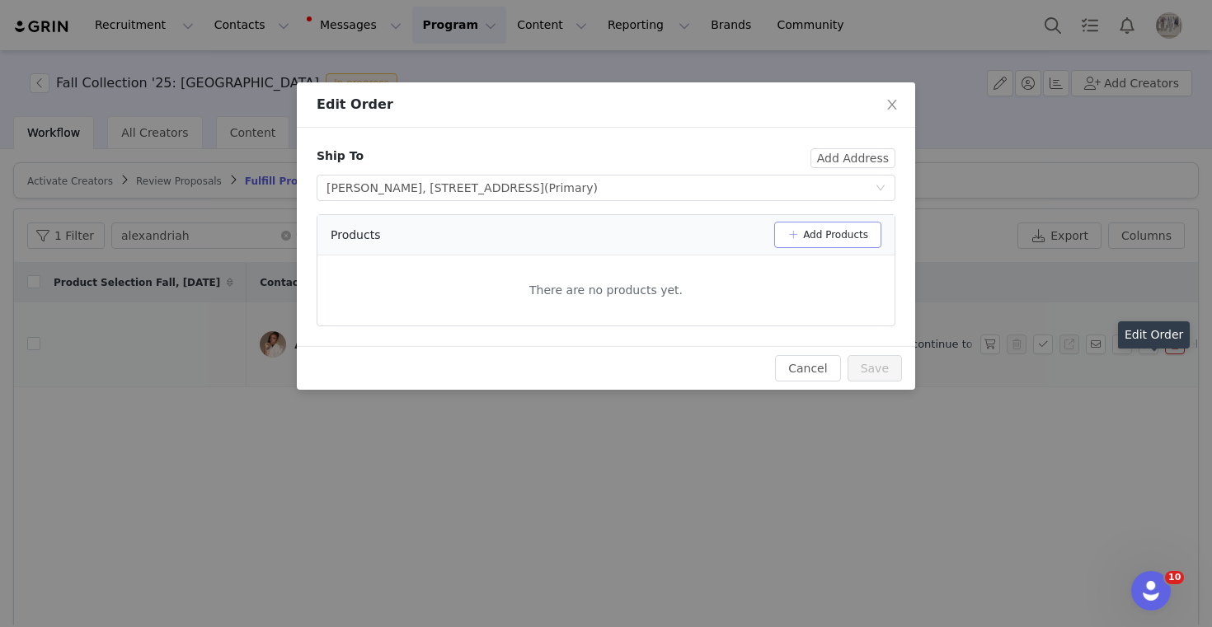
click at [837, 232] on button "Add Products" at bounding box center [827, 235] width 107 height 26
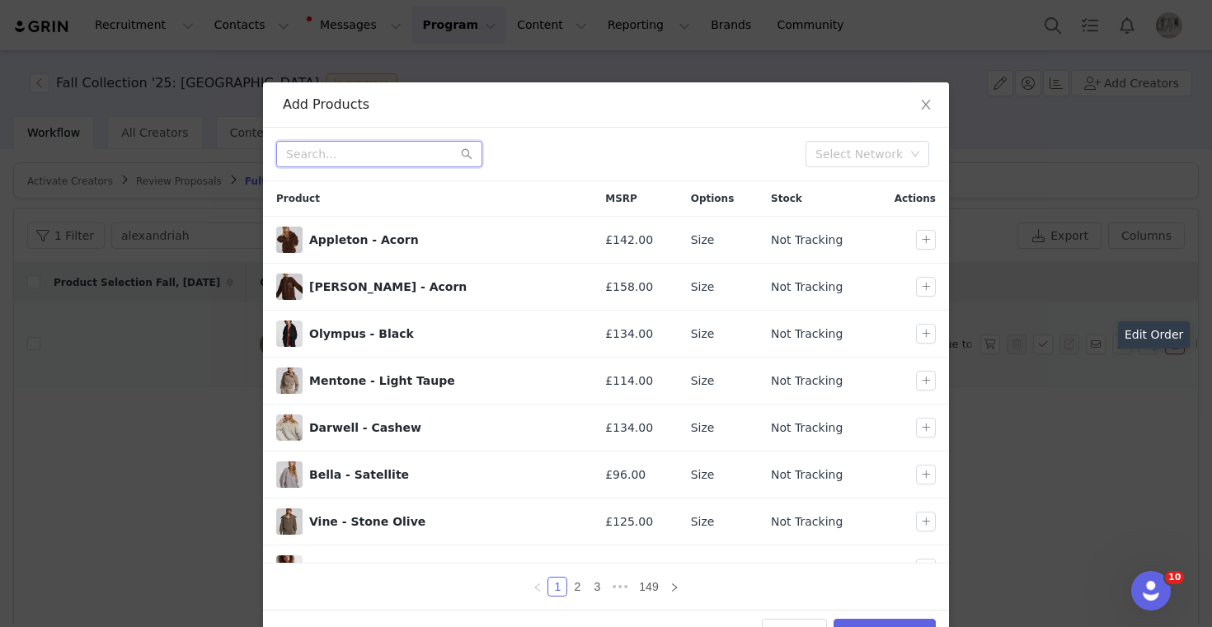
click at [355, 160] on input "text" at bounding box center [379, 154] width 206 height 26
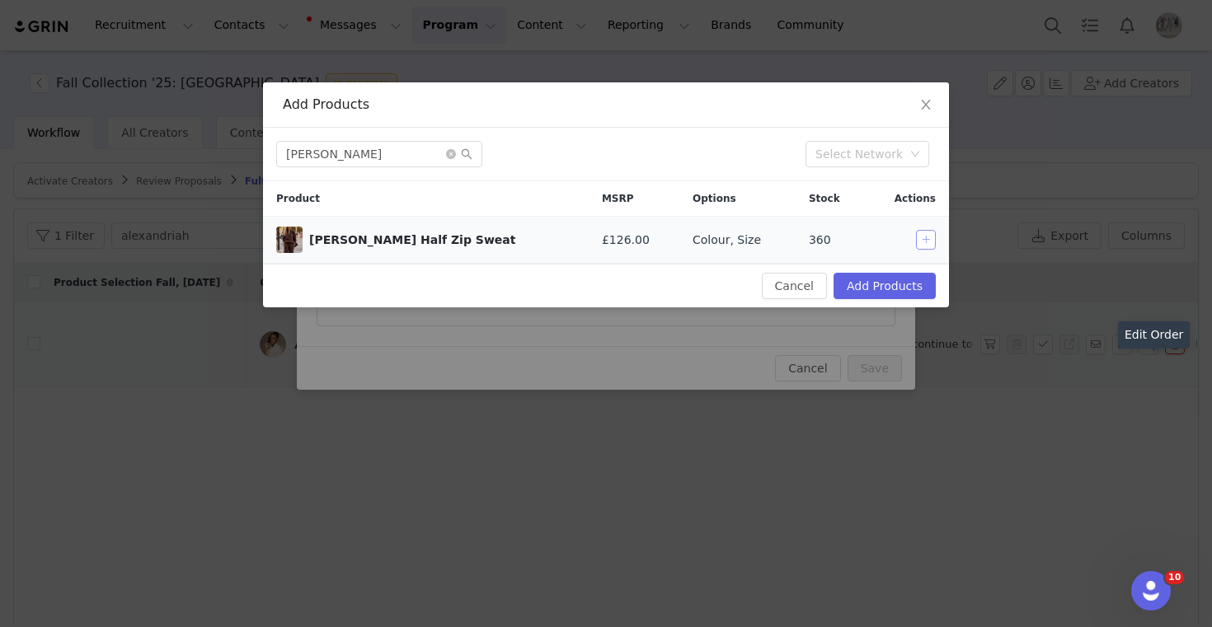
click at [932, 243] on button "button" at bounding box center [926, 240] width 20 height 20
click at [351, 150] on input "[PERSON_NAME]" at bounding box center [379, 154] width 206 height 26
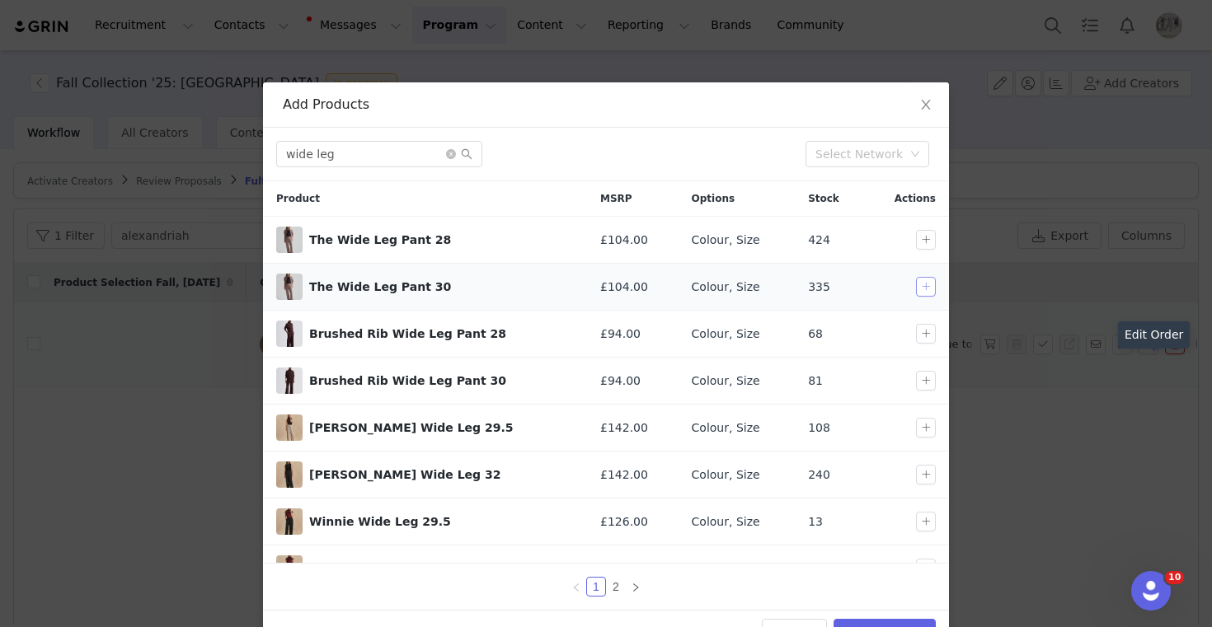
click at [928, 282] on button "button" at bounding box center [926, 287] width 20 height 20
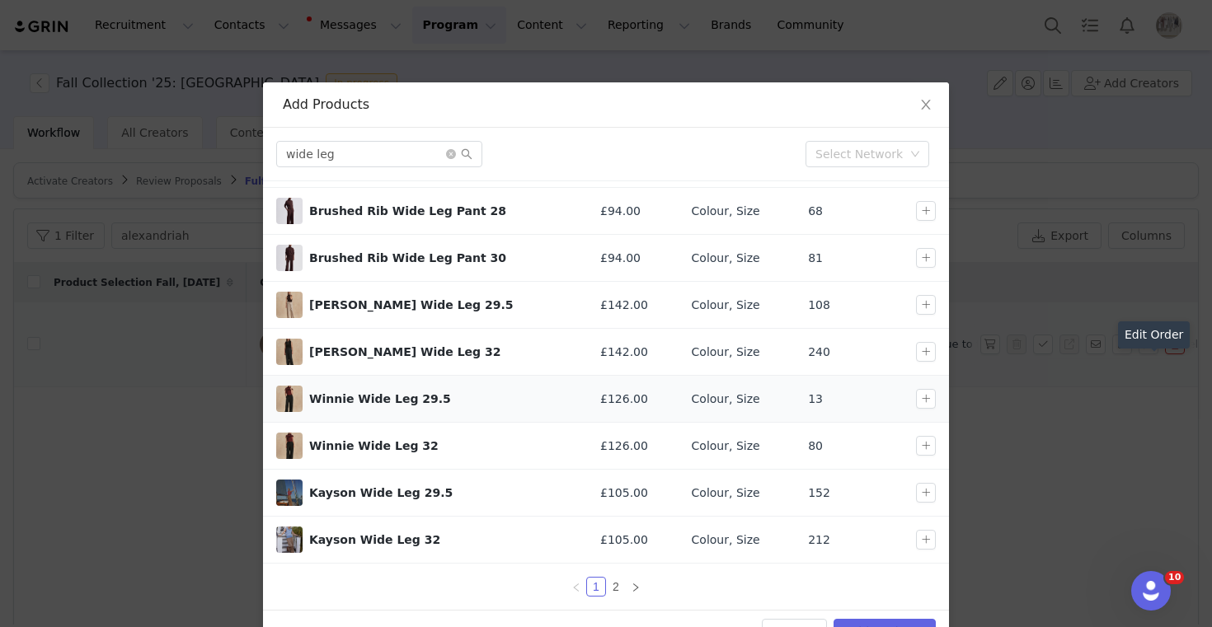
scroll to position [46, 0]
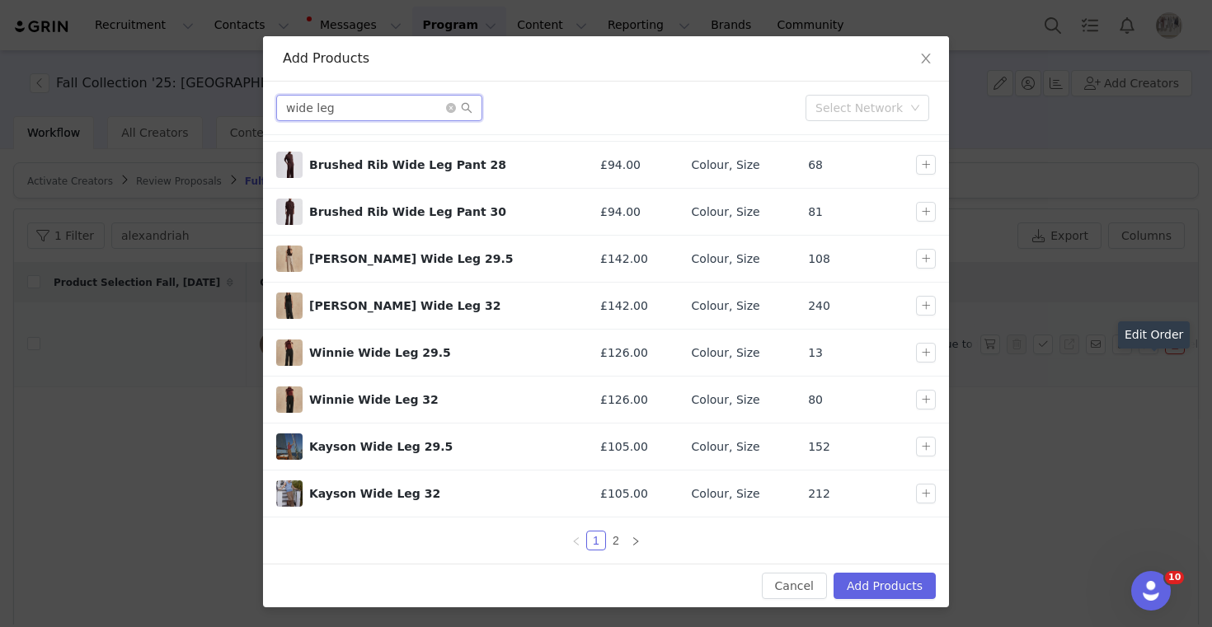
click at [382, 104] on input "wide leg" at bounding box center [379, 108] width 206 height 26
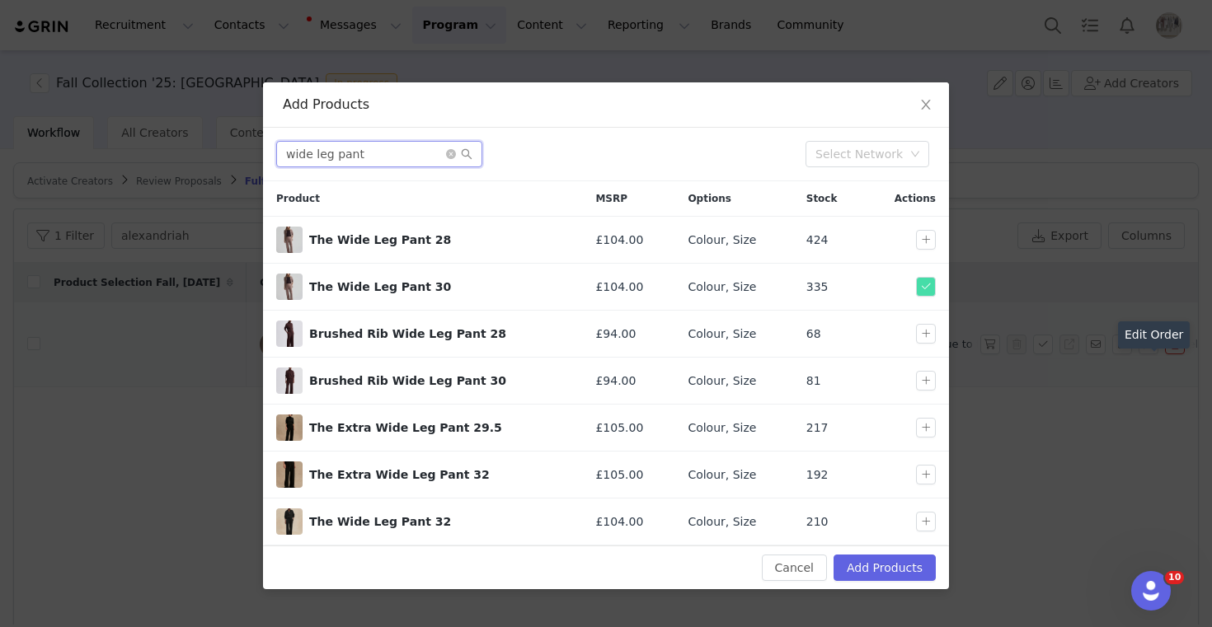
scroll to position [0, 0]
type input "wide leg pant"
click at [931, 523] on button "button" at bounding box center [926, 522] width 20 height 20
click at [913, 558] on button "Add Products" at bounding box center [884, 568] width 102 height 26
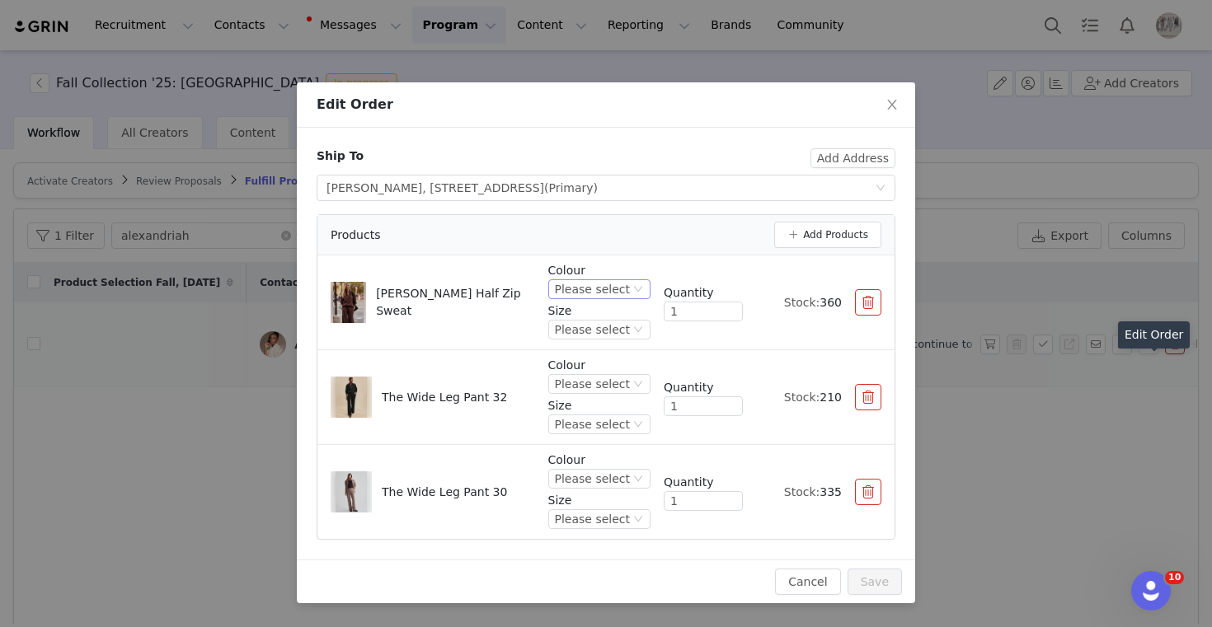
click at [596, 289] on div "Please select" at bounding box center [592, 289] width 75 height 18
click at [583, 345] on li "Ivory Marl" at bounding box center [601, 345] width 97 height 26
click at [611, 333] on div "Please select" at bounding box center [592, 330] width 75 height 18
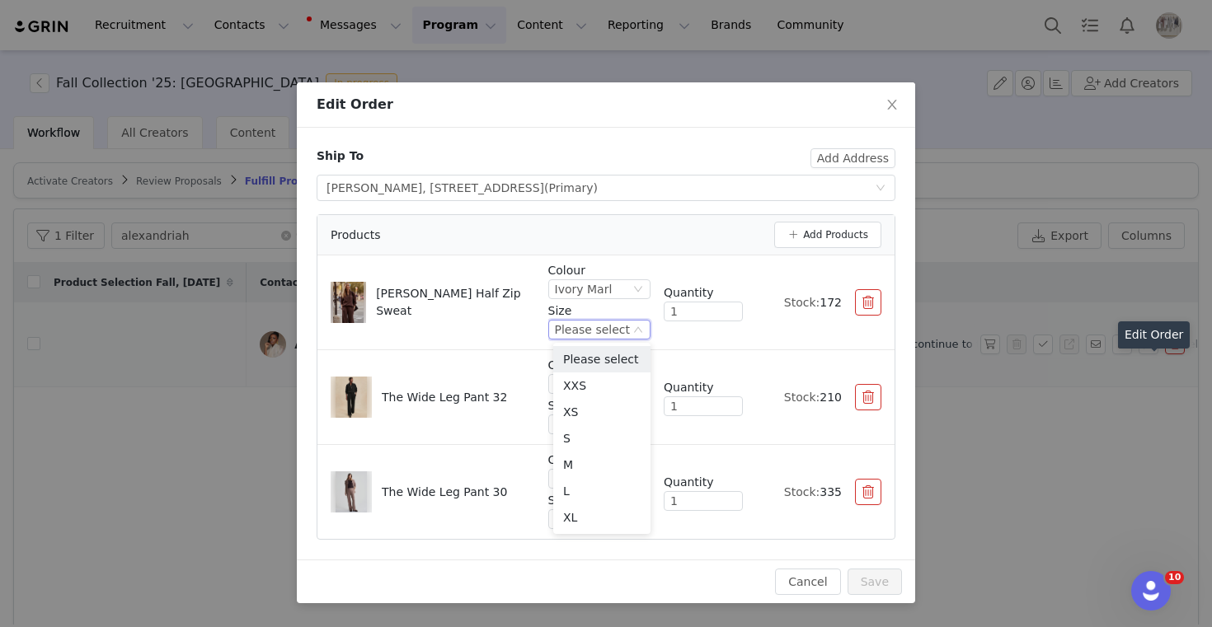
click at [492, 355] on li "The Wide Leg Pant 32 Colour Please select Size Please select Quantity 1 Stock: …" at bounding box center [605, 397] width 577 height 95
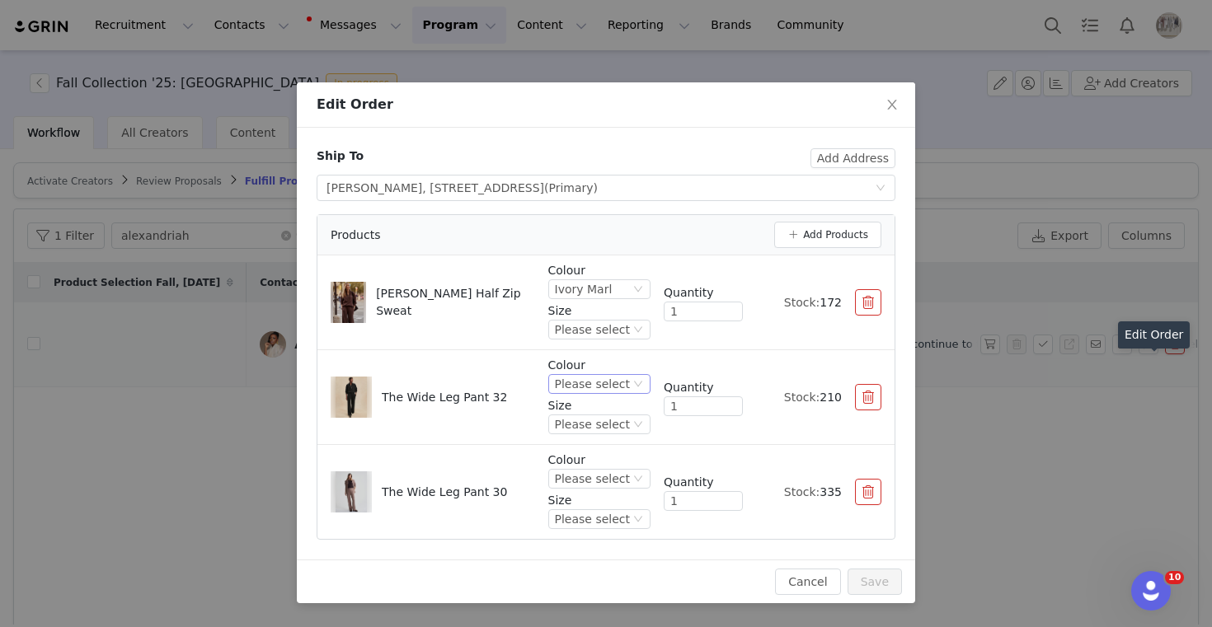
click at [596, 378] on div "Please select" at bounding box center [592, 384] width 75 height 18
click at [591, 442] on li "Ivory Marl" at bounding box center [601, 440] width 97 height 26
click at [622, 485] on div "Please select" at bounding box center [592, 479] width 75 height 18
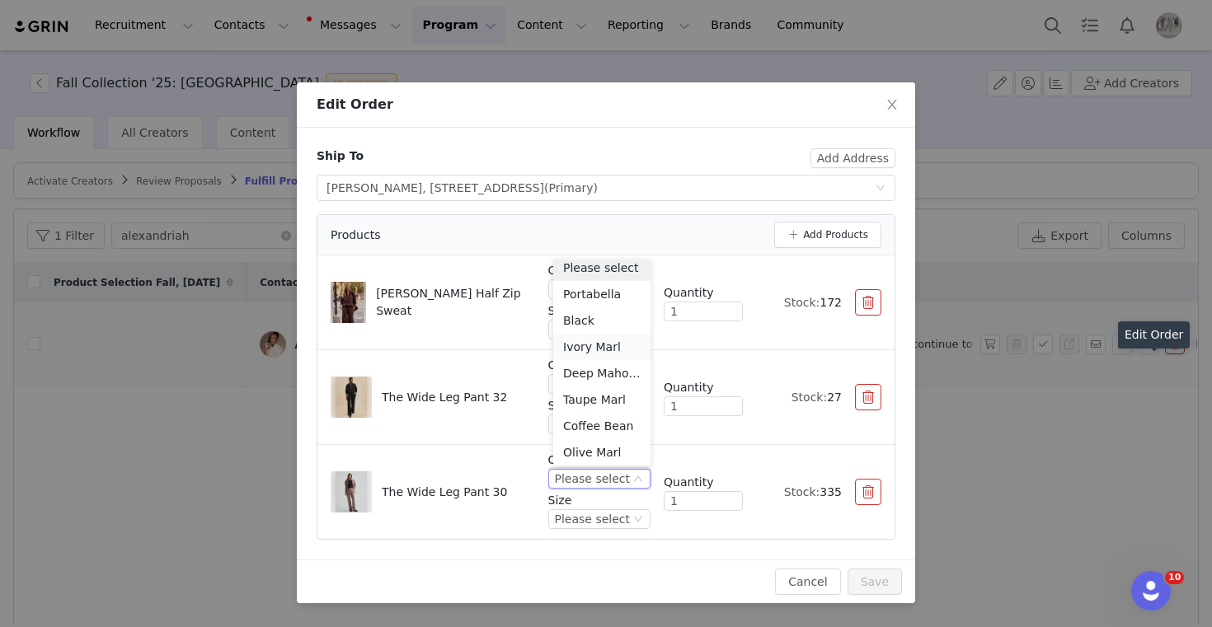
click at [602, 342] on li "Ivory Marl" at bounding box center [601, 347] width 97 height 26
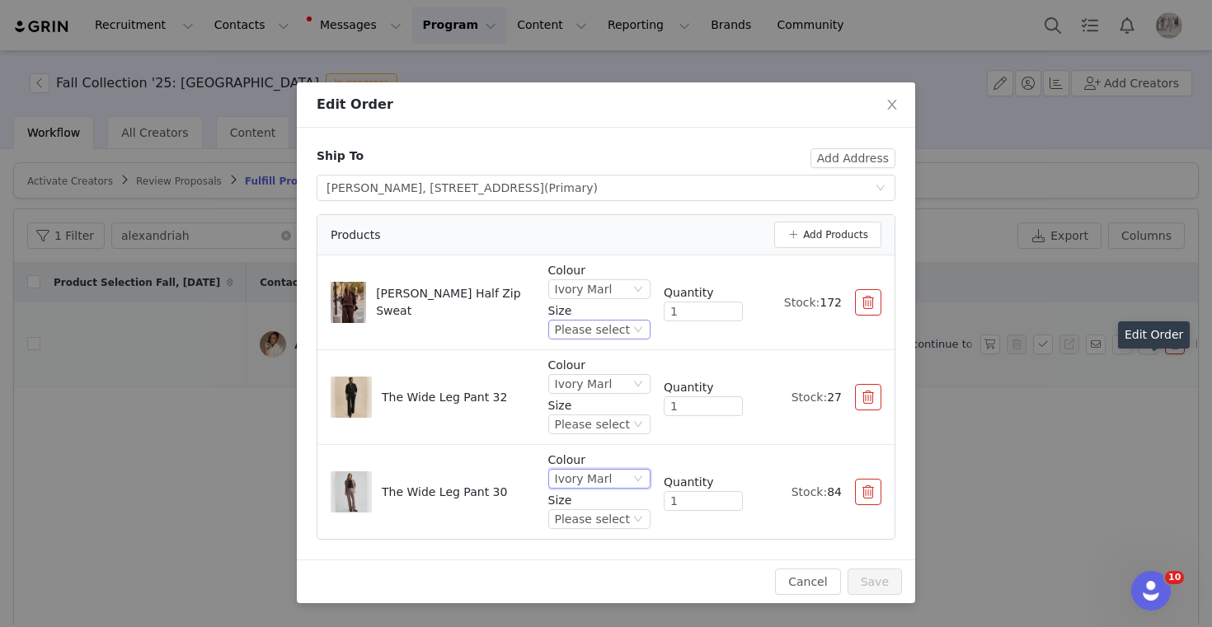
click at [574, 326] on div "Please select" at bounding box center [592, 330] width 75 height 18
click at [570, 411] on li "XS" at bounding box center [601, 412] width 97 height 26
click at [627, 428] on div "Please select" at bounding box center [592, 424] width 75 height 18
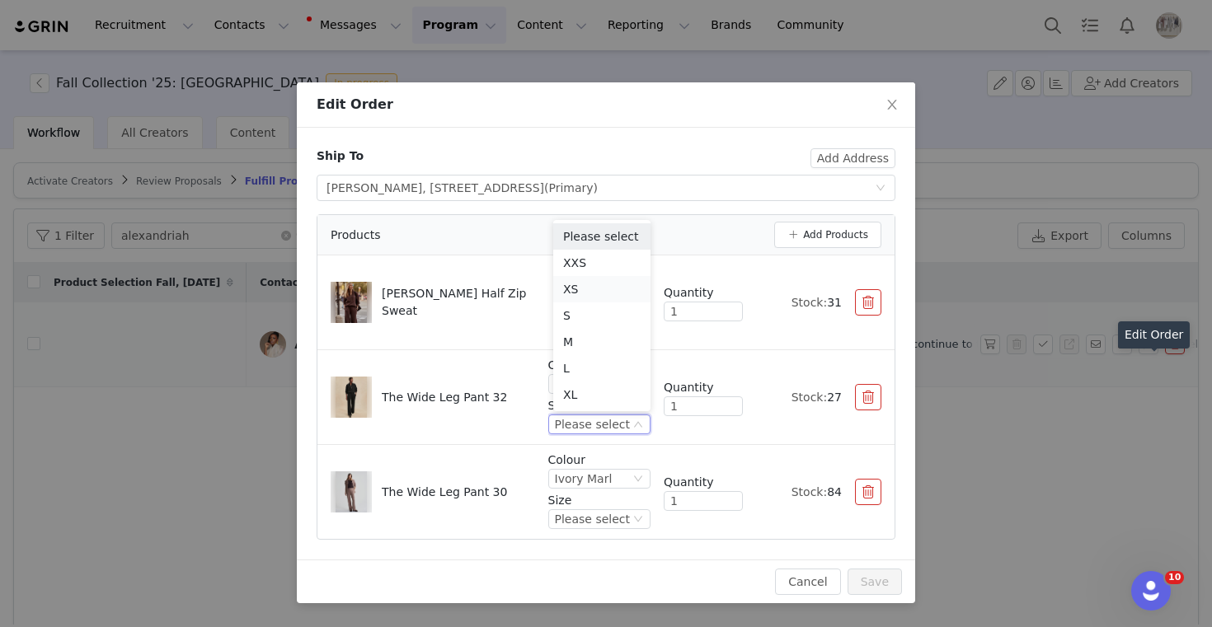
click at [580, 286] on li "XS" at bounding box center [601, 289] width 97 height 26
click at [606, 528] on div "Please select" at bounding box center [592, 519] width 75 height 18
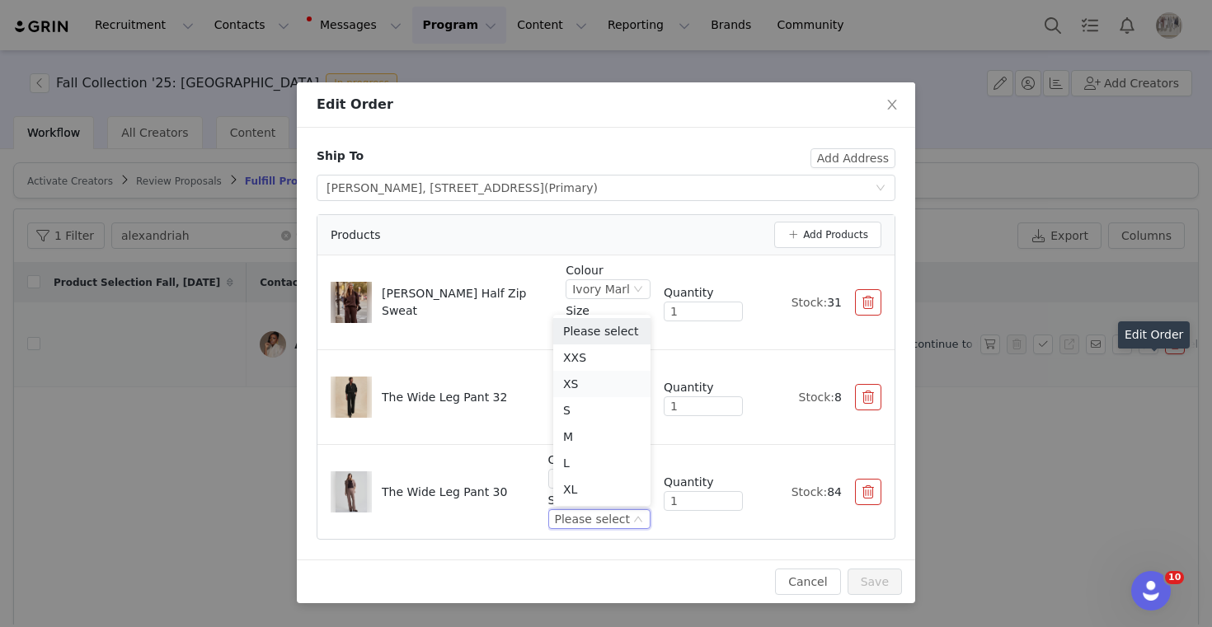
click at [578, 386] on li "XS" at bounding box center [601, 384] width 97 height 26
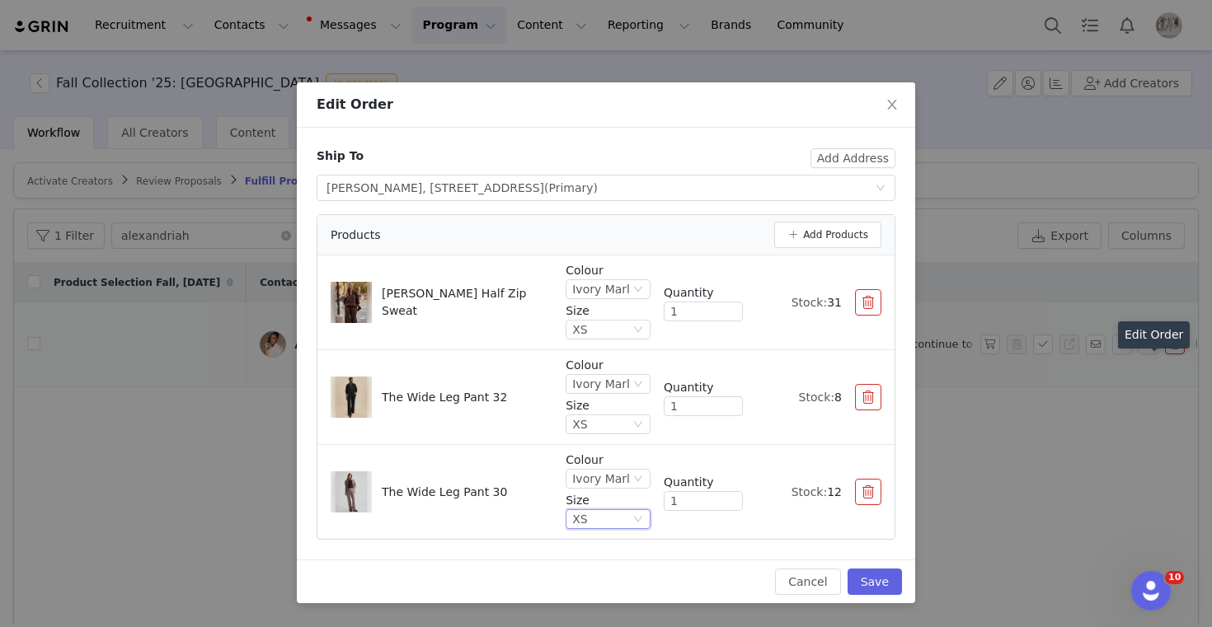
click at [876, 486] on button "button" at bounding box center [868, 492] width 26 height 26
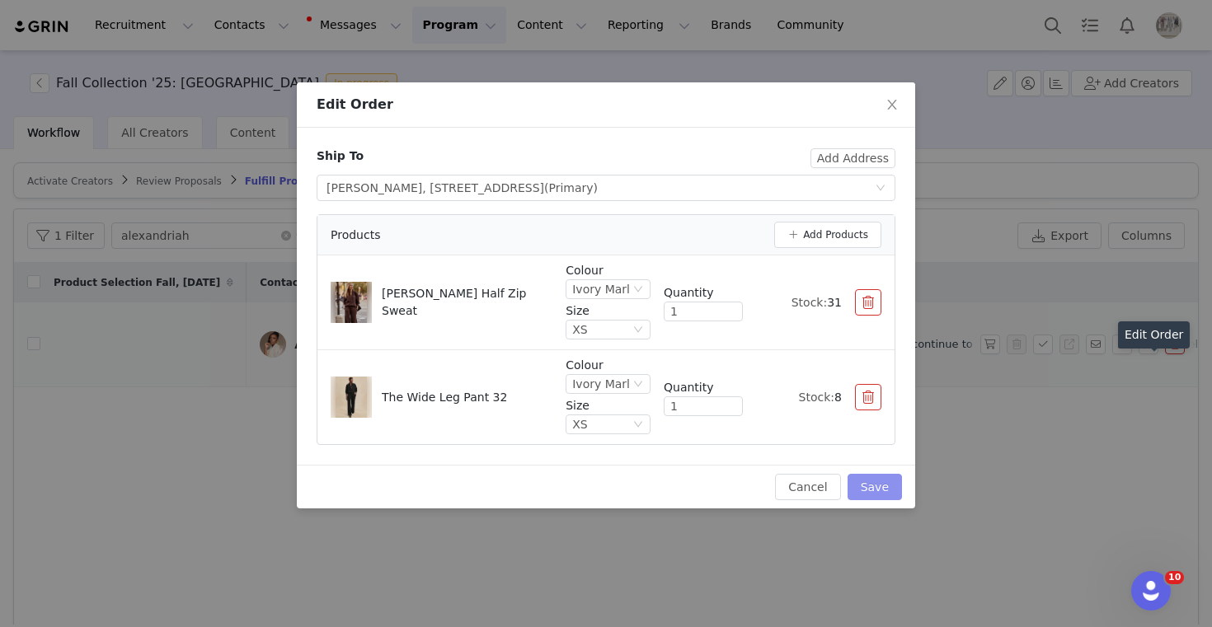
click at [866, 490] on button "Save" at bounding box center [874, 487] width 54 height 26
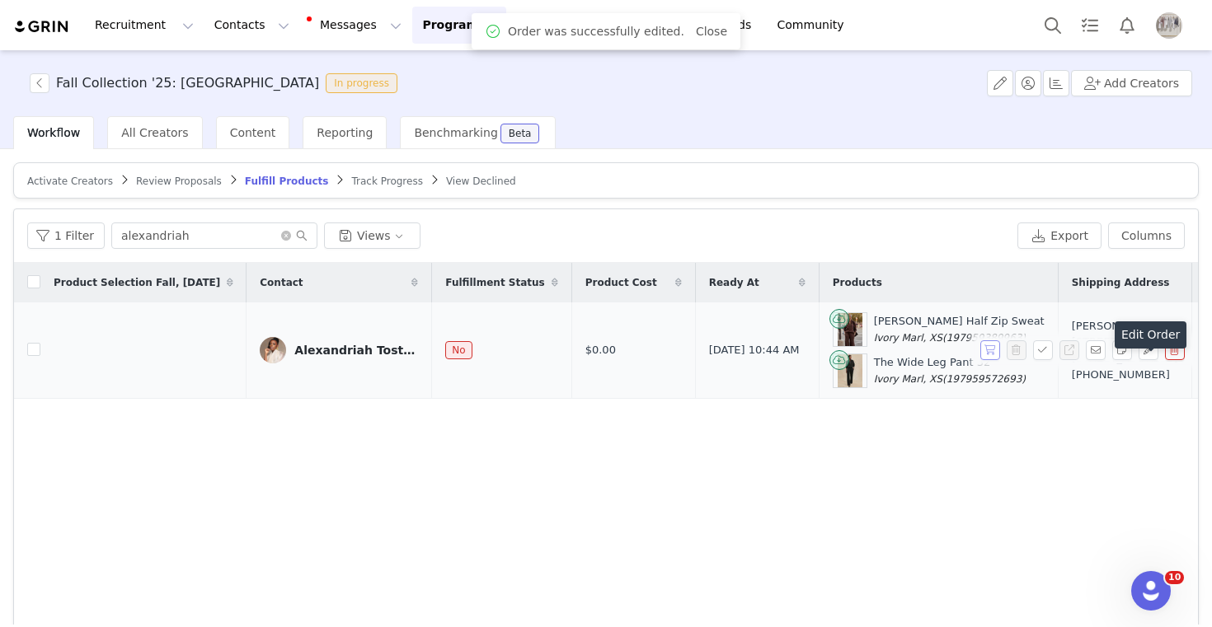
click at [988, 360] on button "button" at bounding box center [990, 350] width 20 height 20
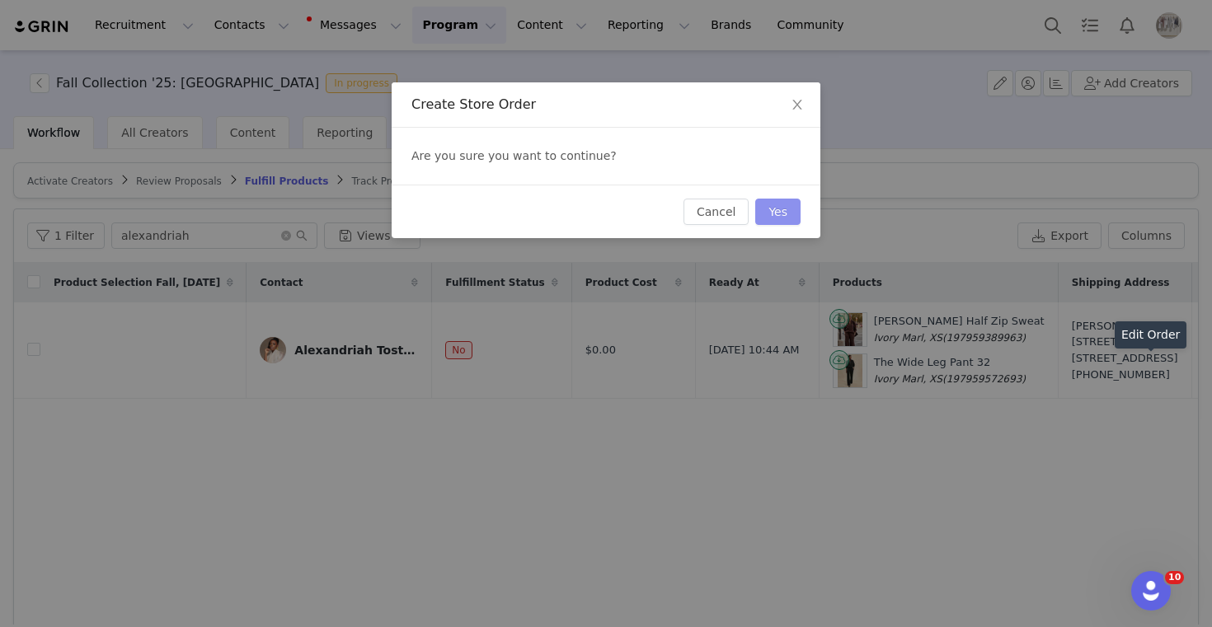
click at [771, 216] on button "Yes" at bounding box center [777, 212] width 45 height 26
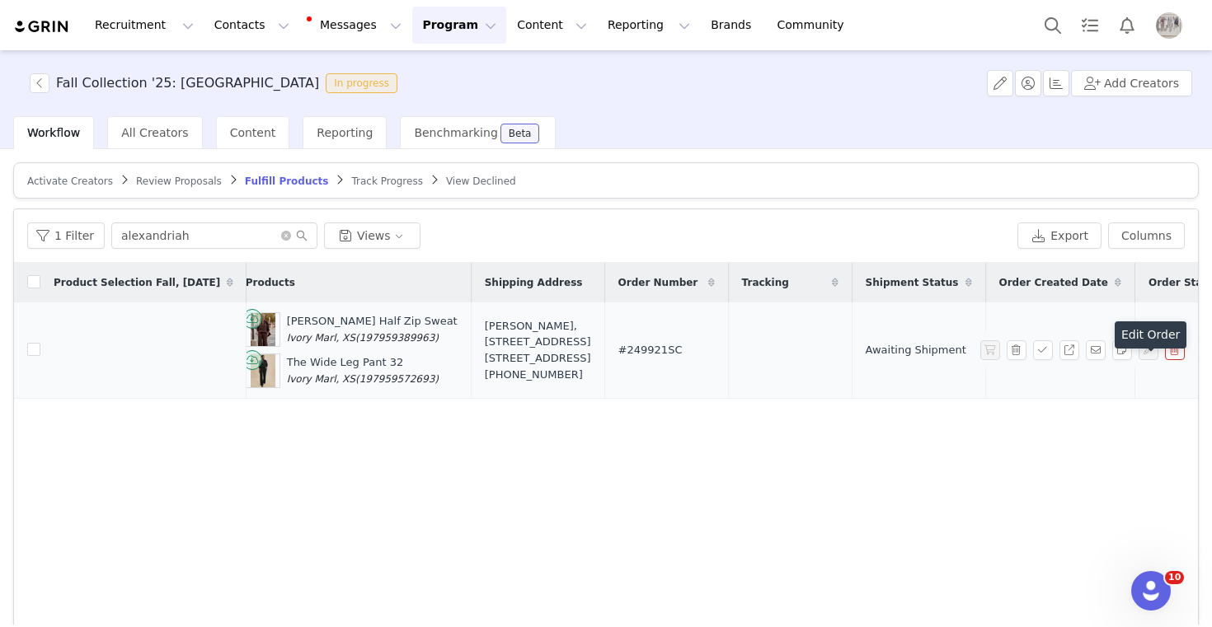
scroll to position [0, 701]
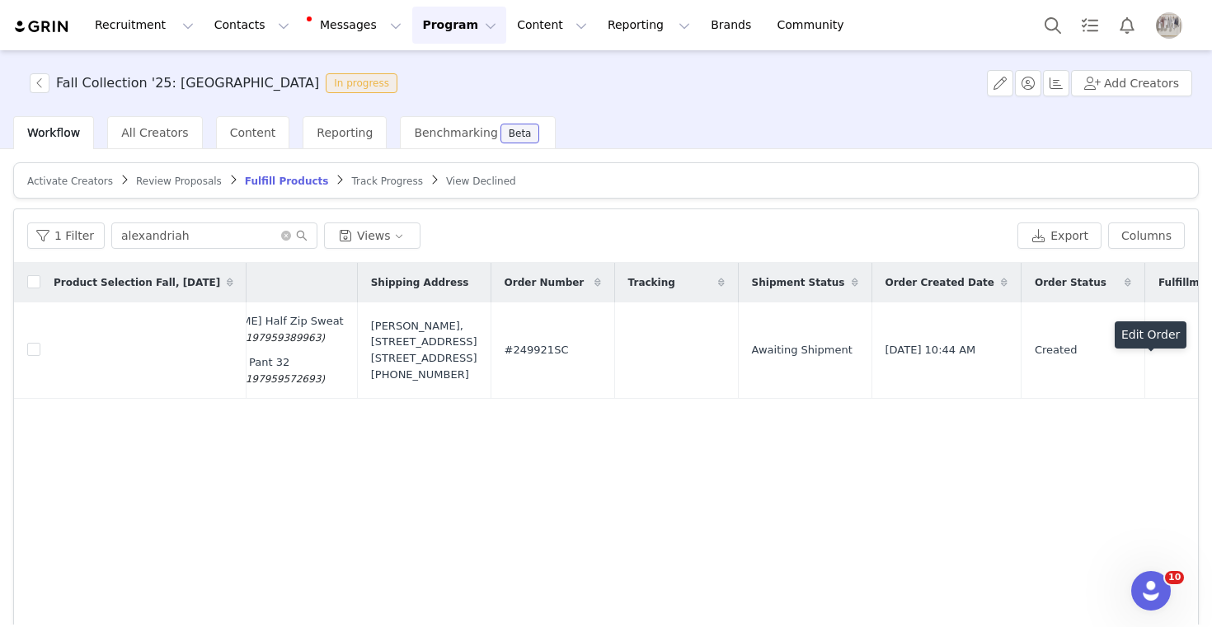
click at [412, 31] on button "Program Program" at bounding box center [459, 25] width 94 height 37
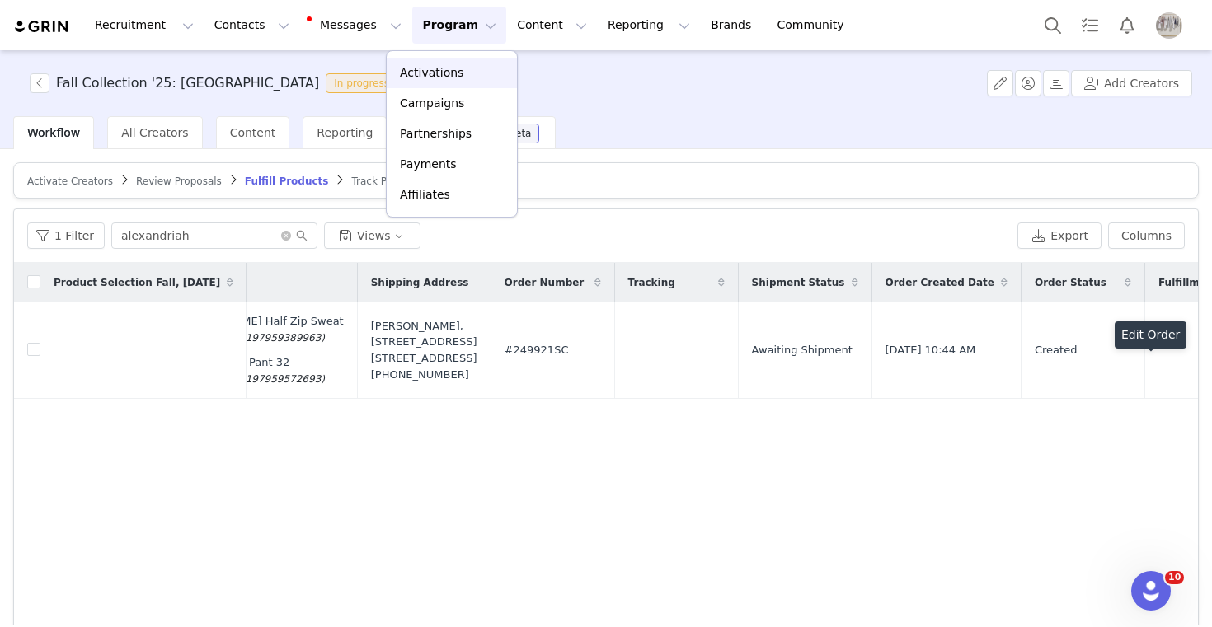
click at [420, 77] on p "Activations" at bounding box center [431, 72] width 63 height 17
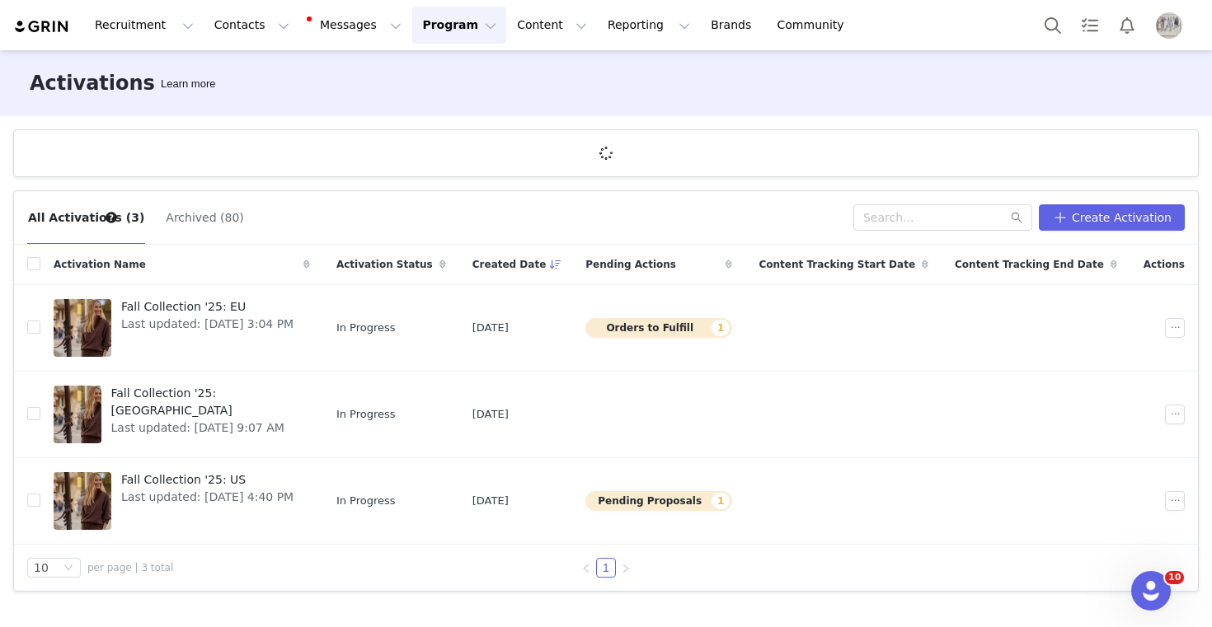
click at [176, 214] on button "Archived (80)" at bounding box center [204, 217] width 79 height 26
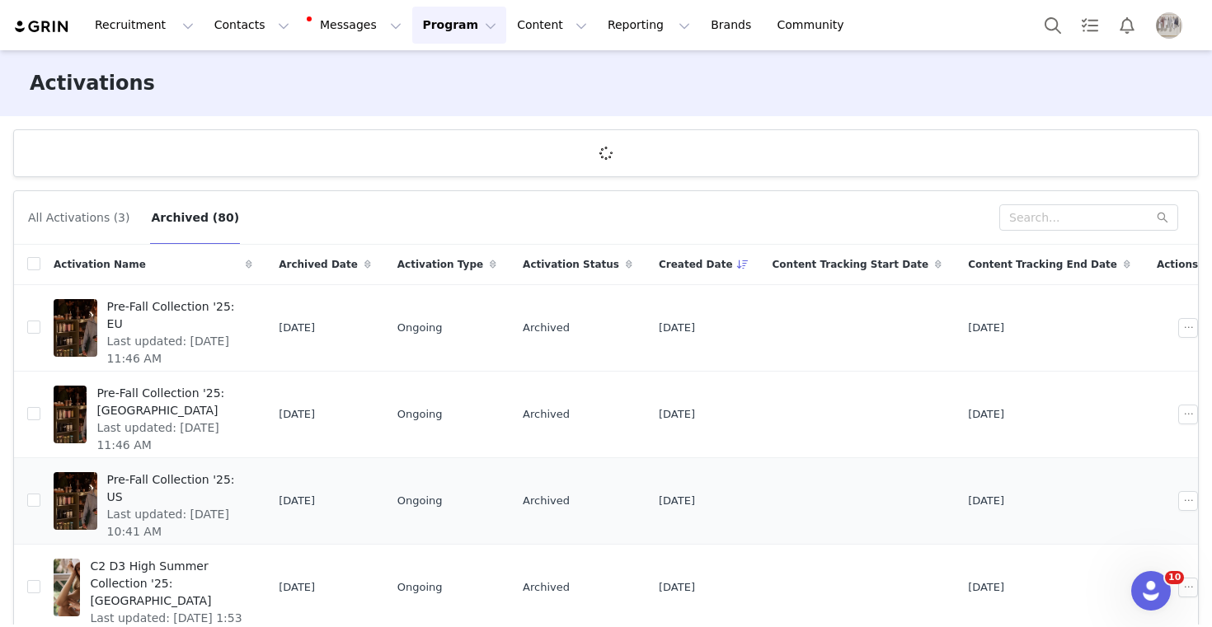
click at [195, 477] on span "Pre-Fall Collection '25: US" at bounding box center [175, 489] width 136 height 35
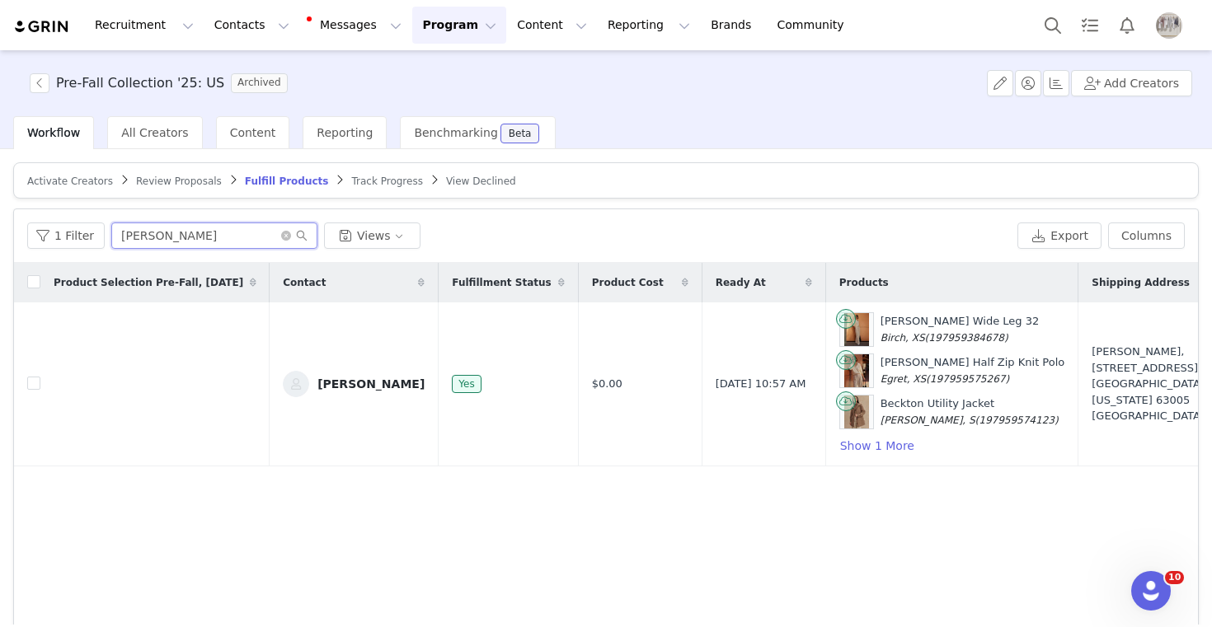
click at [214, 238] on input "[PERSON_NAME]" at bounding box center [214, 236] width 206 height 26
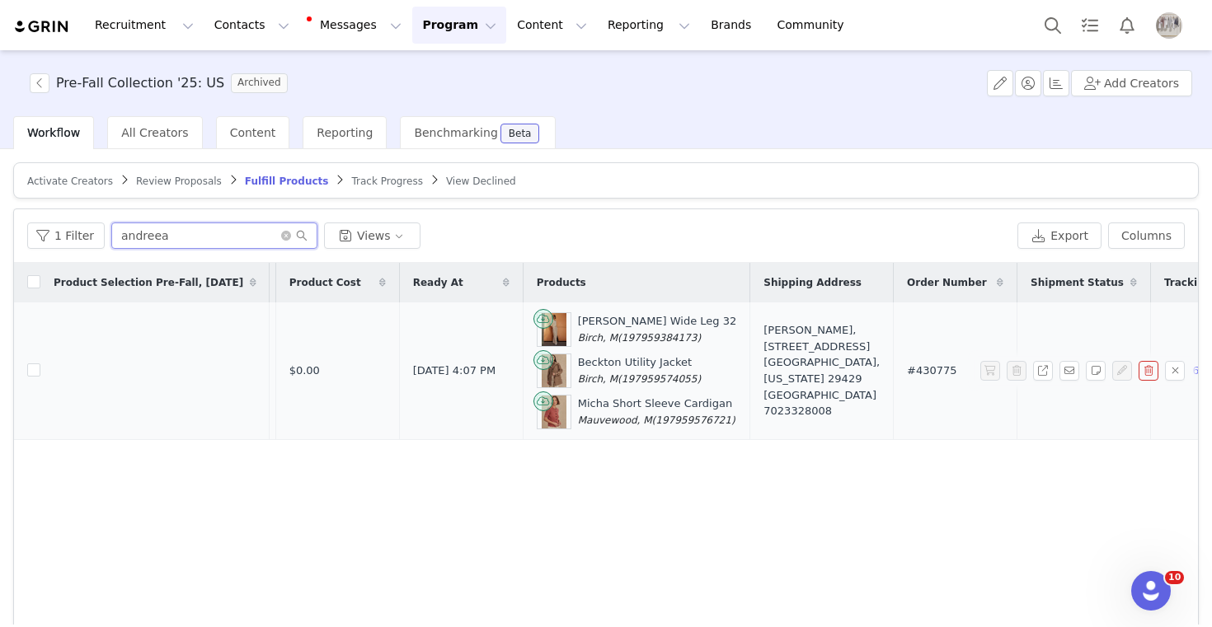
scroll to position [0, 348]
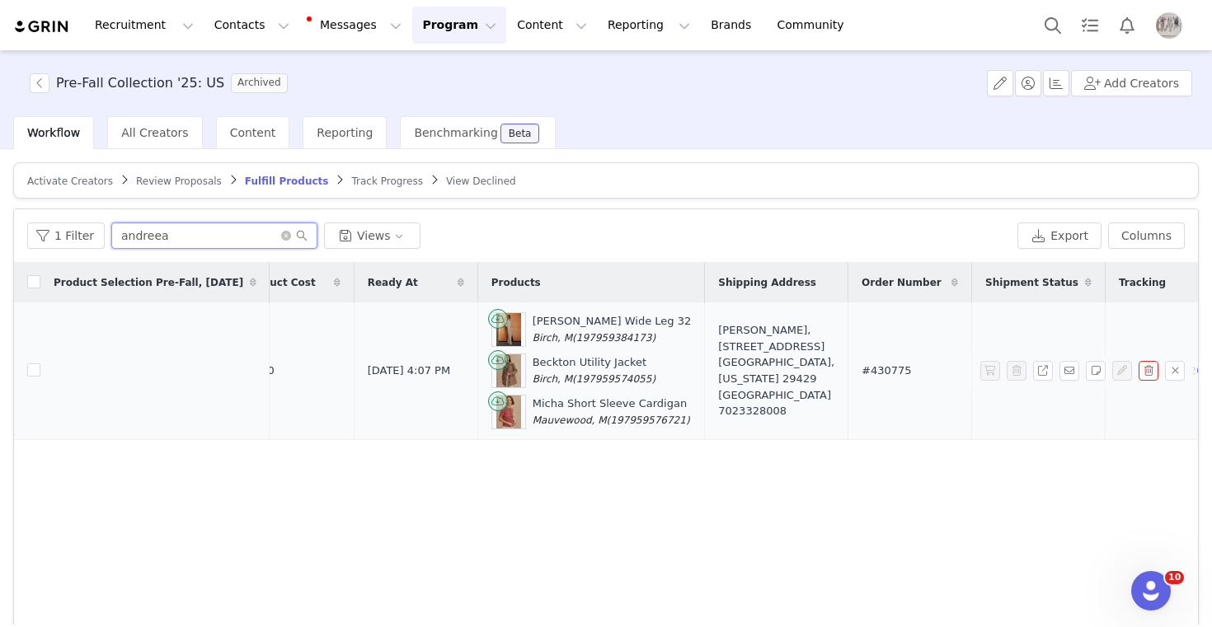
type input "andreea"
drag, startPoint x: 703, startPoint y: 371, endPoint x: 662, endPoint y: 340, distance: 51.3
click at [718, 340] on div "[PERSON_NAME], [STREET_ADDRESS] [GEOGRAPHIC_DATA], [US_STATE][GEOGRAPHIC_DATA] …" at bounding box center [776, 370] width 116 height 96
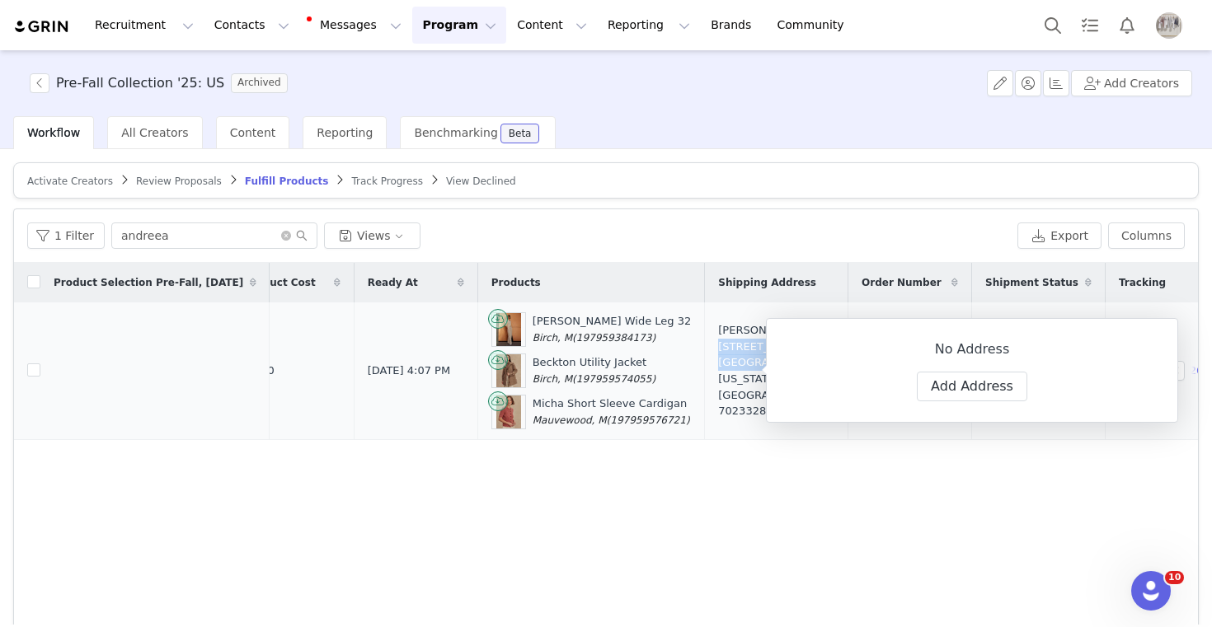
copy div "[STREET_ADDRESS] [GEOGRAPHIC_DATA]"
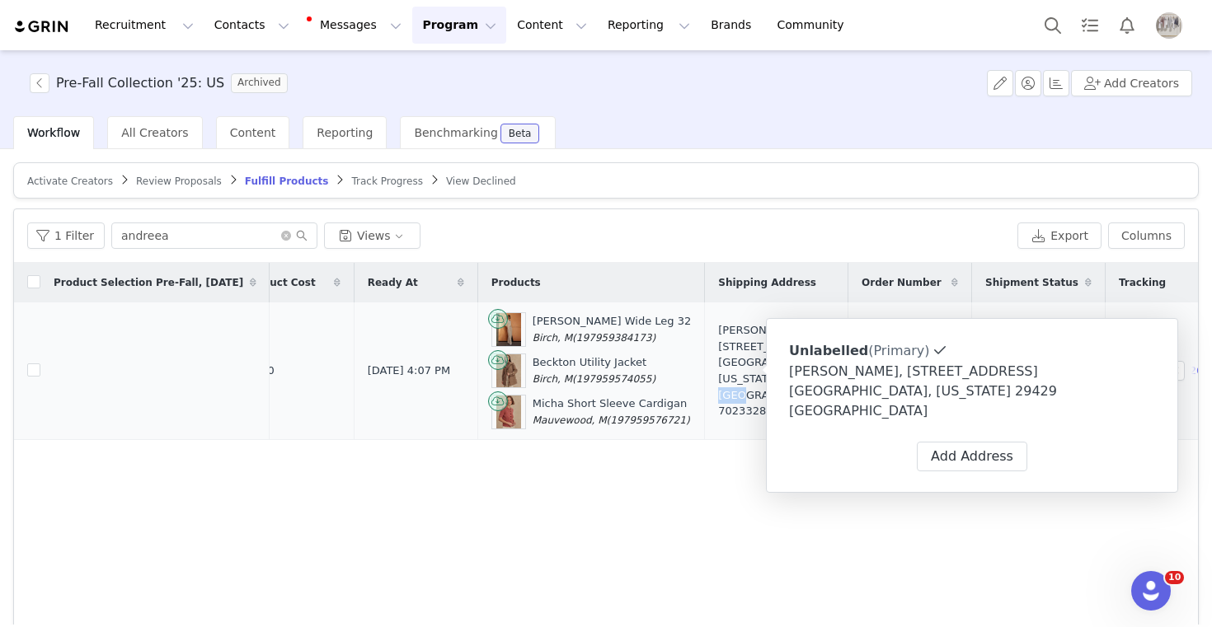
drag, startPoint x: 740, startPoint y: 388, endPoint x: 706, endPoint y: 388, distance: 34.6
click at [718, 388] on div "[PERSON_NAME], [STREET_ADDRESS] [GEOGRAPHIC_DATA], [US_STATE][GEOGRAPHIC_DATA] …" at bounding box center [776, 370] width 116 height 96
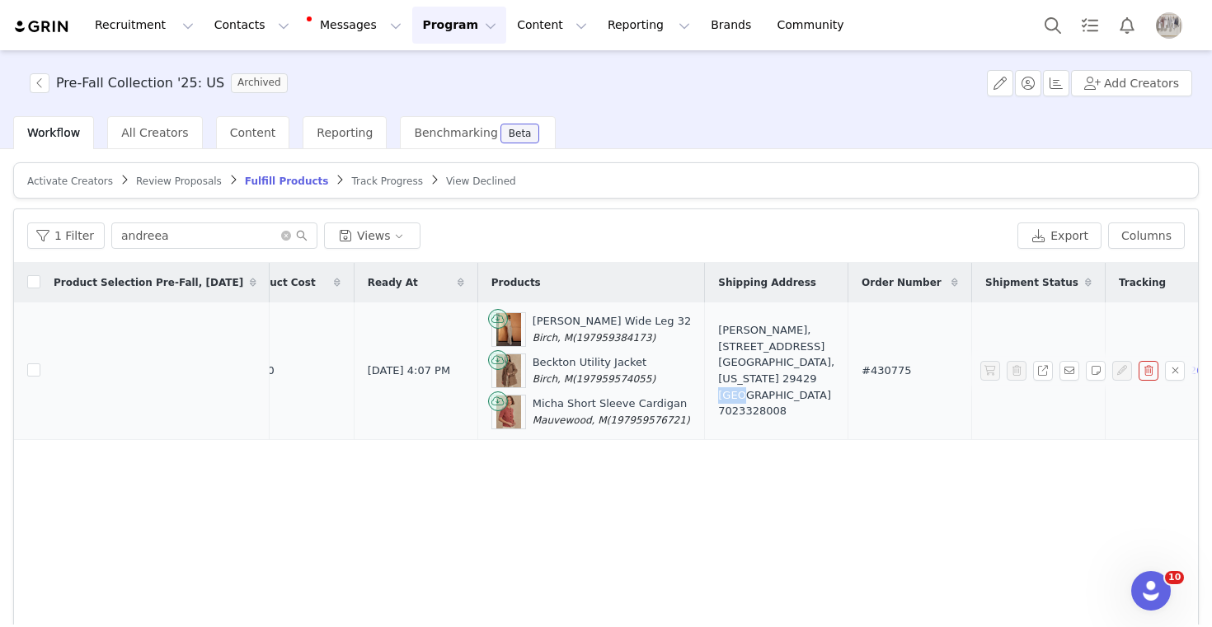
copy div "29429"
drag, startPoint x: 732, startPoint y: 423, endPoint x: 656, endPoint y: 423, distance: 75.8
click at [705, 423] on td "[PERSON_NAME], [STREET_ADDRESS] [GEOGRAPHIC_DATA], [US_STATE][GEOGRAPHIC_DATA] …" at bounding box center [776, 372] width 143 height 138
copy div "7023328008"
drag, startPoint x: 838, startPoint y: 382, endPoint x: 792, endPoint y: 371, distance: 46.6
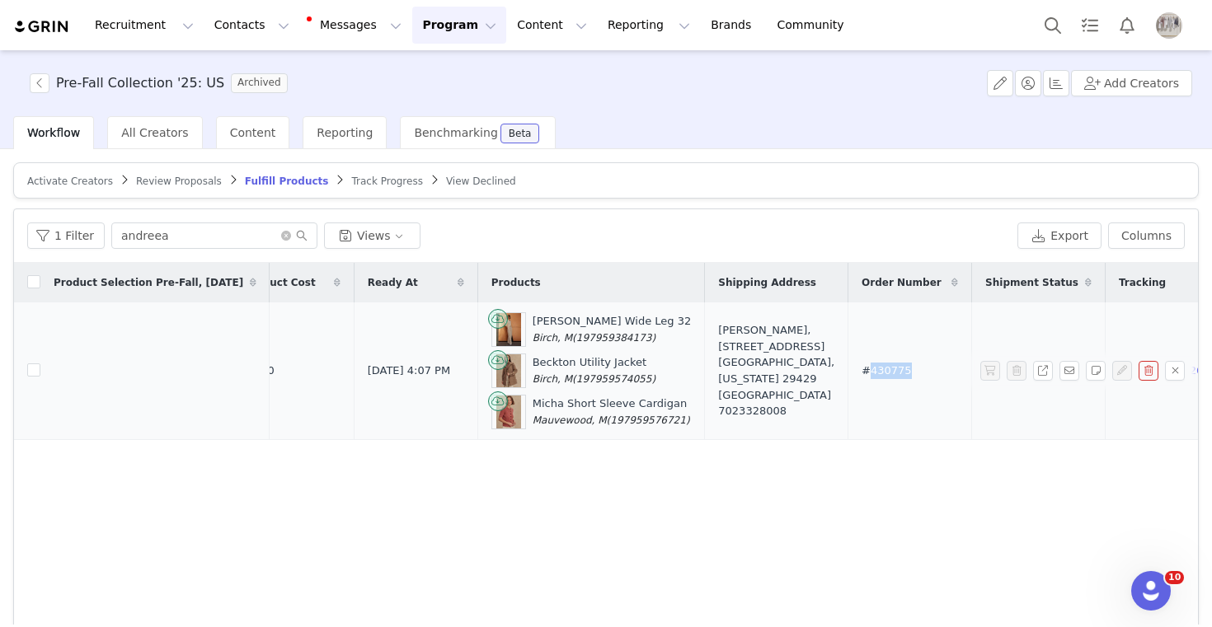
click at [848, 371] on td "#430775" at bounding box center [910, 372] width 124 height 138
copy span "430775"
click at [436, 26] on button "Program Program" at bounding box center [459, 25] width 94 height 37
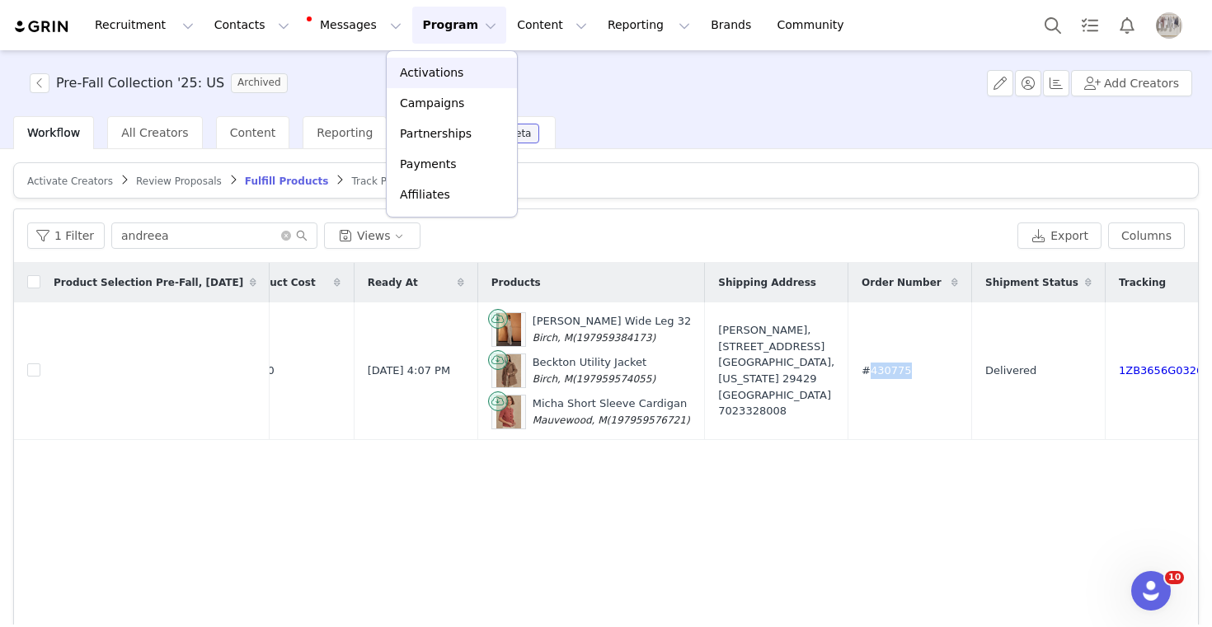
click at [436, 76] on p "Activations" at bounding box center [431, 72] width 63 height 17
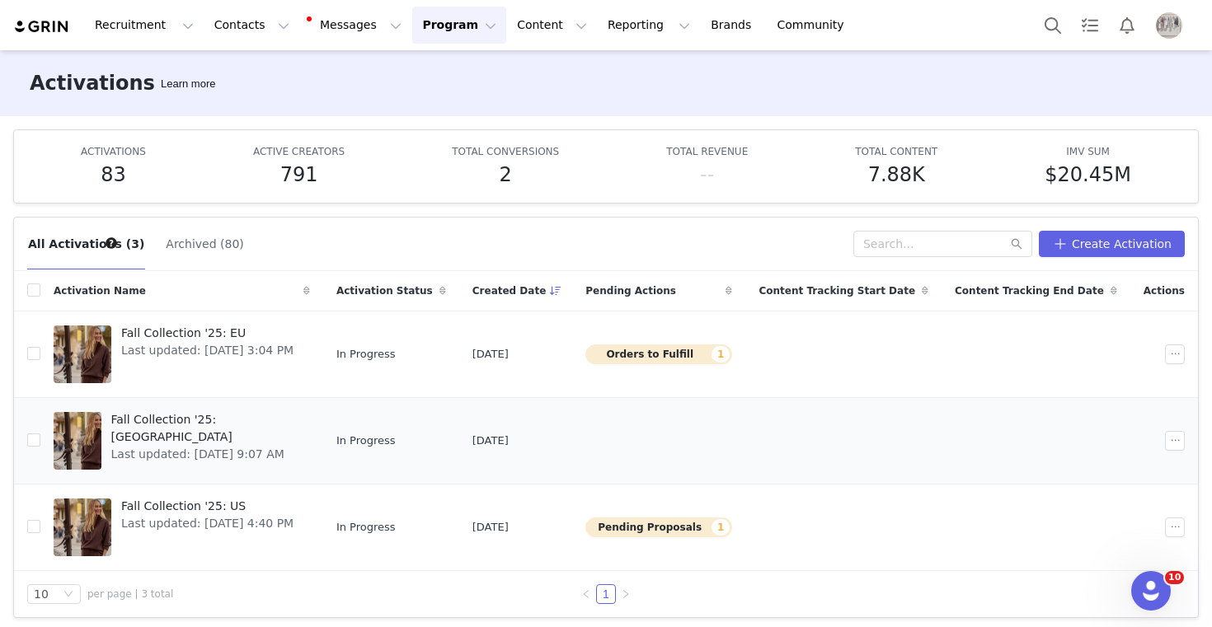
click at [190, 406] on td "Fall Collection '25: UK Last updated: [DATE] 9:07 AM" at bounding box center [181, 440] width 283 height 87
click at [177, 418] on span "Fall Collection '25: [GEOGRAPHIC_DATA]" at bounding box center [205, 428] width 189 height 35
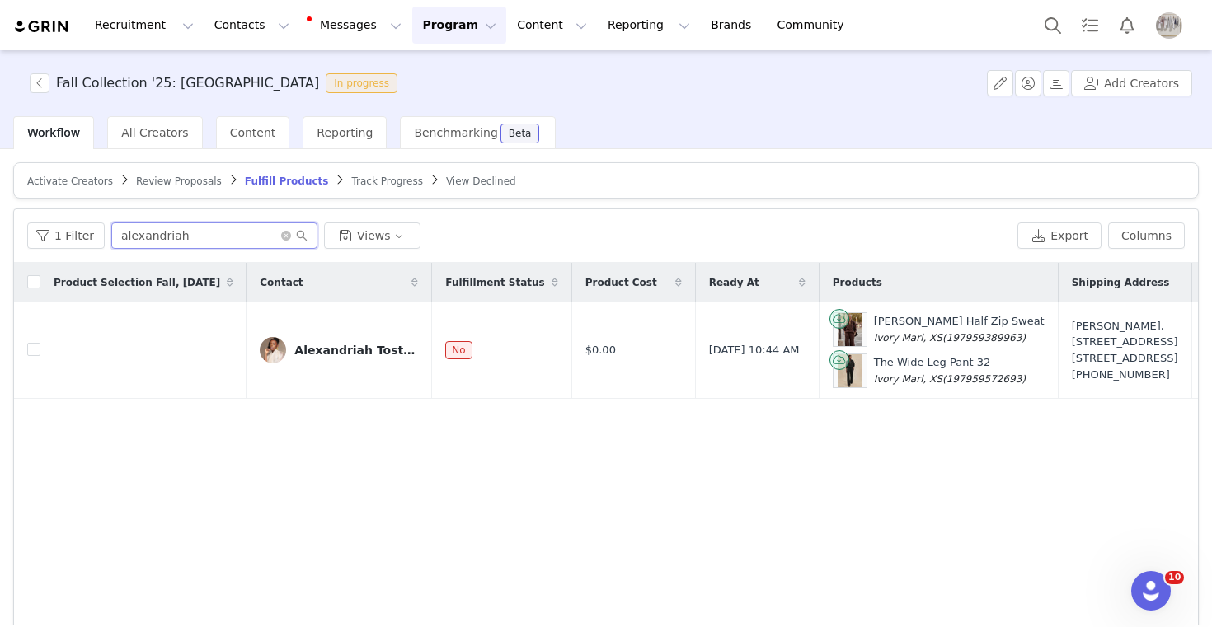
click at [175, 238] on input "alexandriah" at bounding box center [214, 236] width 206 height 26
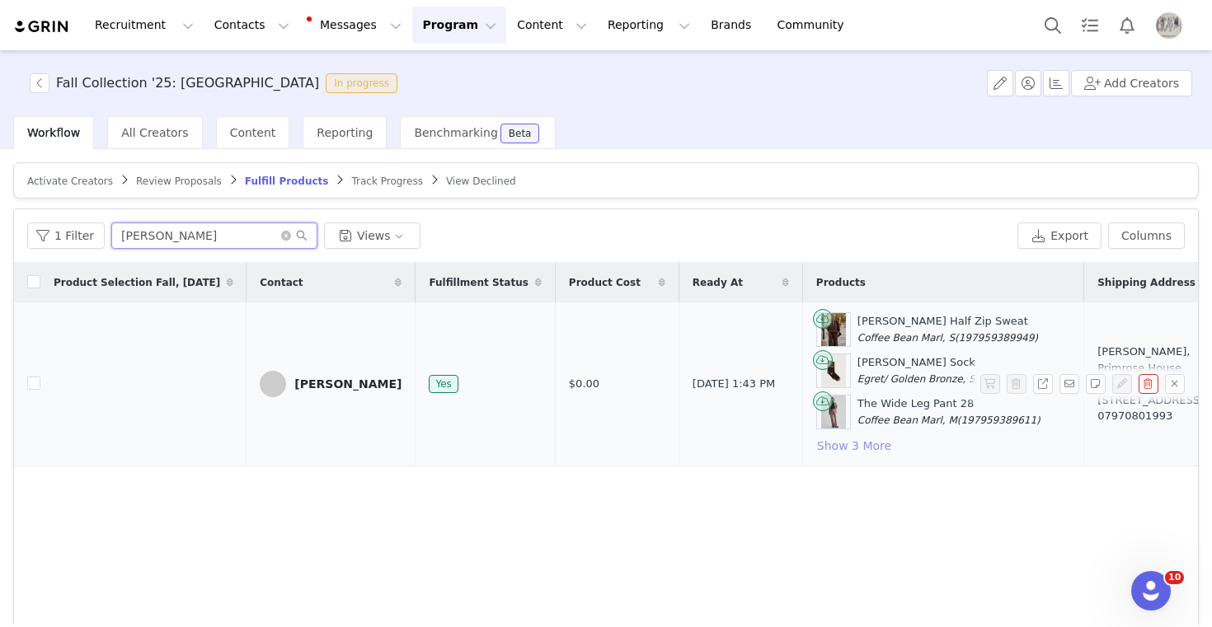
type input "[PERSON_NAME]"
click at [816, 438] on button "Show 3 More" at bounding box center [854, 446] width 76 height 20
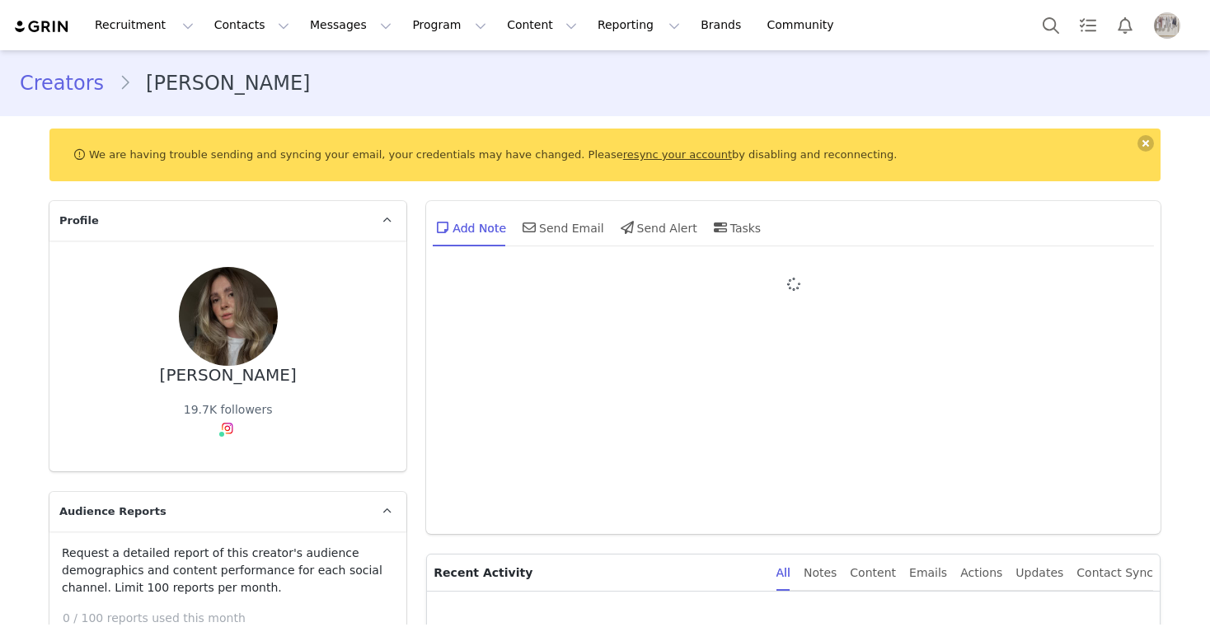
type input "+1 ([GEOGRAPHIC_DATA])"
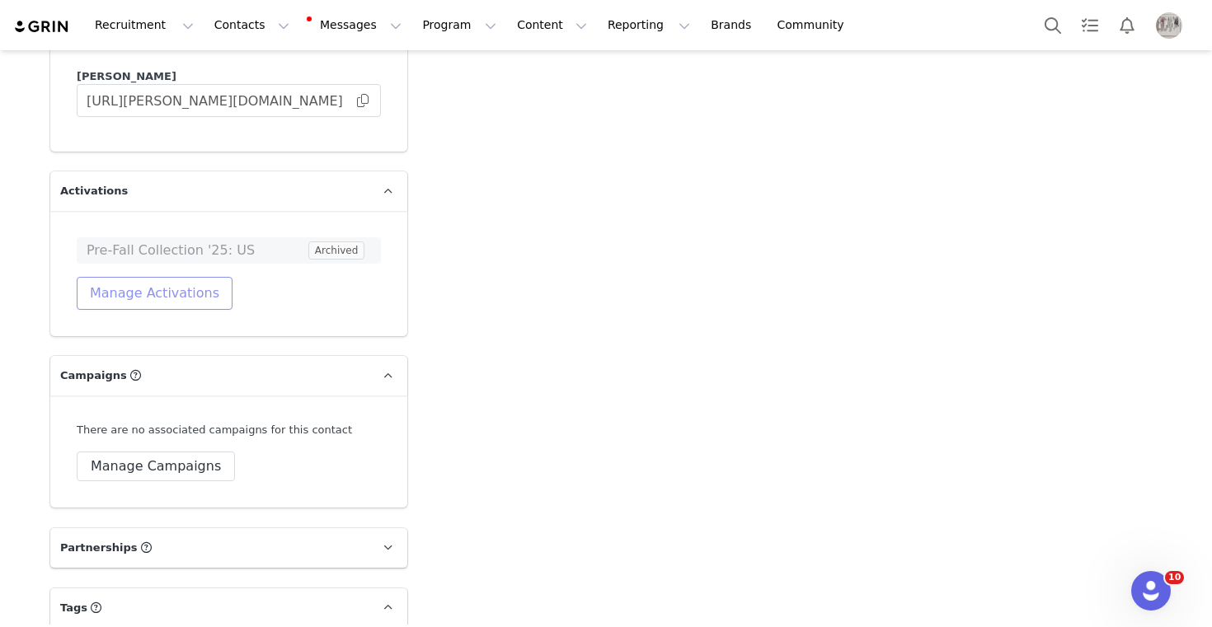
click at [179, 277] on button "Manage Activations" at bounding box center [155, 293] width 156 height 33
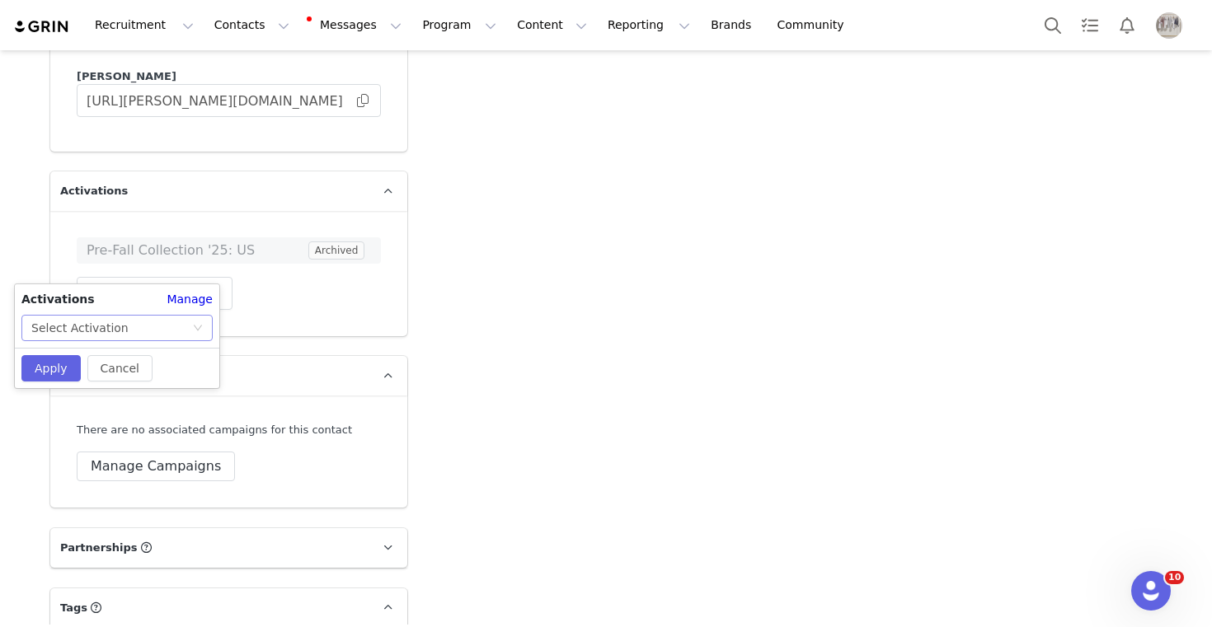
click at [143, 332] on div "Select Activation" at bounding box center [111, 328] width 161 height 25
click at [124, 407] on li "Fall Collection '25: US" at bounding box center [116, 414] width 191 height 26
click at [52, 361] on button "Apply" at bounding box center [50, 368] width 59 height 26
